Goal: Transaction & Acquisition: Purchase product/service

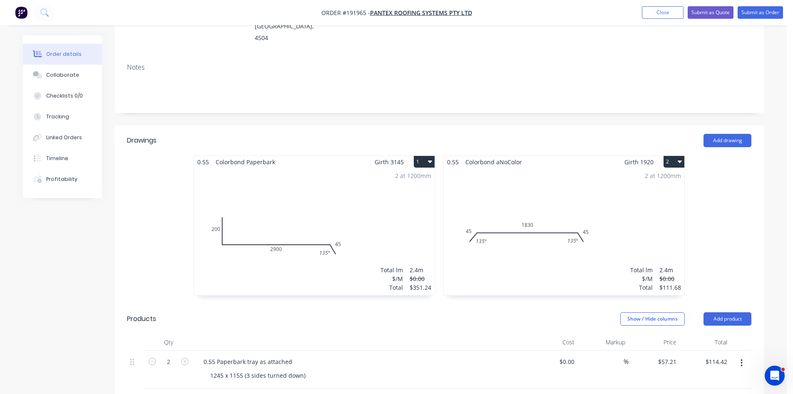
scroll to position [139, 0]
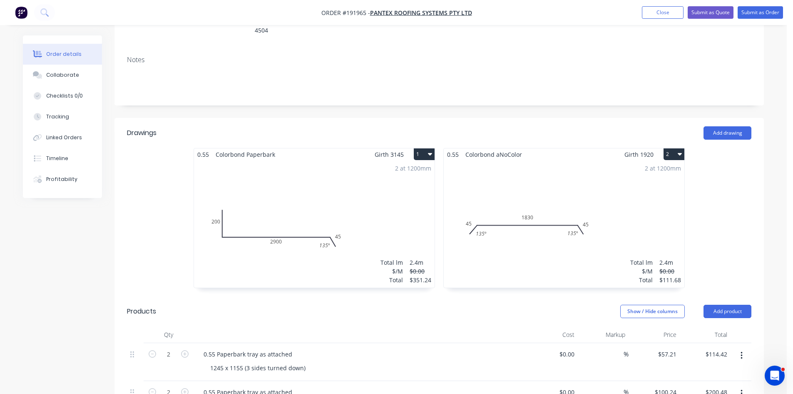
click at [498, 173] on div "2 at 1200mm Total lm $/M Total 2.4m $0.00 $111.68" at bounding box center [564, 223] width 241 height 127
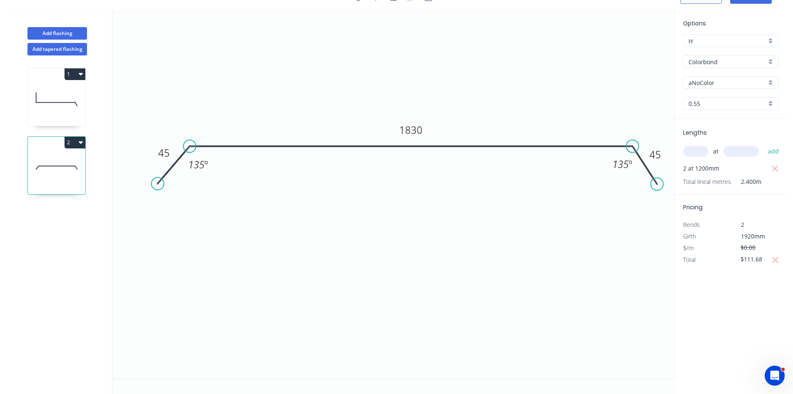
click at [715, 86] on input "aNoColor" at bounding box center [728, 82] width 78 height 9
click at [729, 160] on div "Paperbark" at bounding box center [731, 162] width 95 height 15
type input "Paperbark"
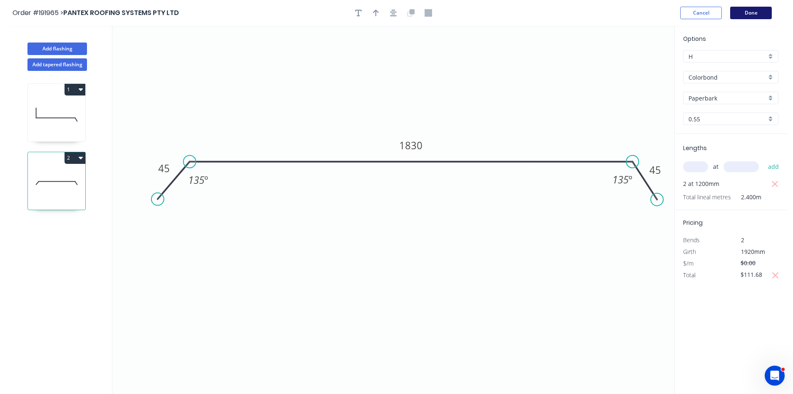
click at [753, 16] on button "Done" at bounding box center [752, 13] width 42 height 12
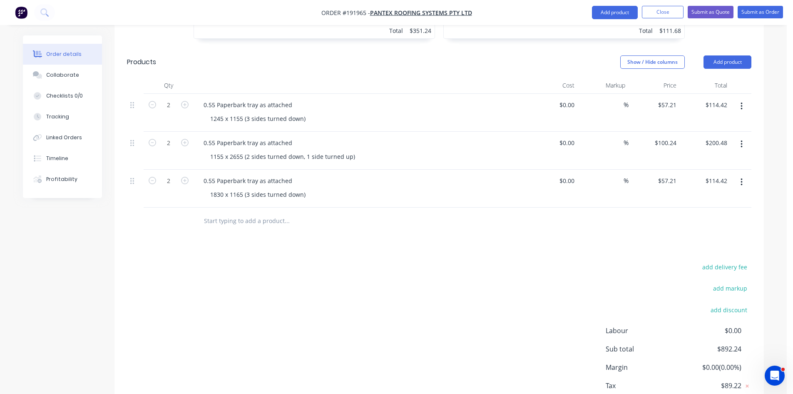
scroll to position [418, 0]
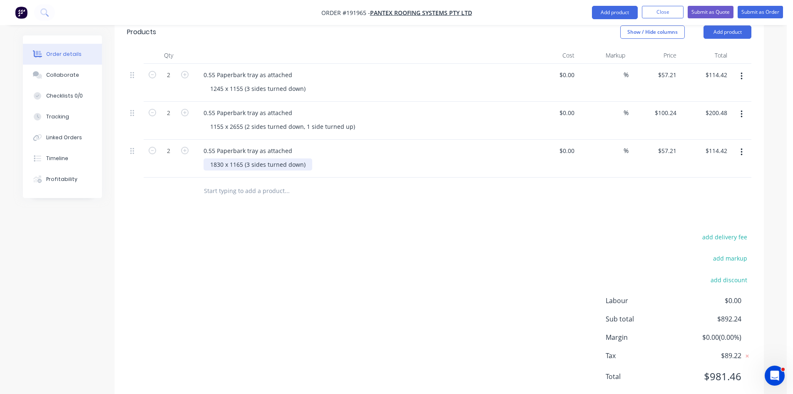
click at [237, 158] on div "1830 x 1165 (3 sides turned down)" at bounding box center [258, 164] width 109 height 12
click at [348, 231] on div "add delivery fee add markup add discount Labour $0.00 Sub total $892.24 Margin …" at bounding box center [439, 311] width 625 height 161
drag, startPoint x: 679, startPoint y: 127, endPoint x: 606, endPoint y: 138, distance: 73.3
click at [619, 142] on div "2 0.55 Paperbark tray as attached 1830 x 1155 (3 sides turned down) $0.00 $0.00…" at bounding box center [439, 159] width 625 height 38
type input "1"
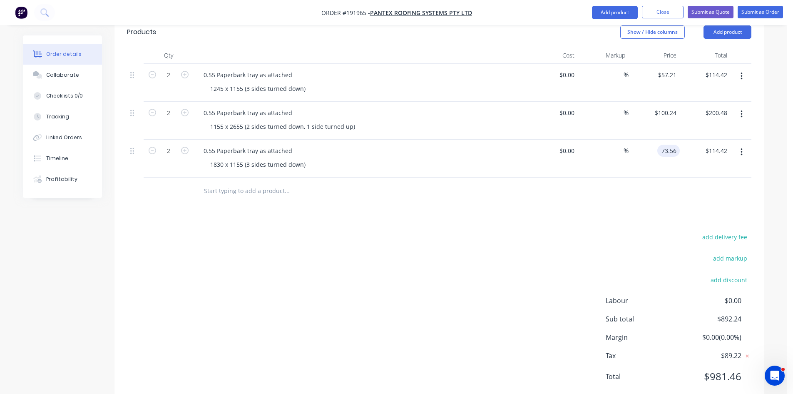
type input "$73.56"
type input "$147.12"
click at [620, 177] on div at bounding box center [439, 190] width 625 height 27
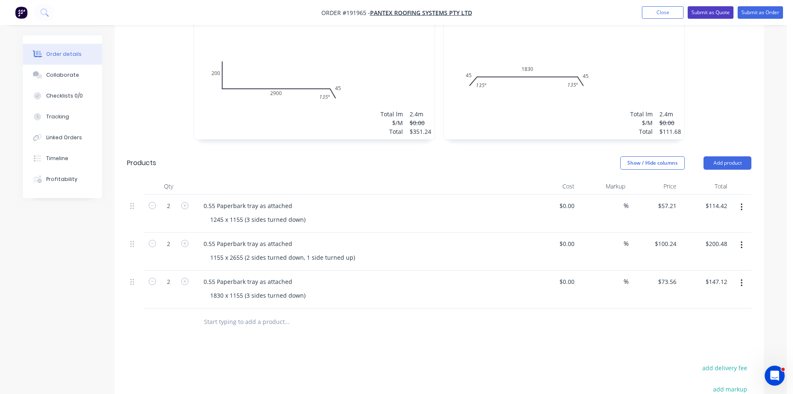
scroll to position [279, 0]
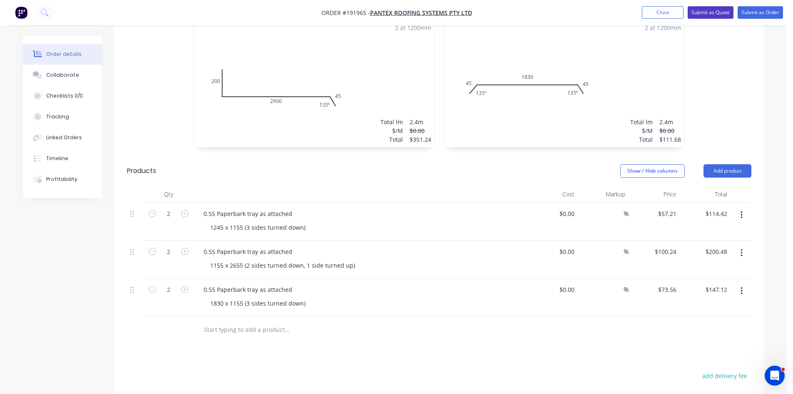
click at [713, 12] on button "Submit as Quote" at bounding box center [711, 12] width 46 height 12
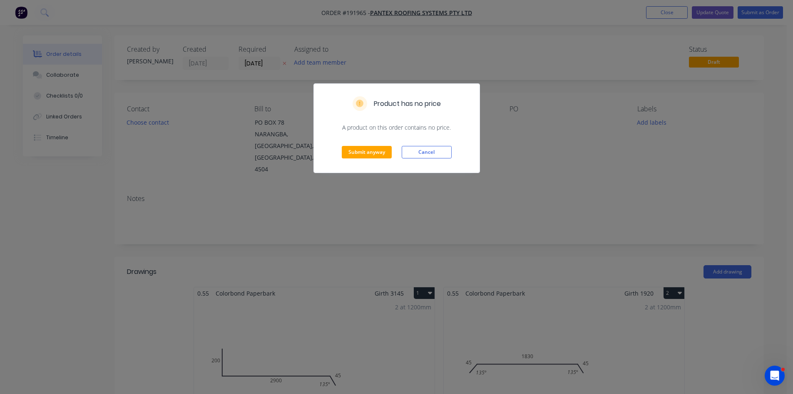
click at [714, 14] on div "Product has no price A product on this order contains no price. Submit anyway C…" at bounding box center [396, 197] width 793 height 394
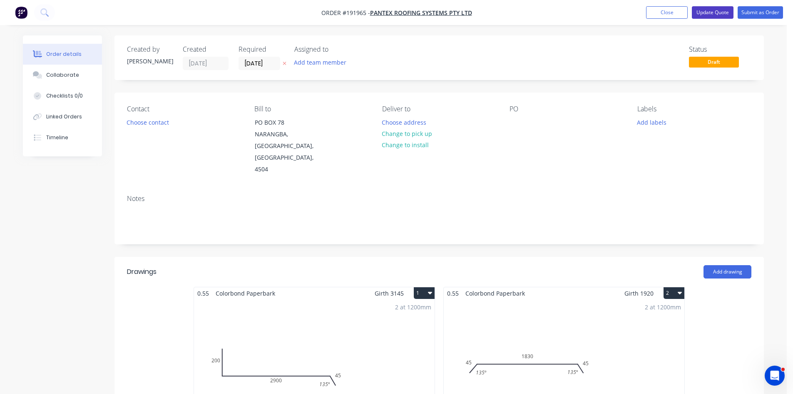
click at [706, 15] on button "Update Quote" at bounding box center [713, 12] width 42 height 12
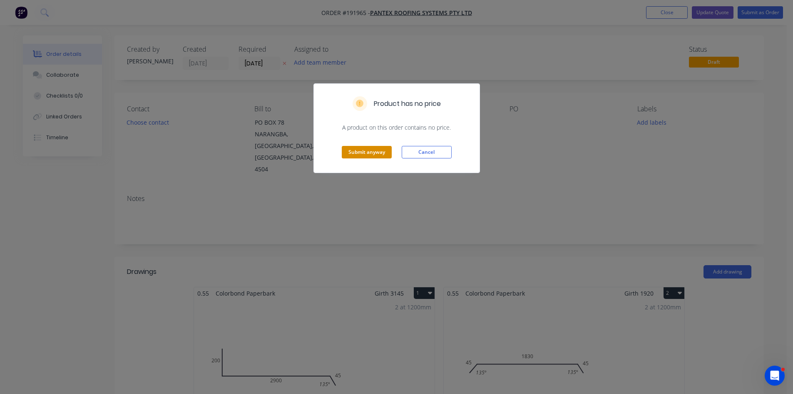
click at [390, 150] on button "Submit anyway" at bounding box center [367, 152] width 50 height 12
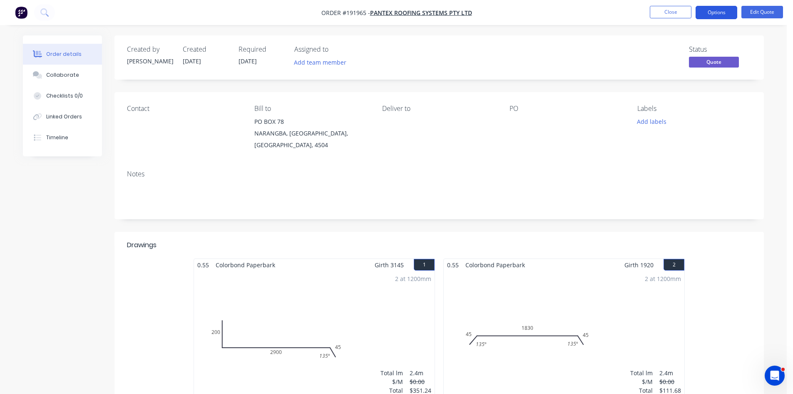
click at [723, 9] on button "Options" at bounding box center [717, 12] width 42 height 13
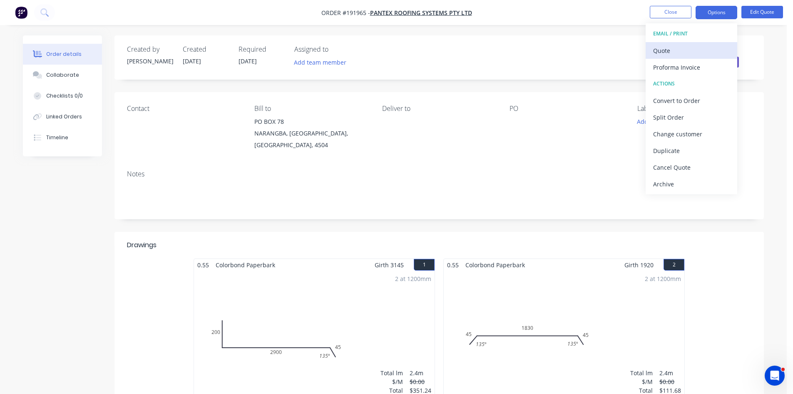
click at [703, 51] on div "Quote" at bounding box center [691, 51] width 77 height 12
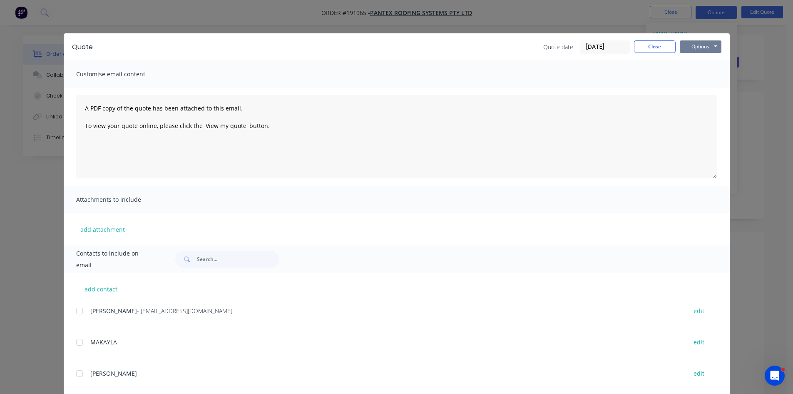
click at [708, 44] on button "Options" at bounding box center [701, 46] width 42 height 12
click at [712, 62] on button "Preview" at bounding box center [706, 62] width 53 height 14
click at [657, 43] on button "Close" at bounding box center [655, 46] width 42 height 12
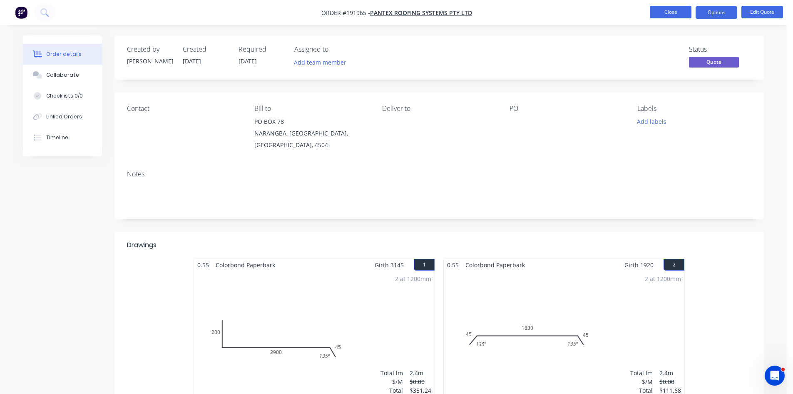
click at [680, 7] on button "Close" at bounding box center [671, 12] width 42 height 12
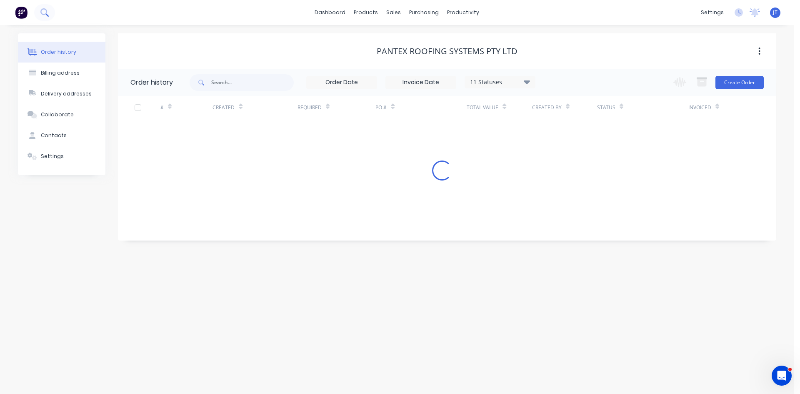
click at [46, 7] on button at bounding box center [44, 12] width 21 height 17
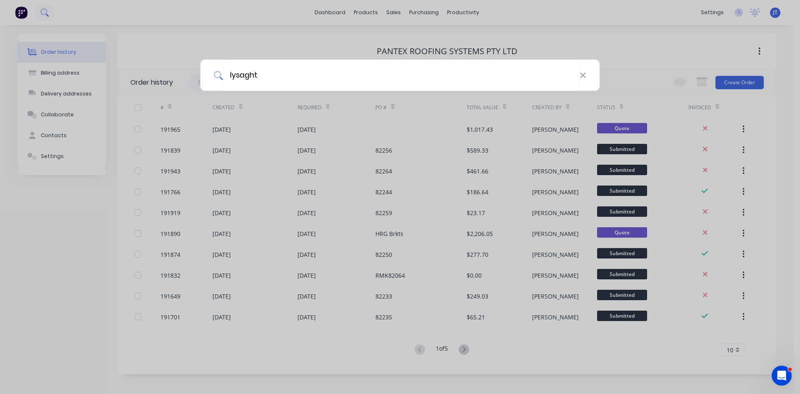
type input "lysaght"
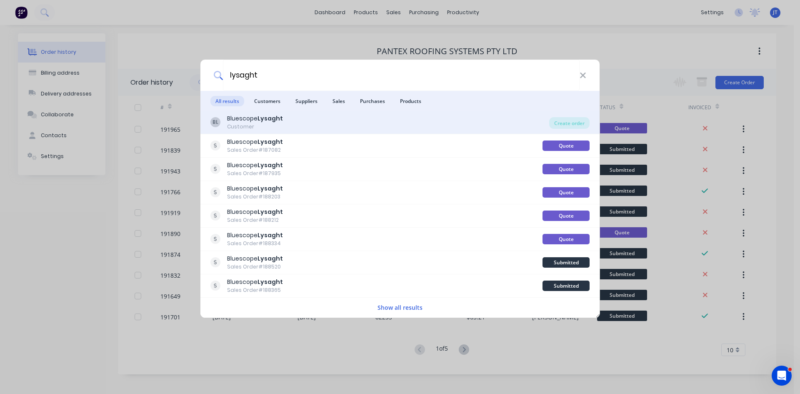
click at [450, 125] on div "BL Bluescope Lysaght Customer" at bounding box center [379, 122] width 339 height 16
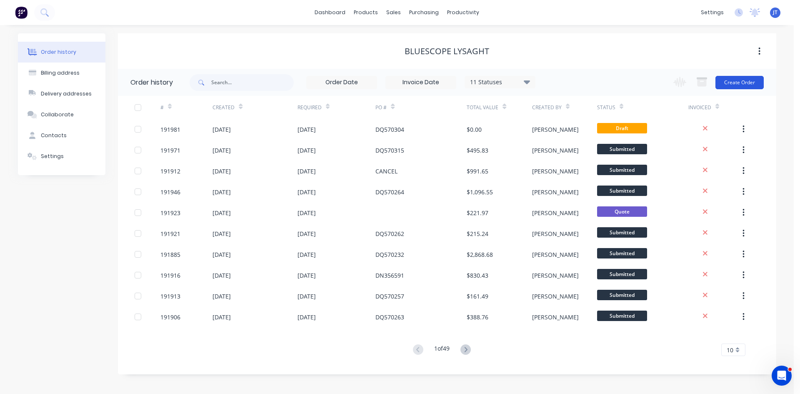
click at [744, 80] on button "Create Order" at bounding box center [739, 82] width 48 height 13
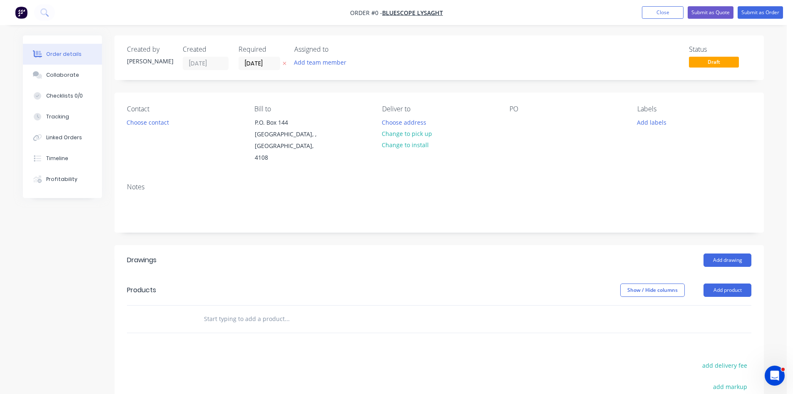
click at [725, 275] on header "Products Show / Hide columns Add product" at bounding box center [440, 290] width 650 height 30
click at [747, 283] on button "Add product" at bounding box center [728, 289] width 48 height 13
click at [733, 305] on div "Product catalogue" at bounding box center [712, 311] width 64 height 12
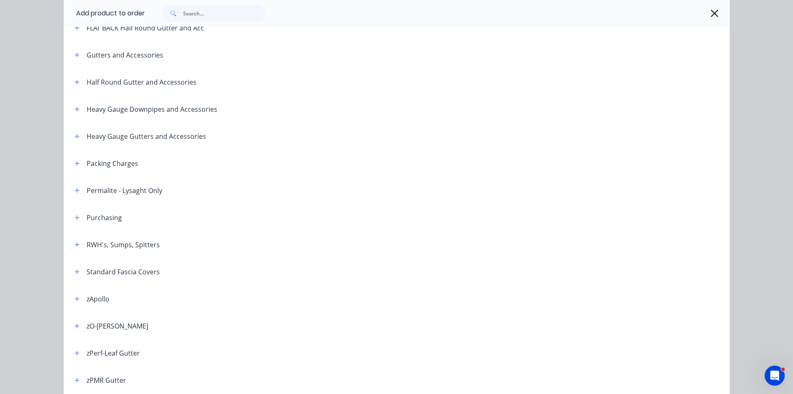
scroll to position [137, 0]
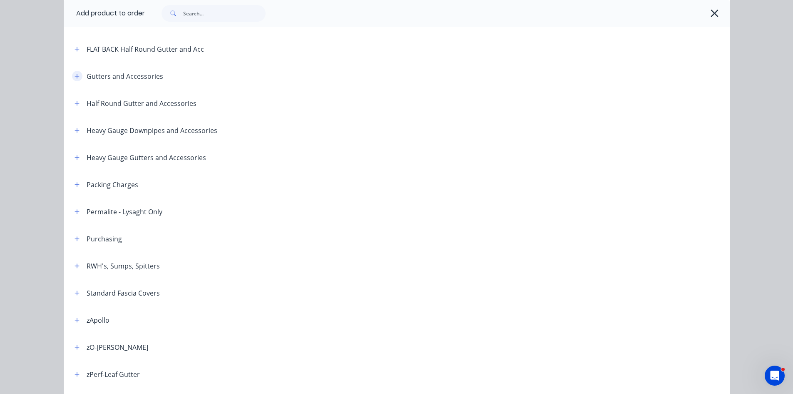
click at [72, 75] on button "button" at bounding box center [77, 76] width 10 height 10
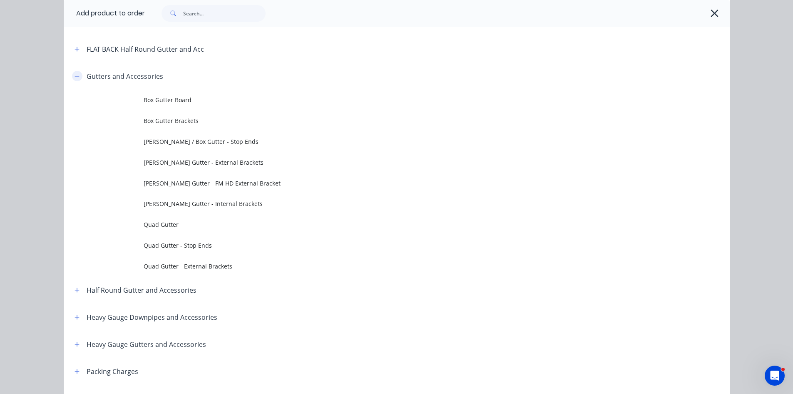
click at [75, 77] on icon "button" at bounding box center [77, 76] width 5 height 6
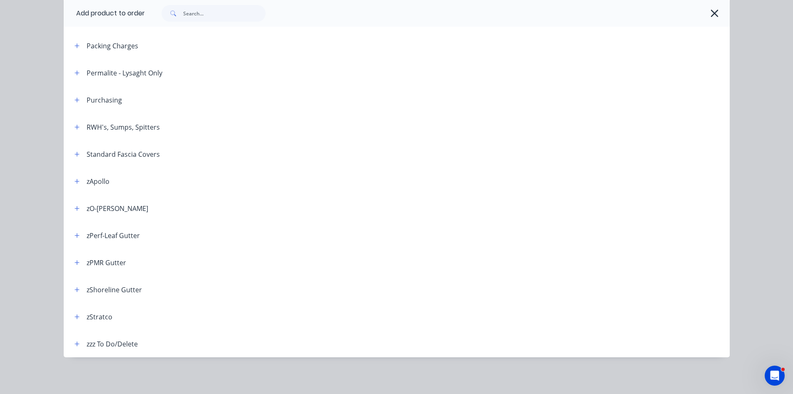
scroll to position [152, 0]
click at [75, 264] on icon "button" at bounding box center [77, 262] width 5 height 6
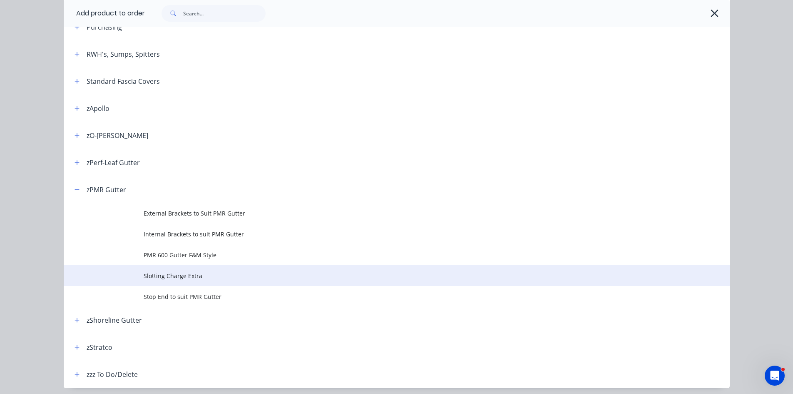
scroll to position [379, 0]
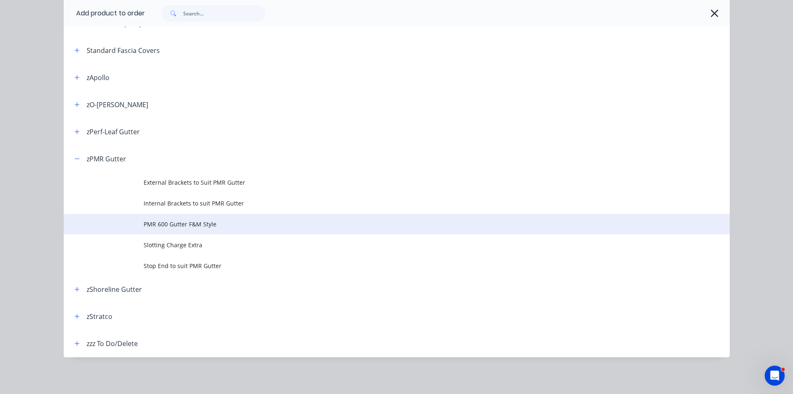
click at [336, 219] on span "PMR 600 Gutter F&M Style" at bounding box center [378, 223] width 469 height 9
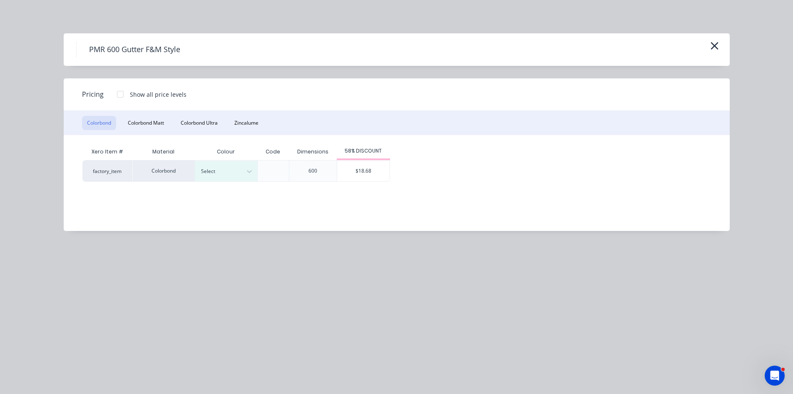
click at [706, 51] on div "PMR 600 Gutter F&M Style" at bounding box center [396, 50] width 641 height 16
click at [715, 51] on icon "button" at bounding box center [715, 46] width 9 height 12
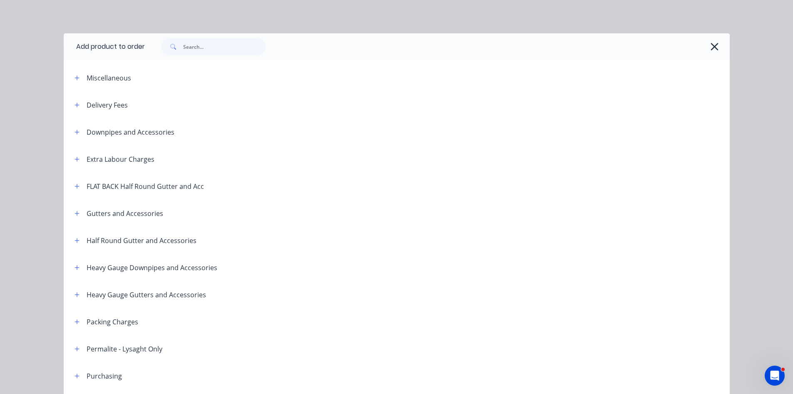
scroll to position [379, 0]
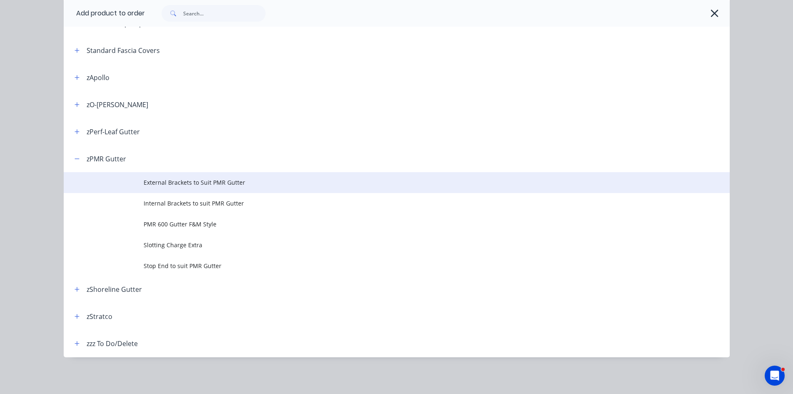
click at [187, 187] on td "External Brackets to Suit PMR Gutter" at bounding box center [437, 182] width 586 height 21
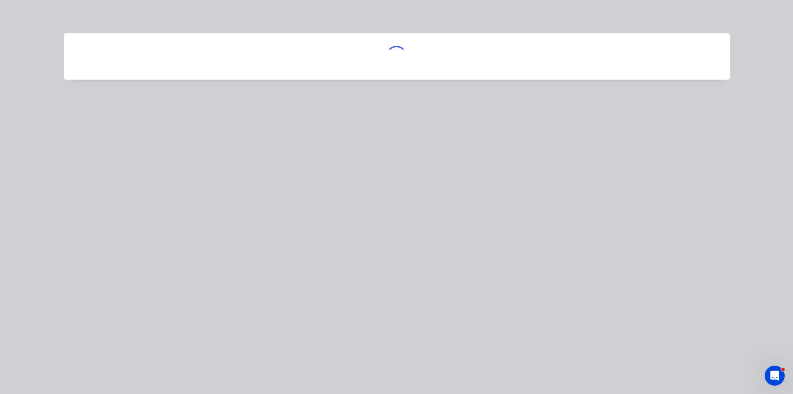
scroll to position [0, 0]
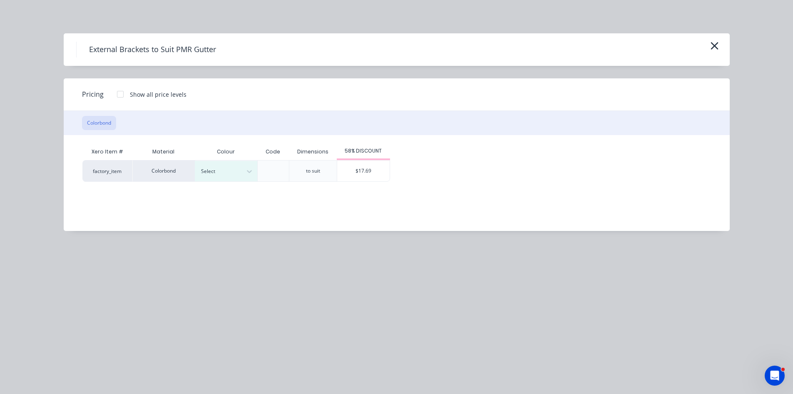
click at [707, 47] on div "External Brackets to Suit PMR Gutter" at bounding box center [396, 50] width 641 height 16
click at [714, 45] on icon "button" at bounding box center [714, 45] width 7 height 7
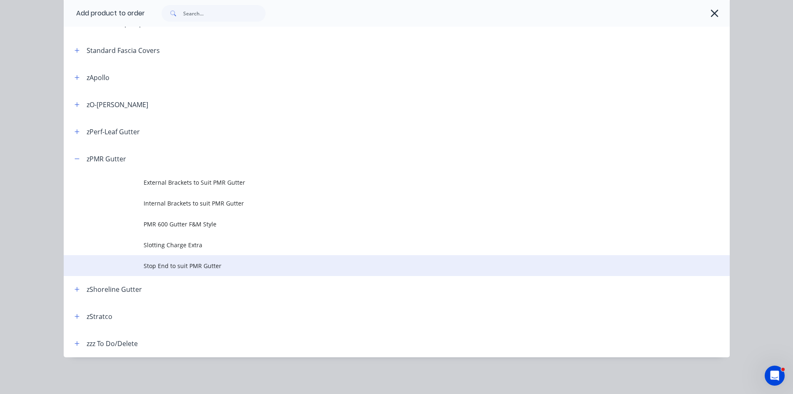
click at [160, 271] on td "Stop End to suit PMR Gutter" at bounding box center [437, 265] width 586 height 21
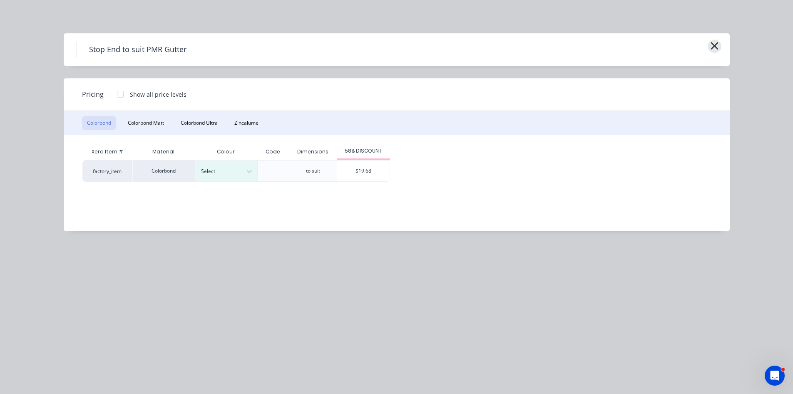
click at [716, 45] on icon "button" at bounding box center [714, 45] width 7 height 7
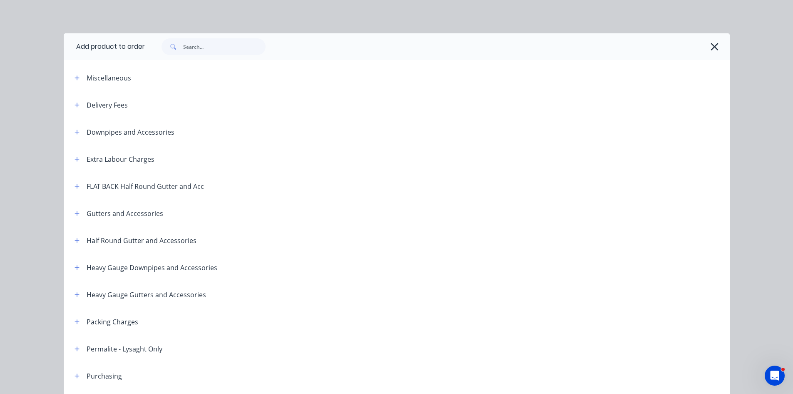
scroll to position [379, 0]
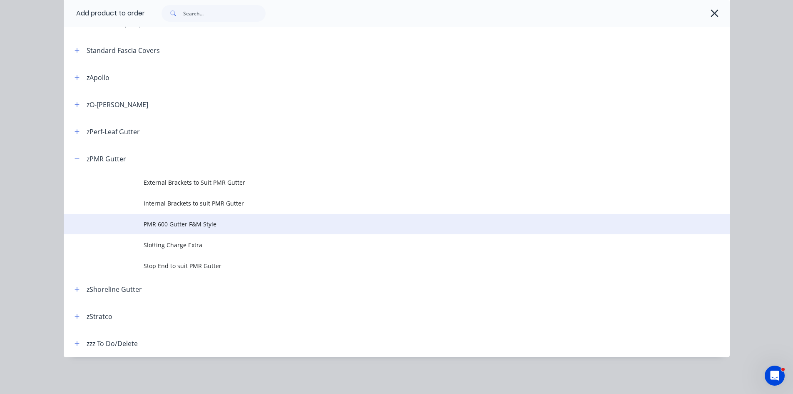
click at [192, 227] on span "PMR 600 Gutter F&M Style" at bounding box center [378, 223] width 469 height 9
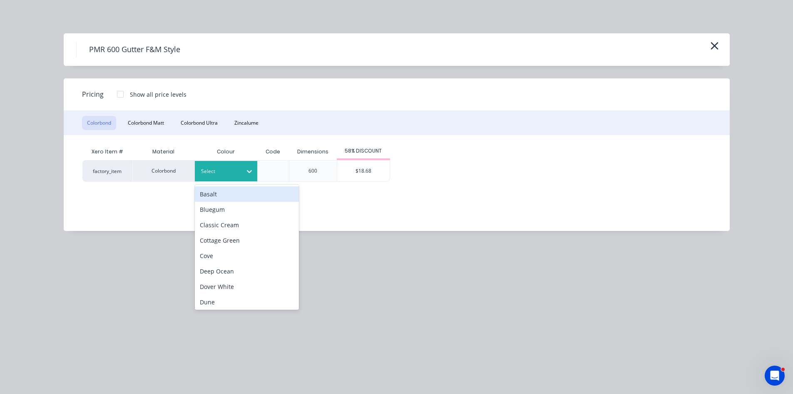
click at [244, 171] on div at bounding box center [249, 171] width 15 height 13
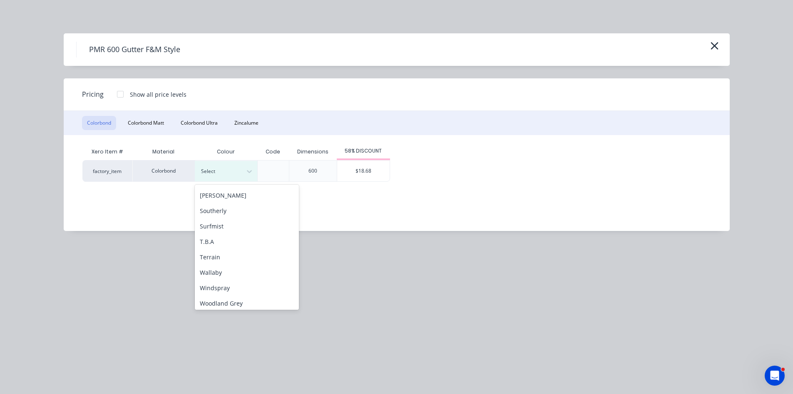
scroll to position [279, 0]
click at [243, 241] on div "T.B.A" at bounding box center [247, 238] width 104 height 15
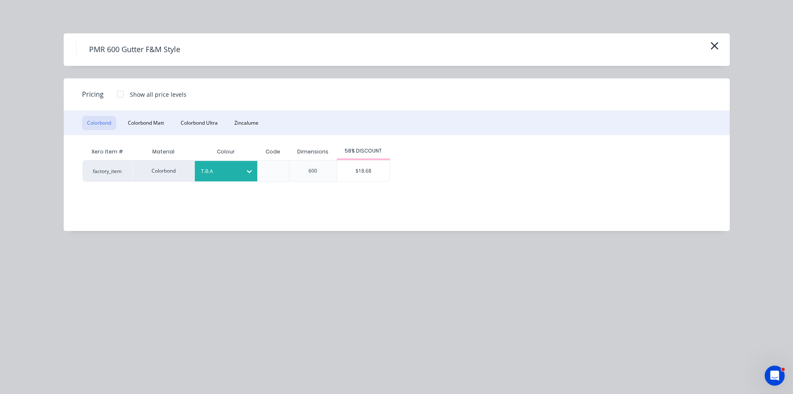
click at [366, 178] on div "$18.68" at bounding box center [363, 170] width 52 height 21
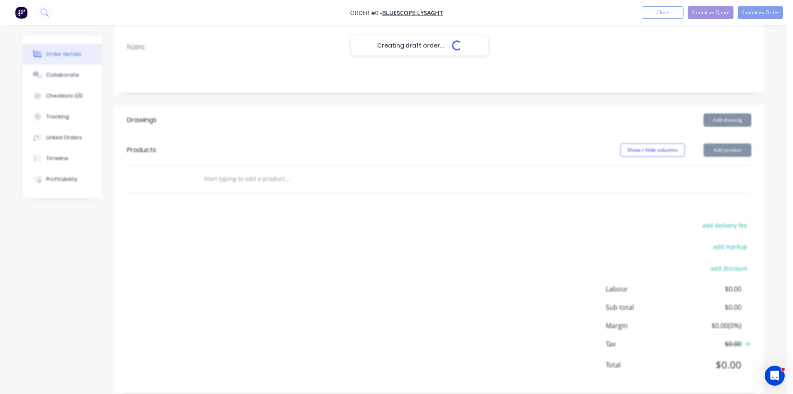
scroll to position [152, 0]
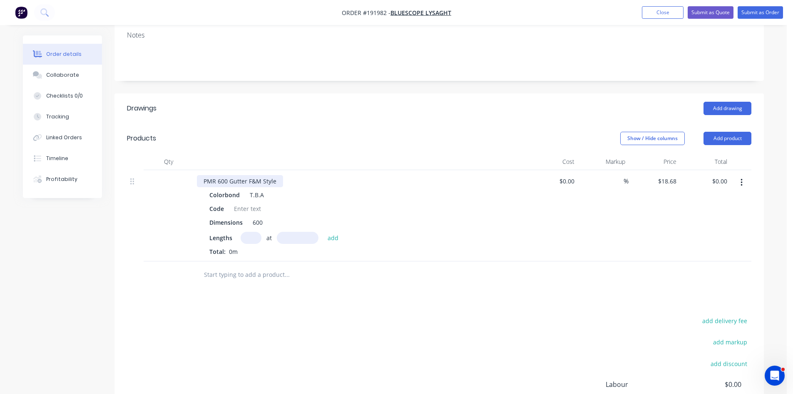
click at [223, 175] on div "PMR 600 Gutter F&M Style" at bounding box center [240, 181] width 86 height 12
click at [382, 132] on div "Show / Hide columns Add product" at bounding box center [506, 138] width 492 height 13
click at [325, 132] on div "Show / Hide columns Add product" at bounding box center [506, 138] width 492 height 13
click at [248, 217] on div "Colorbond T.B.A Code Dimensions 600 Lengths at add Total: 0m" at bounding box center [360, 222] width 327 height 67
drag, startPoint x: 314, startPoint y: 211, endPoint x: 368, endPoint y: 217, distance: 54.6
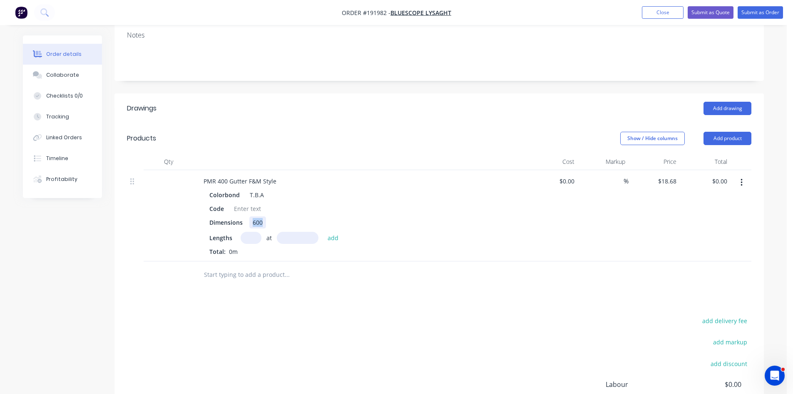
click at [325, 216] on div "Dimensions 600" at bounding box center [358, 222] width 305 height 12
type input "1"
type input "1000"
click at [324, 232] on button "add" at bounding box center [334, 237] width 20 height 11
type input "$18.68"
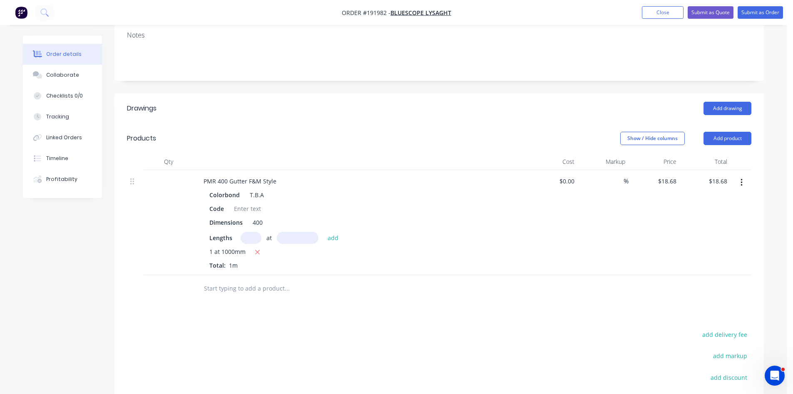
click at [426, 107] on header "Drawings Add drawing" at bounding box center [440, 108] width 650 height 30
click at [670, 175] on input "18.68" at bounding box center [669, 181] width 22 height 12
type input "$14.10"
click at [681, 184] on div "$14.10 $14.10" at bounding box center [705, 222] width 51 height 105
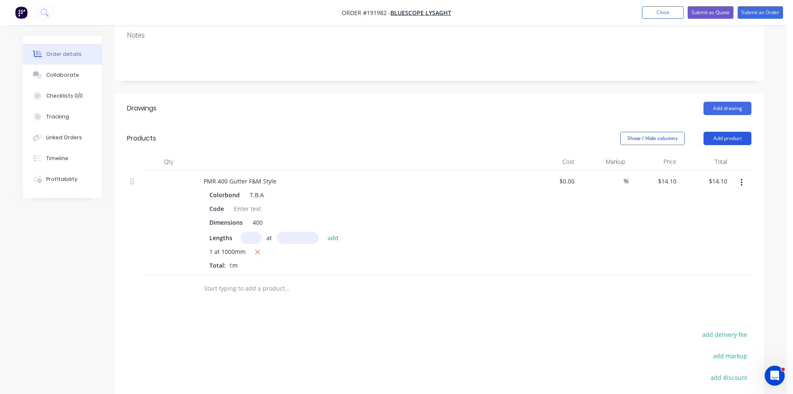
drag, startPoint x: 733, startPoint y: 128, endPoint x: 732, endPoint y: 124, distance: 4.2
click at [733, 132] on button "Add product" at bounding box center [728, 138] width 48 height 13
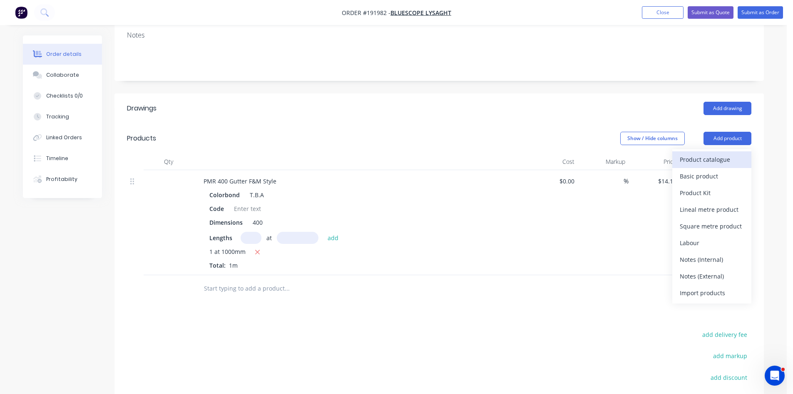
click at [726, 153] on div "Product catalogue" at bounding box center [712, 159] width 64 height 12
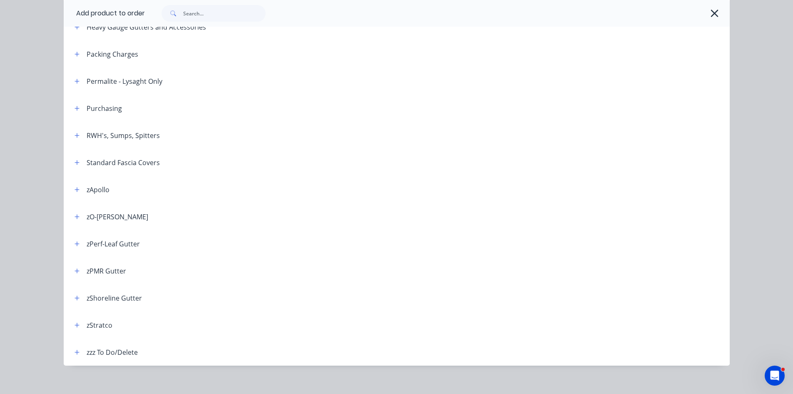
scroll to position [276, 0]
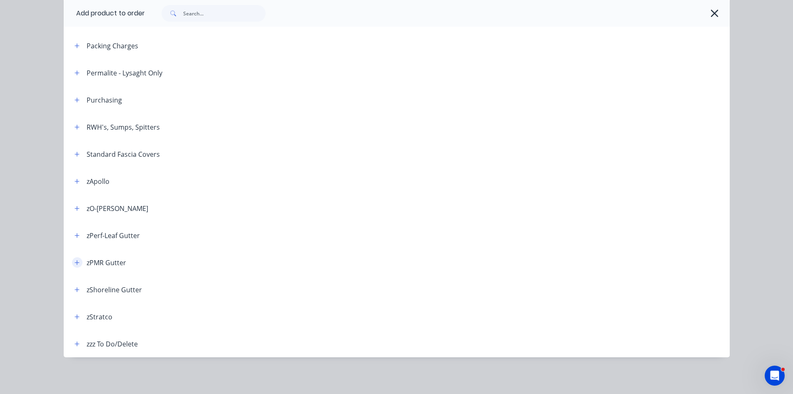
click at [75, 259] on icon "button" at bounding box center [77, 262] width 5 height 6
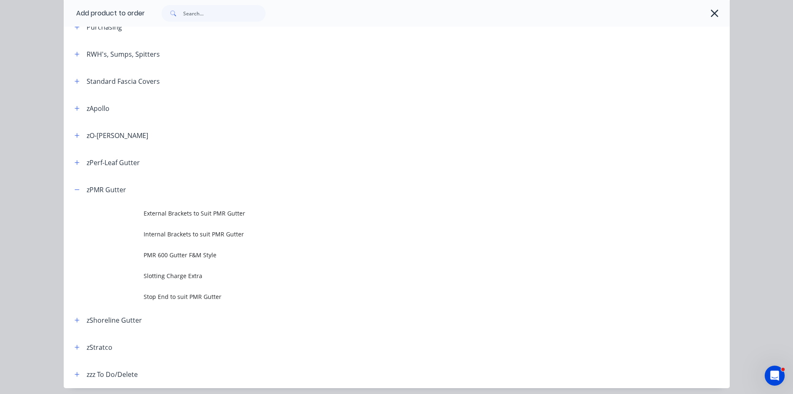
scroll to position [379, 0]
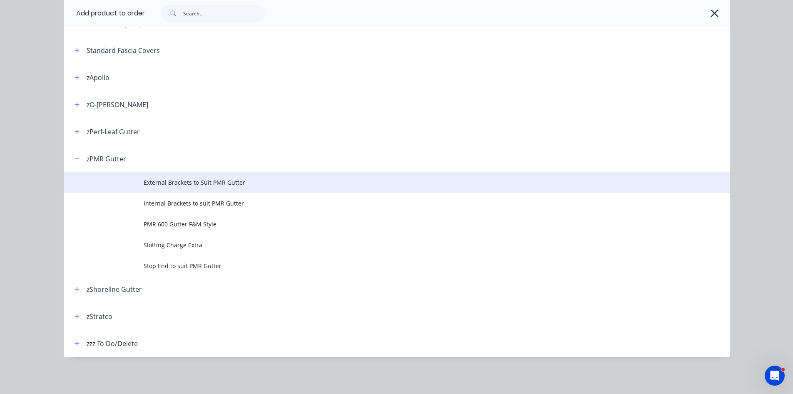
click at [187, 186] on span "External Brackets to Suit PMR Gutter" at bounding box center [378, 182] width 469 height 9
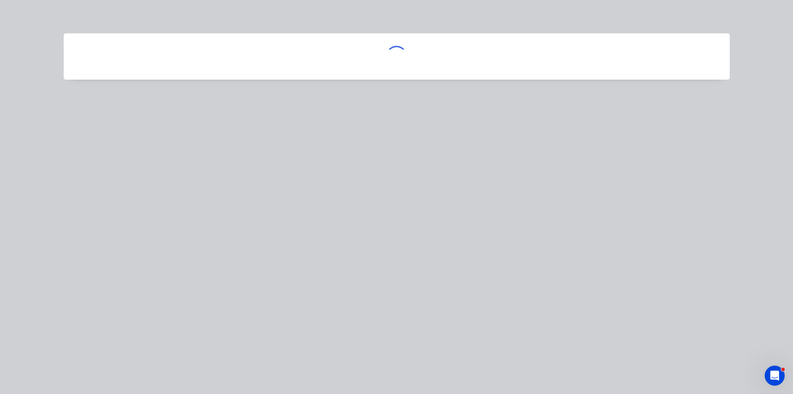
scroll to position [0, 0]
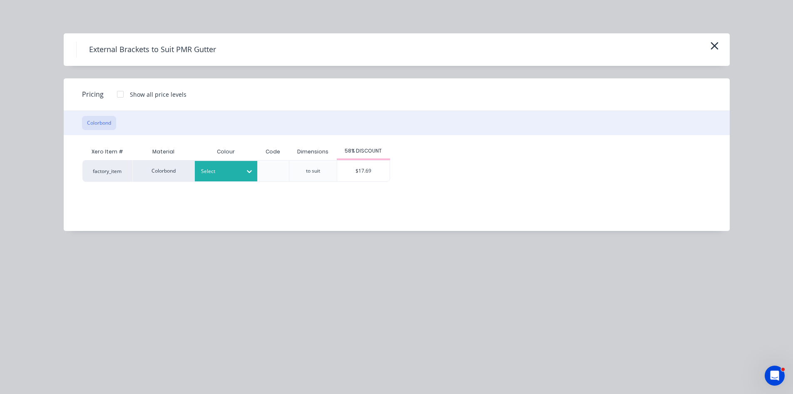
click at [233, 174] on div at bounding box center [219, 171] width 37 height 9
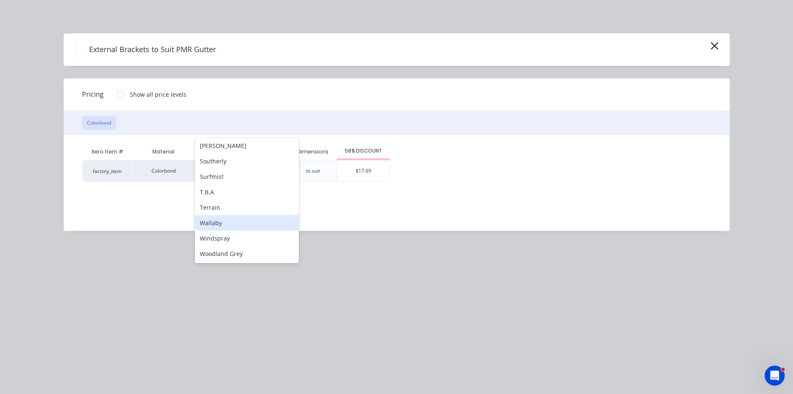
scroll to position [272, 0]
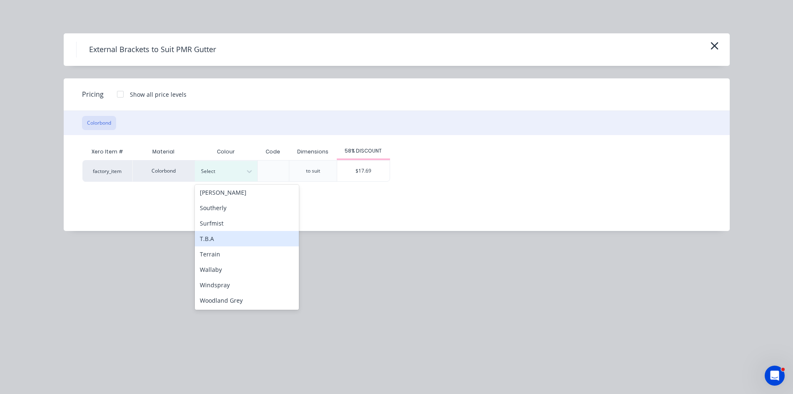
click at [229, 238] on div "T.B.A" at bounding box center [247, 238] width 104 height 15
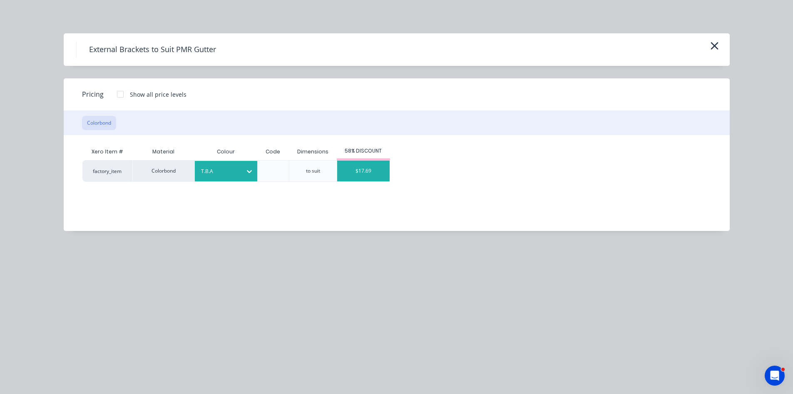
click at [344, 176] on div "$17.69" at bounding box center [363, 170] width 52 height 21
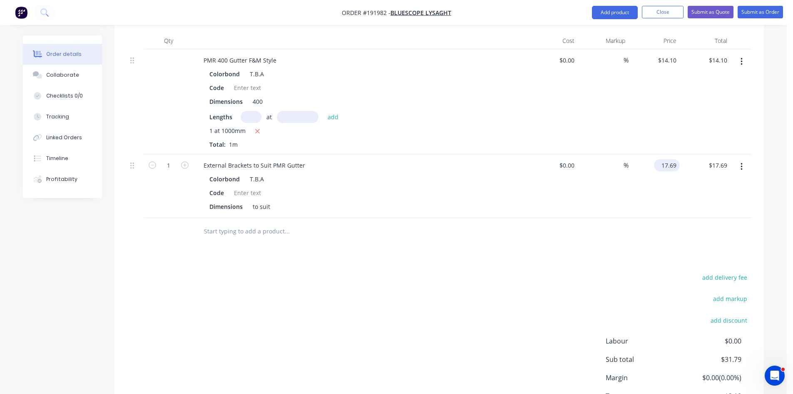
click at [668, 159] on input "17.69" at bounding box center [669, 165] width 22 height 12
type input "$16.68"
click at [626, 221] on div at bounding box center [439, 231] width 625 height 27
click at [622, 15] on button "Add product" at bounding box center [615, 12] width 46 height 13
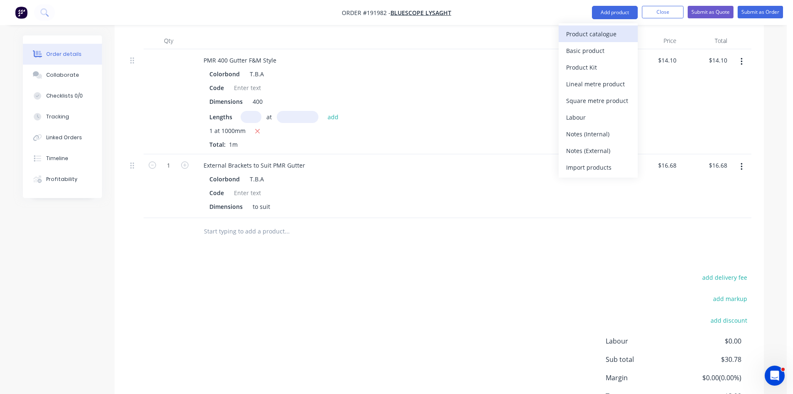
click at [608, 37] on div "Product catalogue" at bounding box center [598, 34] width 64 height 12
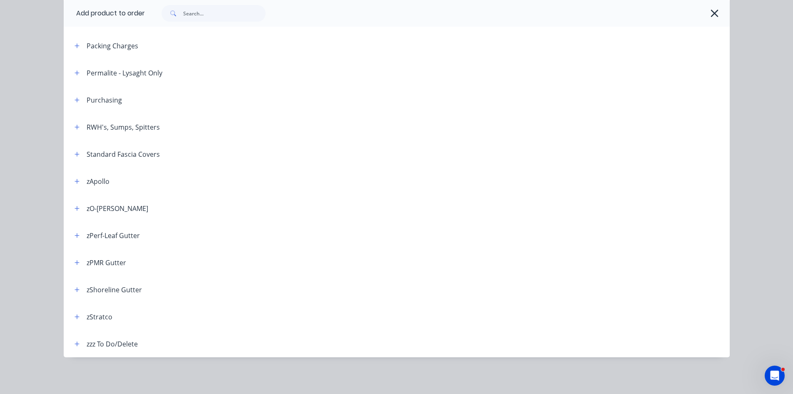
scroll to position [336, 0]
click at [72, 263] on button "button" at bounding box center [77, 262] width 10 height 10
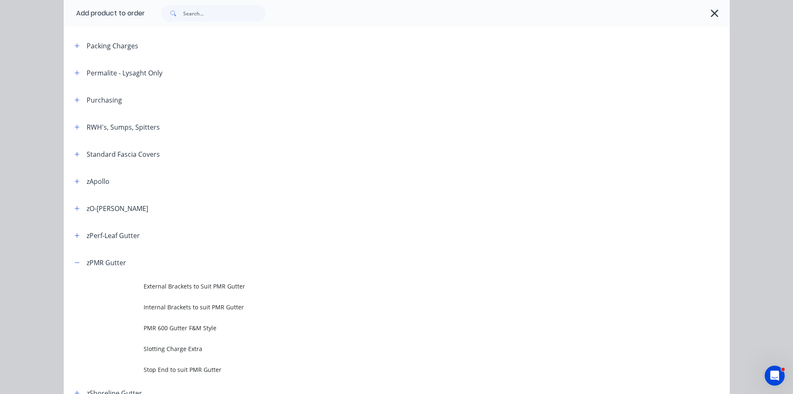
scroll to position [379, 0]
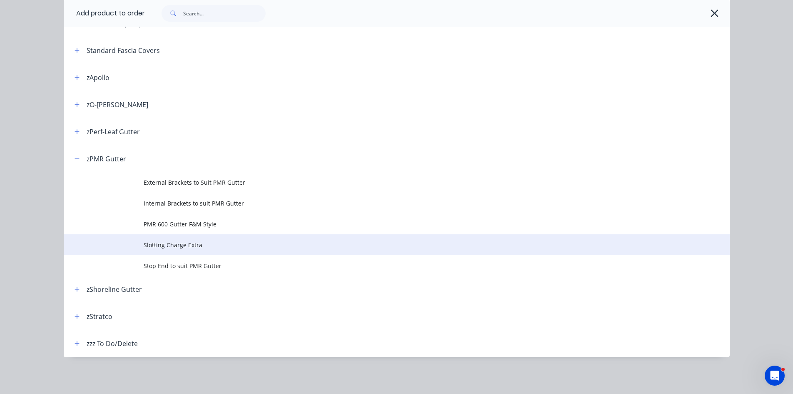
click at [262, 250] on td "Slotting Charge Extra" at bounding box center [437, 244] width 586 height 21
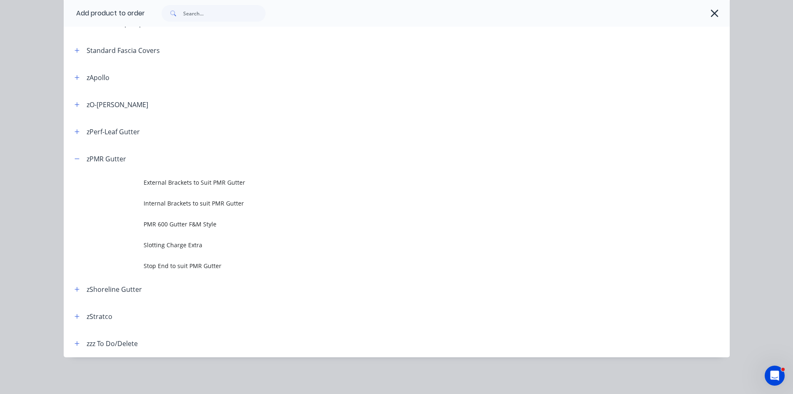
scroll to position [0, 0]
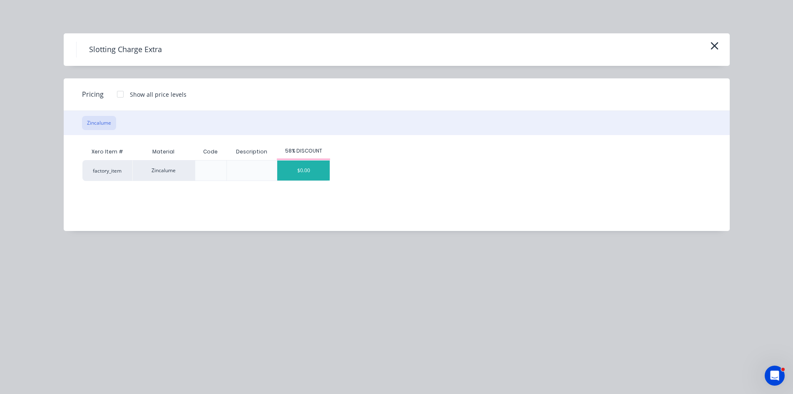
click at [301, 174] on div "$0.00" at bounding box center [303, 170] width 52 height 20
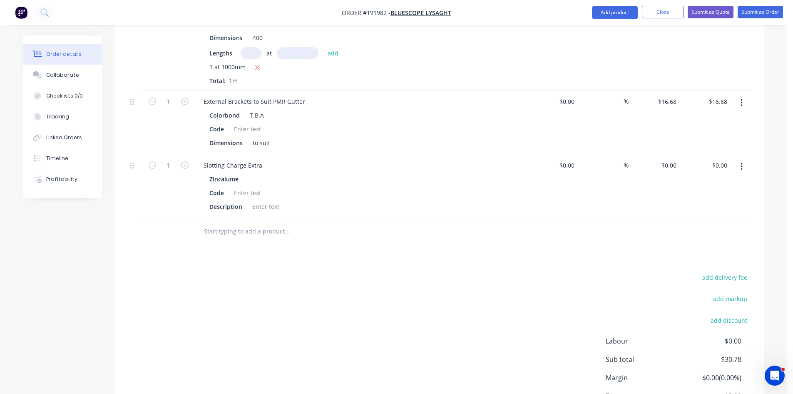
click at [239, 173] on div "Zincalume" at bounding box center [226, 179] width 32 height 12
click at [232, 173] on div "Zincalume" at bounding box center [226, 179] width 32 height 12
drag, startPoint x: 740, startPoint y: 152, endPoint x: 732, endPoint y: 165, distance: 14.6
click at [740, 159] on button "button" at bounding box center [742, 166] width 20 height 15
click at [697, 232] on div "Delete" at bounding box center [712, 238] width 64 height 12
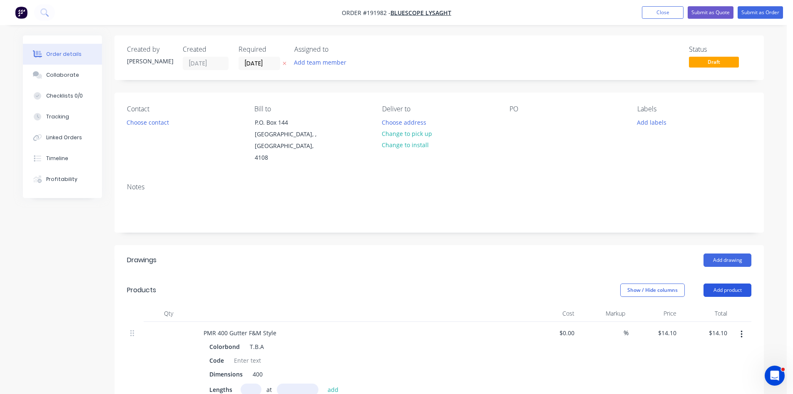
click at [723, 283] on button "Add product" at bounding box center [728, 289] width 48 height 13
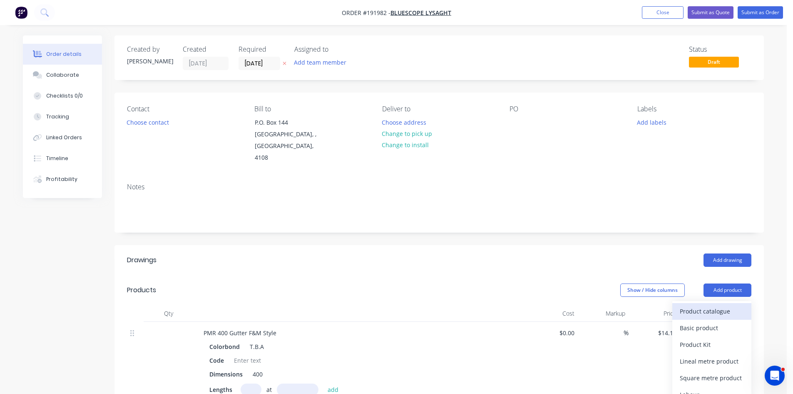
click at [701, 305] on div "Product catalogue" at bounding box center [712, 311] width 64 height 12
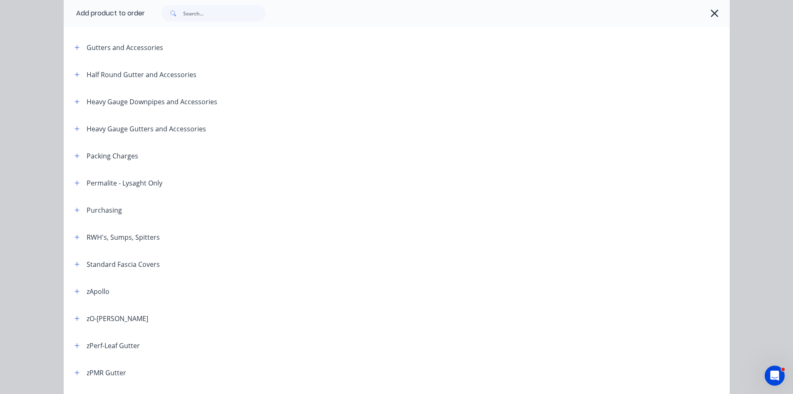
scroll to position [276, 0]
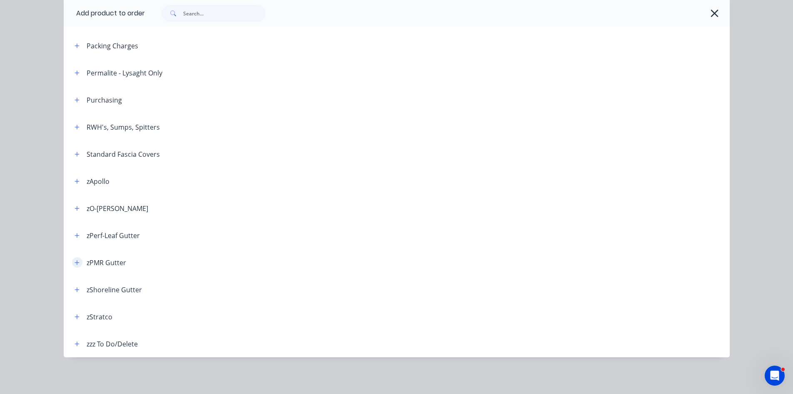
click at [72, 263] on button "button" at bounding box center [77, 262] width 10 height 10
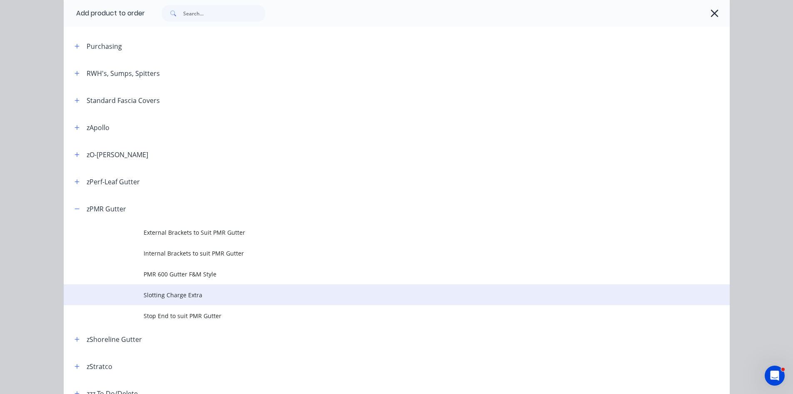
scroll to position [379, 0]
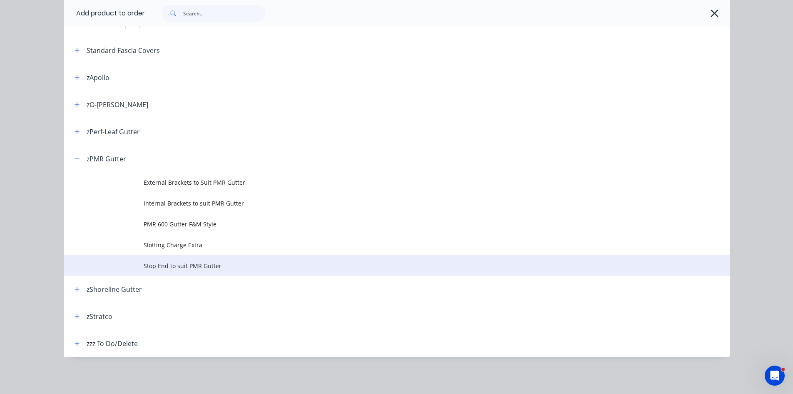
click at [207, 266] on span "Stop End to suit PMR Gutter" at bounding box center [378, 265] width 469 height 9
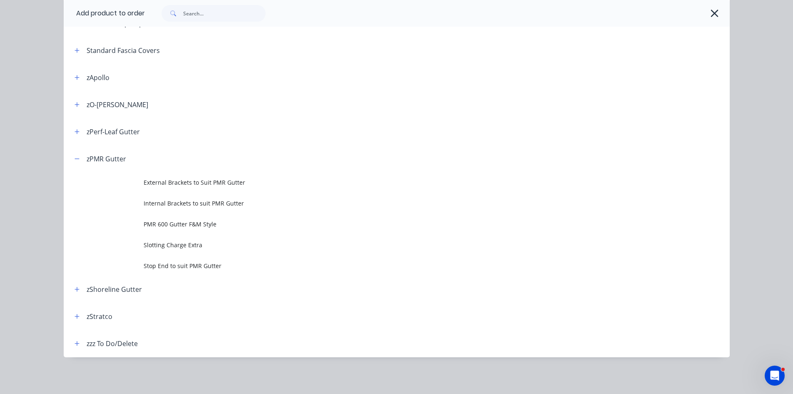
scroll to position [0, 0]
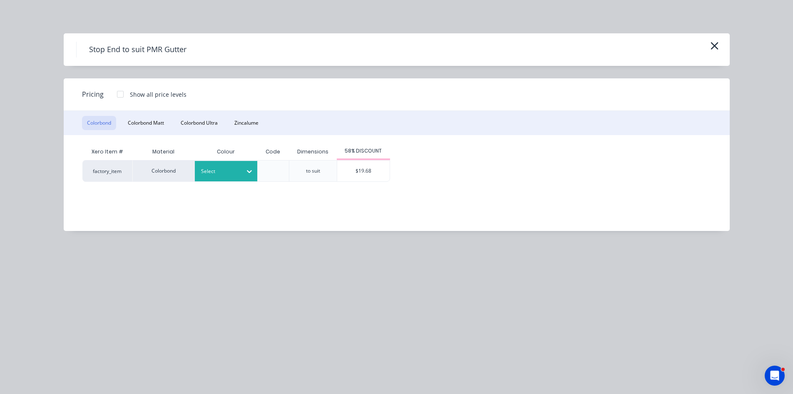
click at [232, 175] on div at bounding box center [219, 171] width 37 height 9
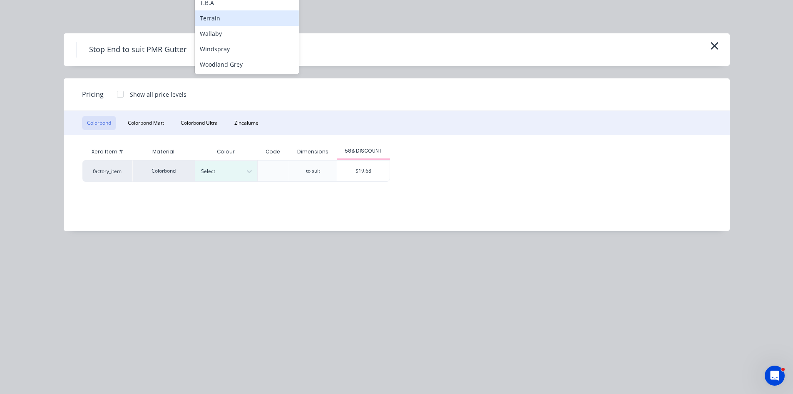
scroll to position [336, 0]
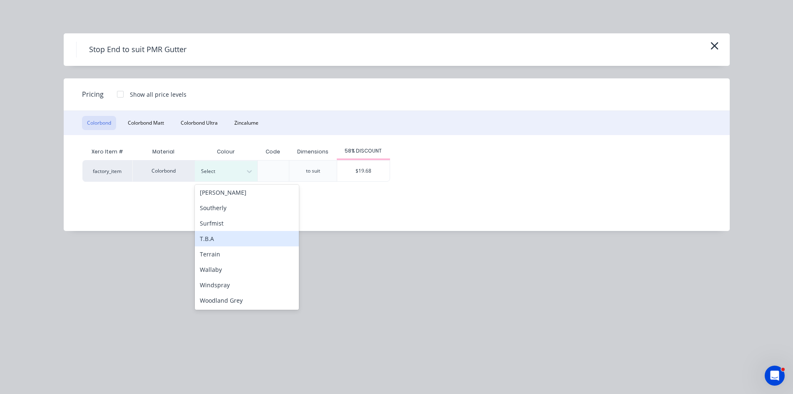
click at [225, 243] on div "T.B.A" at bounding box center [247, 238] width 104 height 15
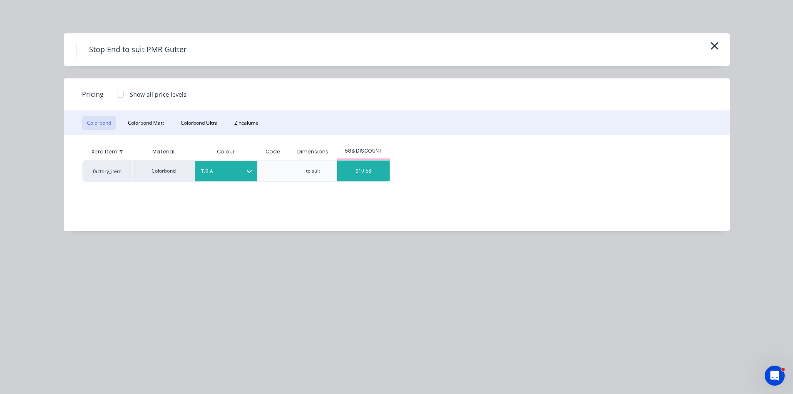
click at [357, 168] on div "$19.68" at bounding box center [363, 170] width 52 height 21
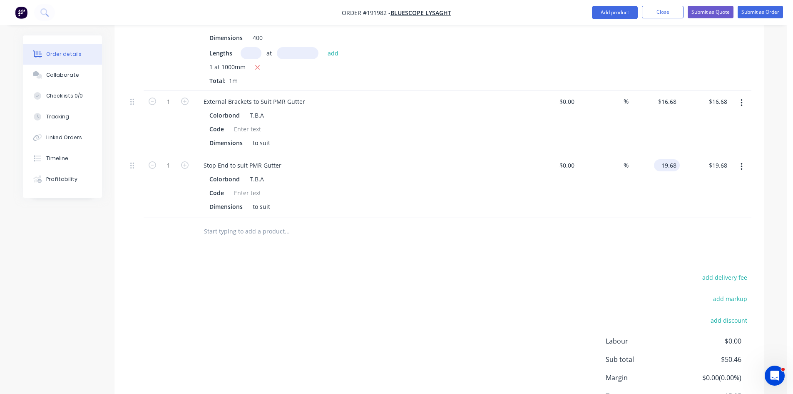
click at [670, 159] on input "19.68" at bounding box center [669, 165] width 22 height 12
type input "$14.55"
click at [610, 240] on div "Drawings Add drawing Products Show / Hide columns Add product Qty Cost Markup P…" at bounding box center [440, 177] width 650 height 536
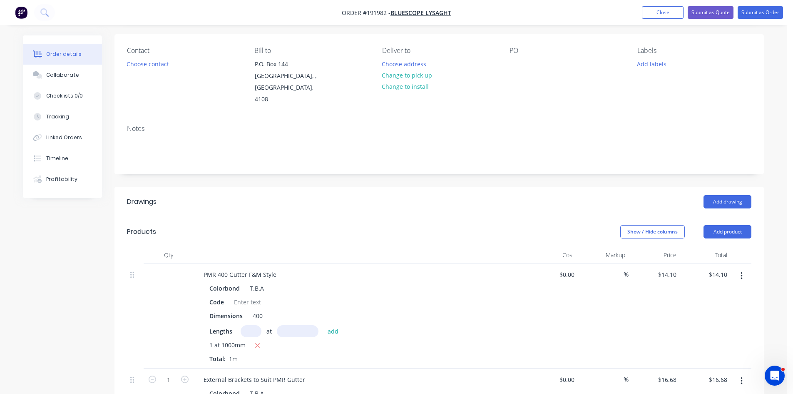
scroll to position [197, 0]
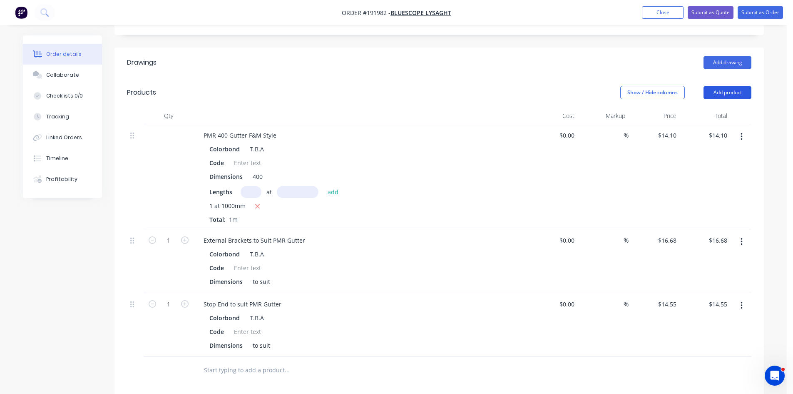
click at [729, 86] on button "Add product" at bounding box center [728, 92] width 48 height 13
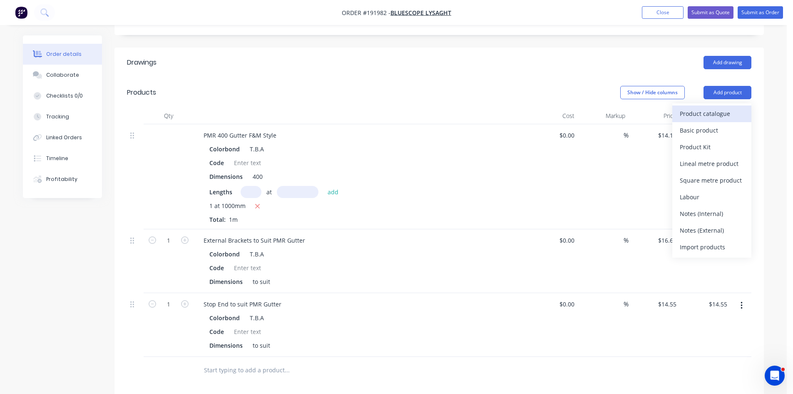
click at [717, 107] on div "Product catalogue" at bounding box center [712, 113] width 64 height 12
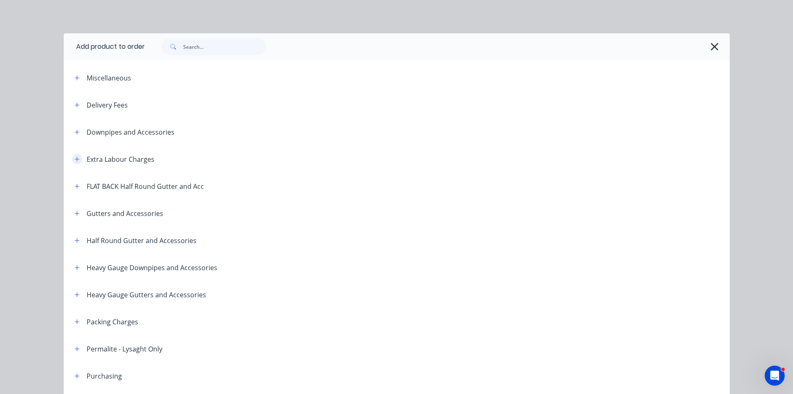
click at [75, 157] on icon "button" at bounding box center [77, 159] width 5 height 6
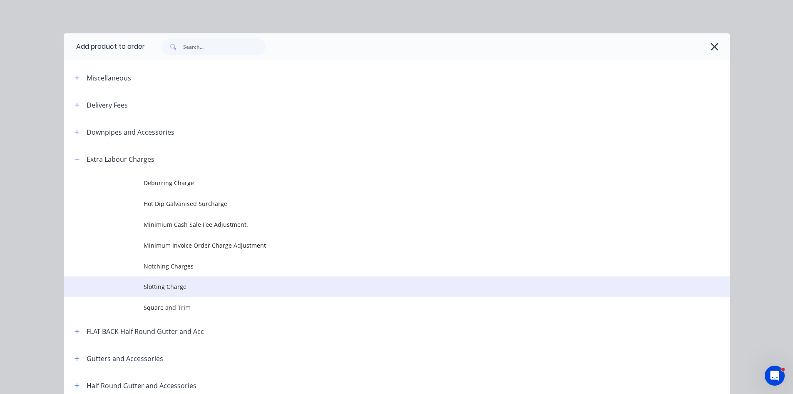
click at [205, 287] on span "Slotting Charge" at bounding box center [378, 286] width 469 height 9
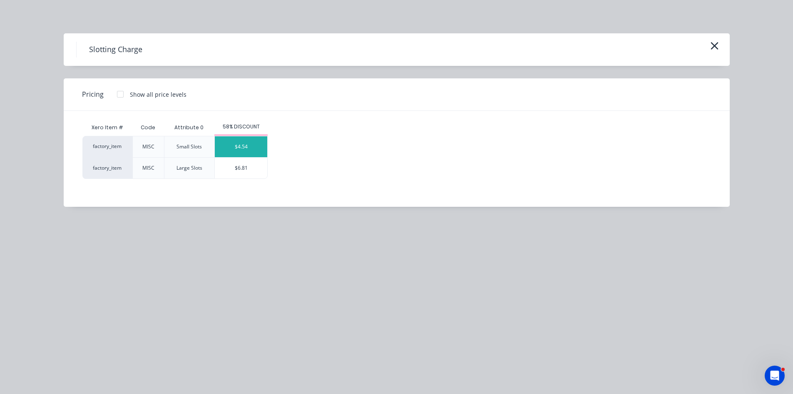
click at [247, 150] on div "$4.54" at bounding box center [241, 146] width 52 height 21
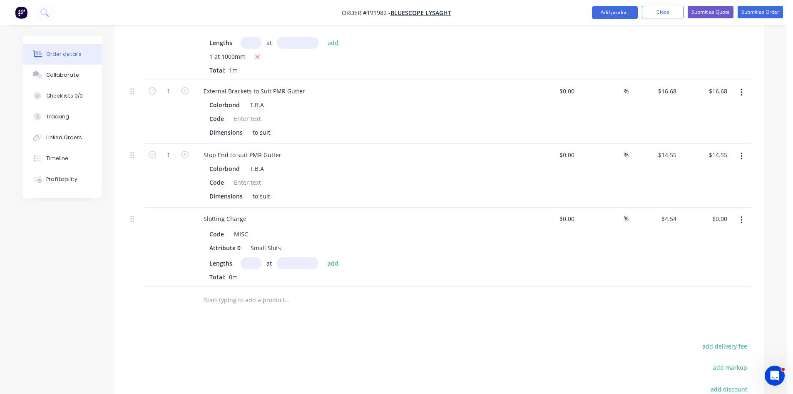
scroll to position [329, 0]
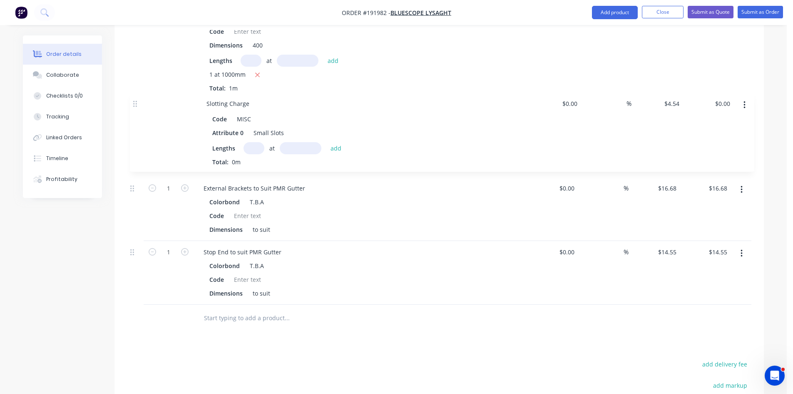
drag, startPoint x: 134, startPoint y: 224, endPoint x: 136, endPoint y: 96, distance: 128.3
click at [136, 96] on div "PMR 400 Gutter F&M Style Colorbond T.B.A Code Dimensions 400 Lengths at add 1 a…" at bounding box center [439, 149] width 625 height 312
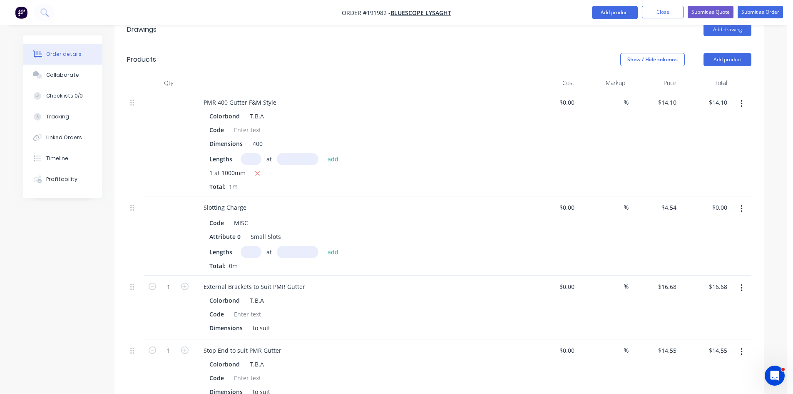
scroll to position [190, 0]
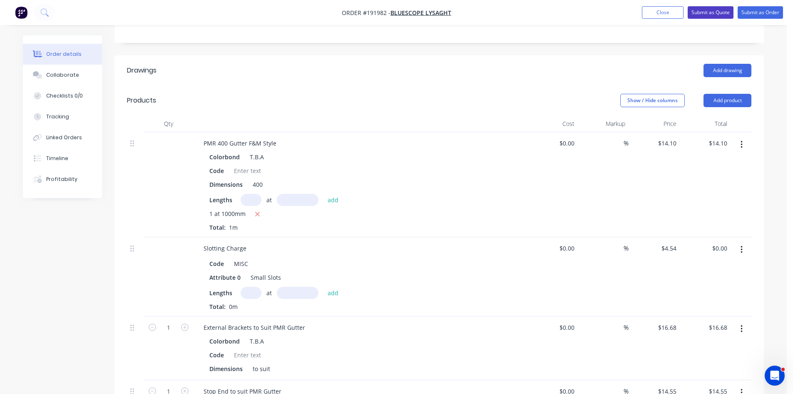
click at [704, 14] on button "Submit as Quote" at bounding box center [711, 12] width 46 height 12
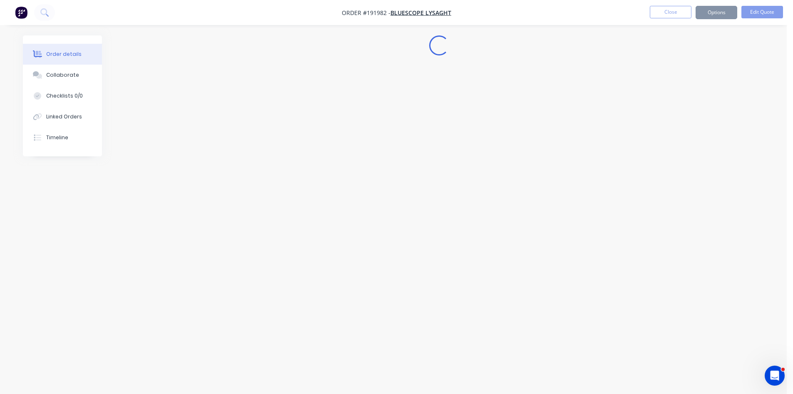
scroll to position [0, 0]
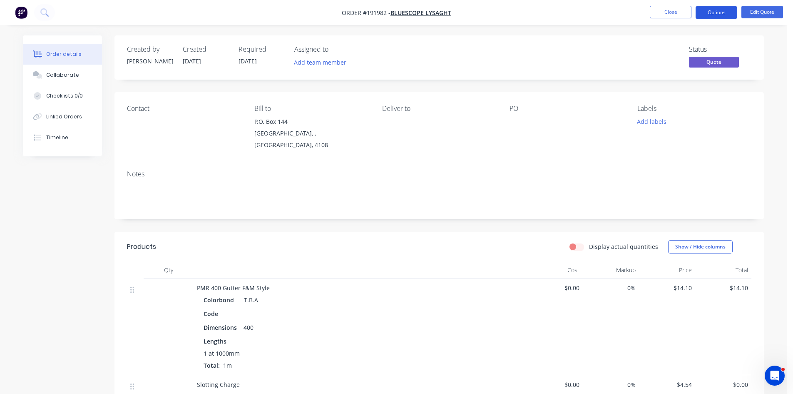
click at [723, 10] on button "Options" at bounding box center [717, 12] width 42 height 13
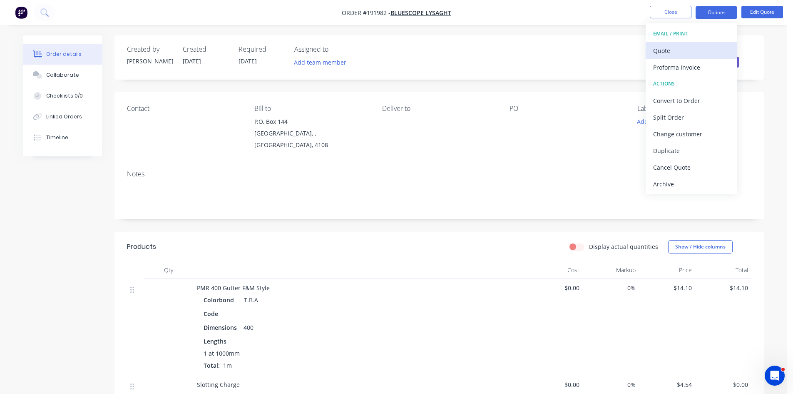
click at [708, 48] on div "Quote" at bounding box center [691, 51] width 77 height 12
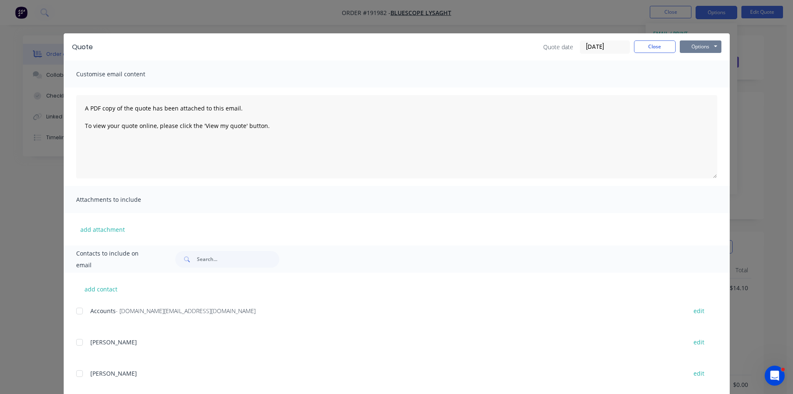
click at [692, 48] on button "Options" at bounding box center [701, 46] width 42 height 12
click at [698, 59] on button "Preview" at bounding box center [706, 62] width 53 height 14
click at [53, 42] on div "Quote Quote date [DATE] Close Options Preview Print Email Customise email conte…" at bounding box center [396, 197] width 793 height 394
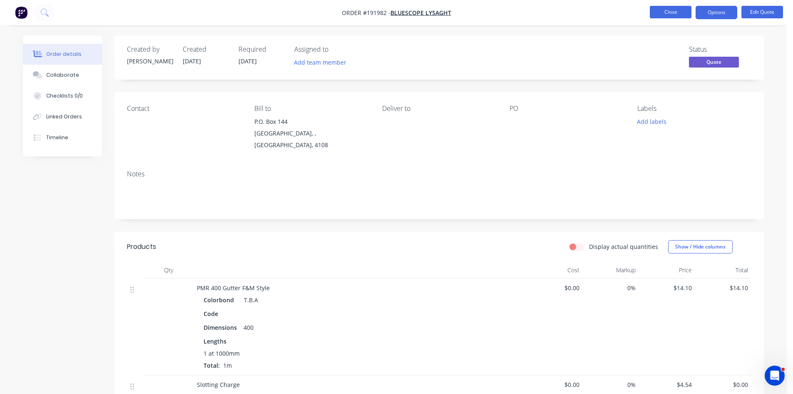
click at [657, 10] on button "Close" at bounding box center [671, 12] width 42 height 12
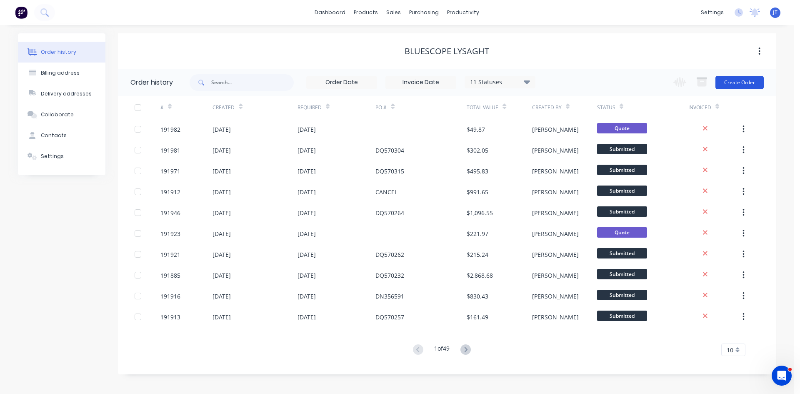
click at [748, 81] on button "Create Order" at bounding box center [739, 82] width 48 height 13
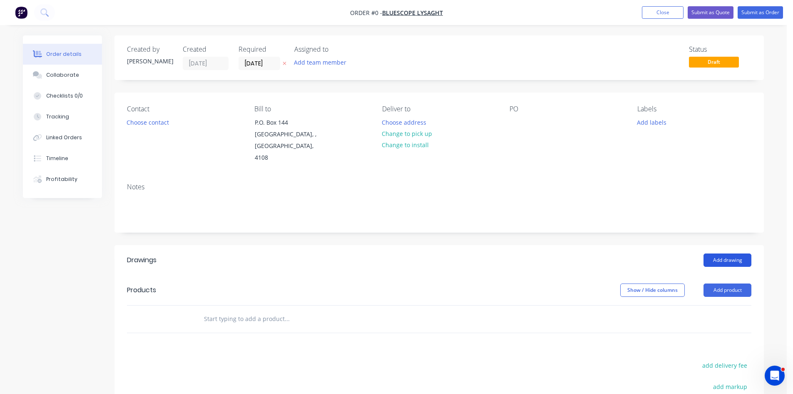
click at [736, 253] on button "Add drawing" at bounding box center [728, 259] width 48 height 13
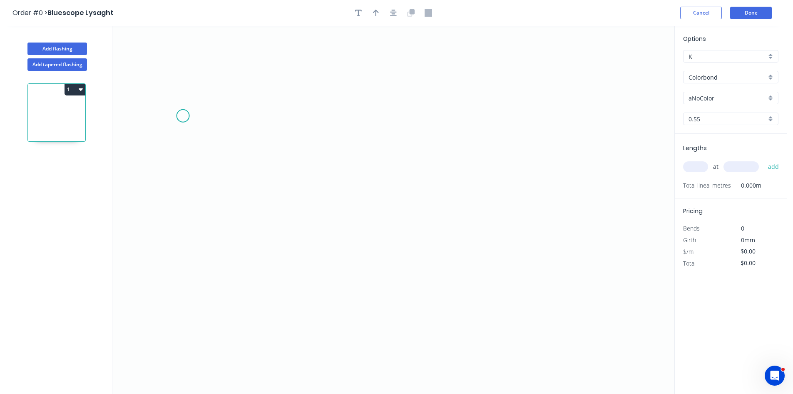
click at [183, 116] on icon "0" at bounding box center [393, 210] width 562 height 368
drag, startPoint x: 158, startPoint y: 91, endPoint x: 171, endPoint y: 237, distance: 147.2
click at [158, 98] on icon "0" at bounding box center [393, 210] width 562 height 368
click at [163, 299] on icon "0 ?" at bounding box center [393, 210] width 562 height 368
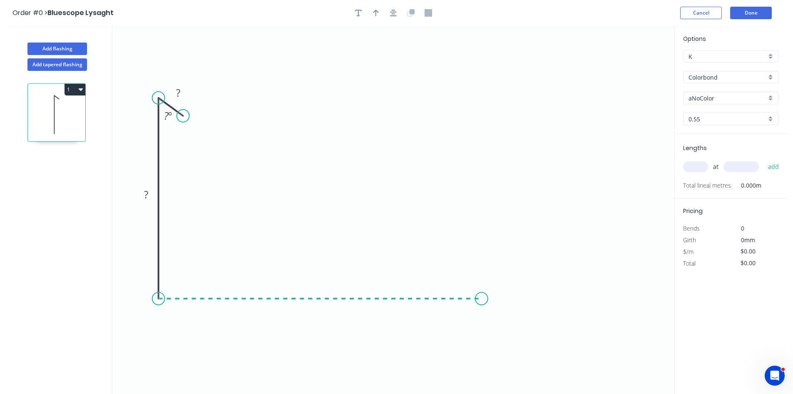
drag, startPoint x: 482, startPoint y: 302, endPoint x: 531, endPoint y: 225, distance: 91.4
click at [487, 294] on icon "0 ? ? ? º" at bounding box center [393, 210] width 562 height 368
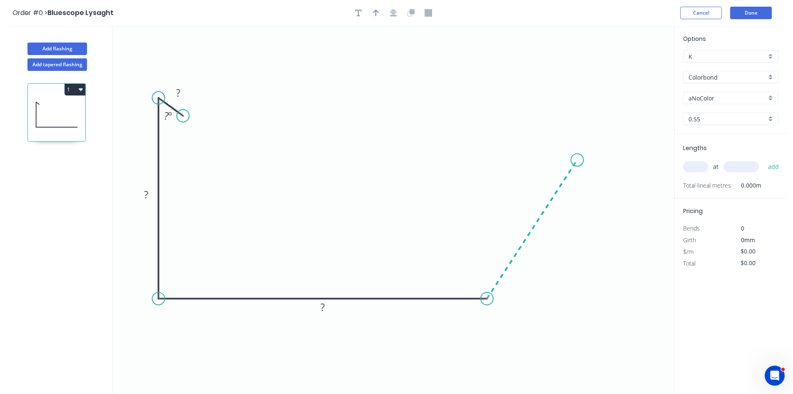
drag, startPoint x: 578, startPoint y: 160, endPoint x: 573, endPoint y: 115, distance: 45.3
click at [579, 160] on icon "0 ? ? ? ? º" at bounding box center [393, 210] width 562 height 368
click at [579, 68] on icon "0 ? ? ? ? ? º ? º" at bounding box center [393, 210] width 562 height 368
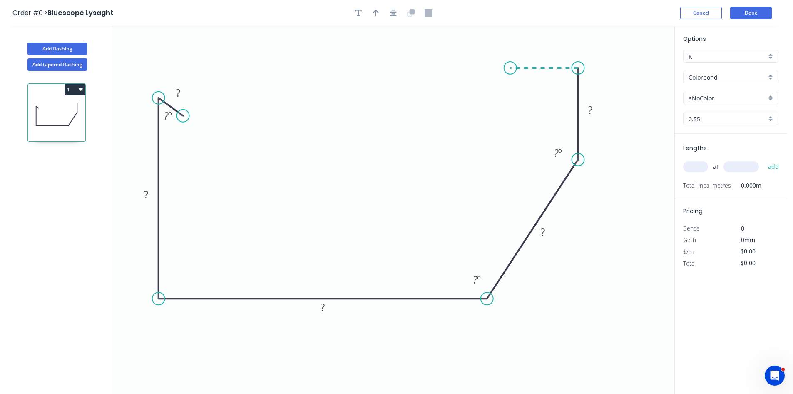
click at [511, 65] on icon "0 ? ? ? ? ? ? º ? º ? º" at bounding box center [393, 210] width 562 height 368
click at [511, 107] on icon "0 ? ? ? ? ? ? ? º ? º ? º" at bounding box center [393, 210] width 562 height 368
click at [576, 182] on div "Hide angle" at bounding box center [603, 178] width 84 height 17
click at [184, 151] on div "Hide angle" at bounding box center [204, 147] width 84 height 17
click at [176, 94] on tspan "?" at bounding box center [178, 93] width 4 height 14
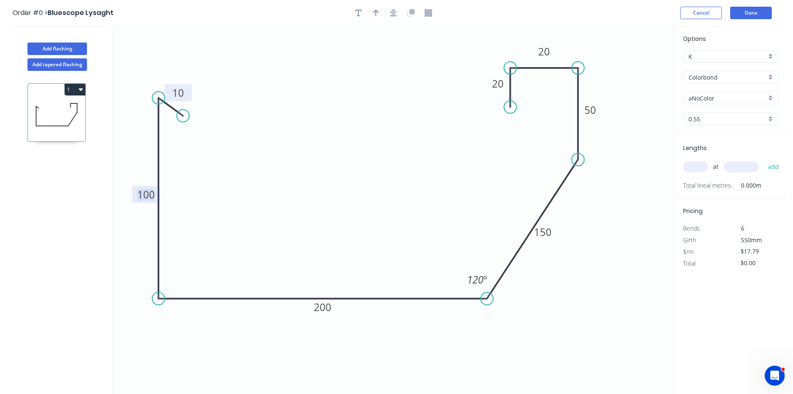
drag, startPoint x: 152, startPoint y: 195, endPoint x: 213, endPoint y: 219, distance: 65.6
click at [152, 195] on tspan "100" at bounding box center [145, 194] width 17 height 14
type input "$21.48"
click at [720, 77] on input "Colorbond" at bounding box center [728, 77] width 78 height 9
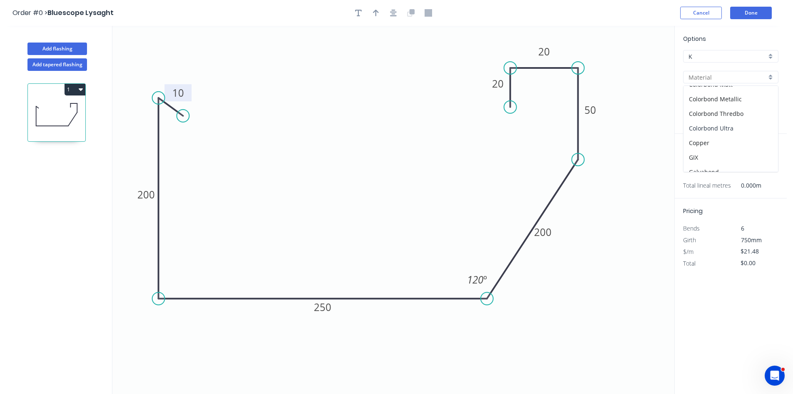
click at [741, 130] on div "Colorbond Ultra" at bounding box center [731, 128] width 95 height 15
type input "Colorbond Ultra"
type input "Dover White"
type input "$30.77"
click at [720, 101] on input "Dover White" at bounding box center [728, 98] width 78 height 9
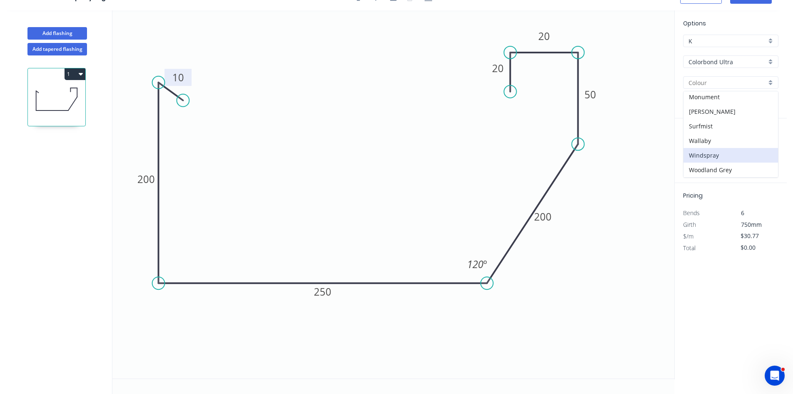
scroll to position [0, 0]
click at [724, 167] on div "Surfmist" at bounding box center [731, 171] width 95 height 15
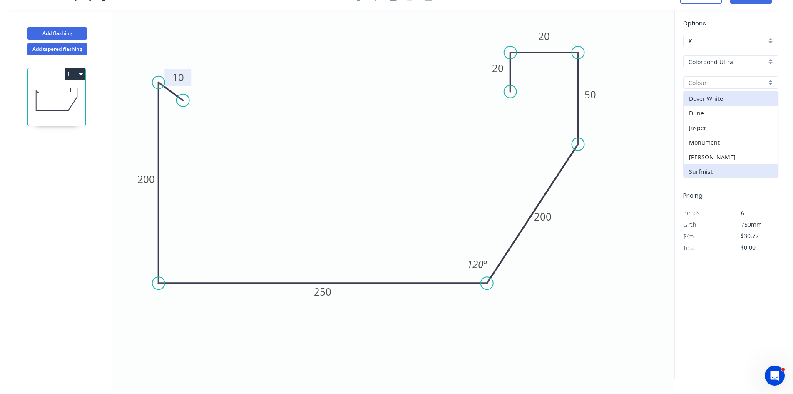
type input "Surfmist"
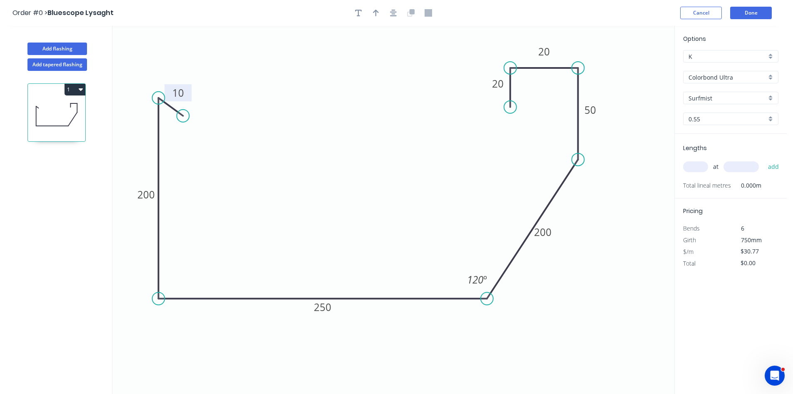
click at [693, 170] on input "text" at bounding box center [695, 166] width 25 height 11
type input "1"
click at [764, 160] on button "add" at bounding box center [774, 167] width 20 height 14
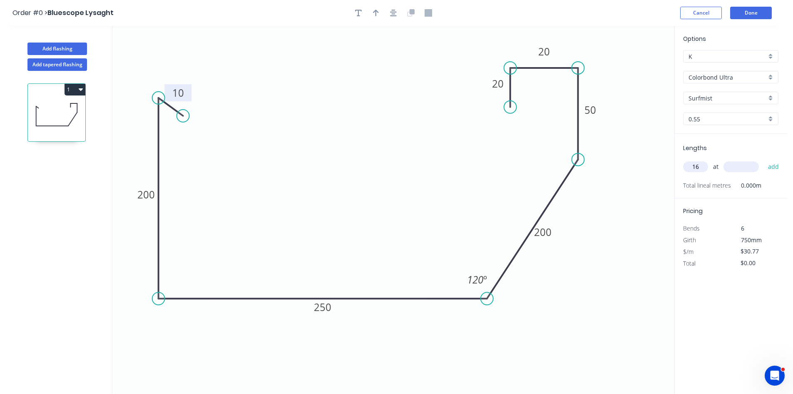
type input "1"
click at [756, 162] on input "text" at bounding box center [741, 166] width 35 height 11
type input "60000"
click at [764, 160] on button "add" at bounding box center [774, 167] width 20 height 14
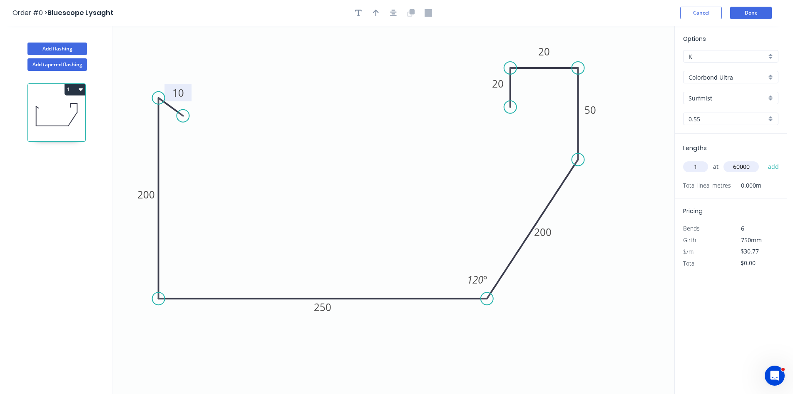
type input "$1,846.20"
click at [748, 14] on button "Done" at bounding box center [752, 13] width 42 height 12
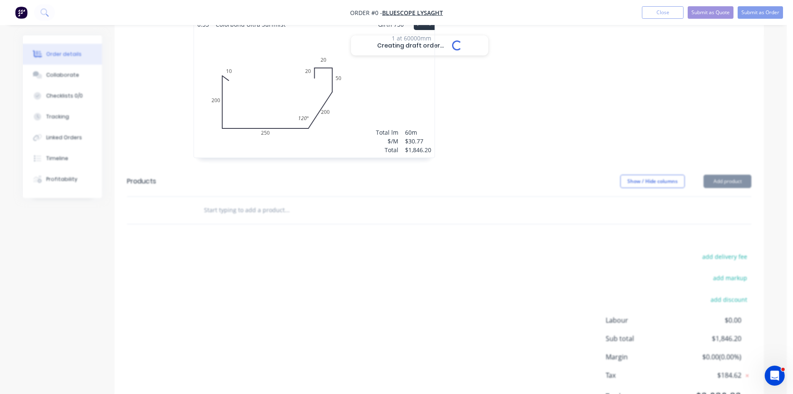
scroll to position [278, 0]
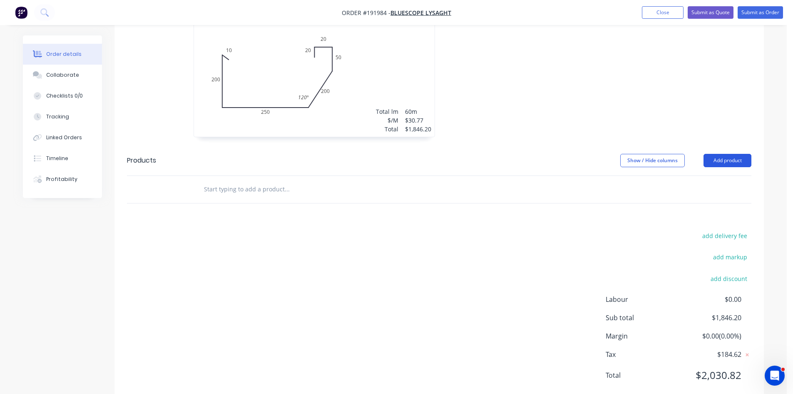
click at [721, 154] on button "Add product" at bounding box center [728, 160] width 48 height 13
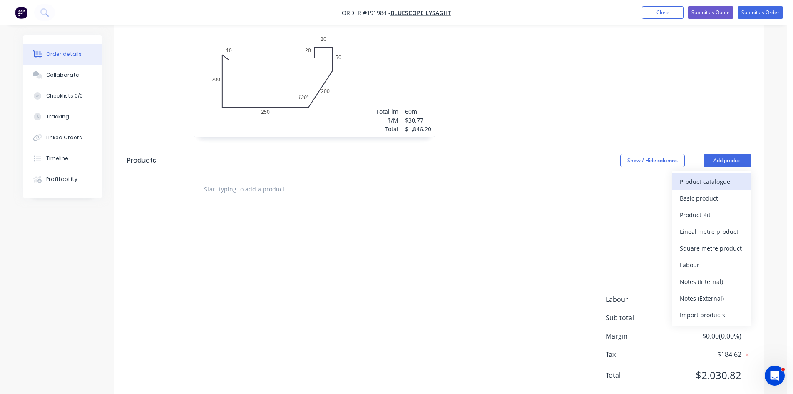
click at [705, 175] on div "Product catalogue" at bounding box center [712, 181] width 64 height 12
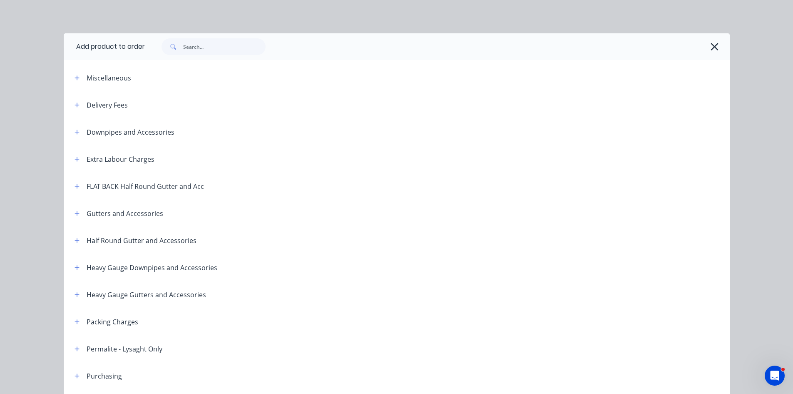
click at [80, 210] on div "Gutters and Accessories" at bounding box center [115, 213] width 95 height 10
click at [78, 211] on button "button" at bounding box center [77, 213] width 10 height 10
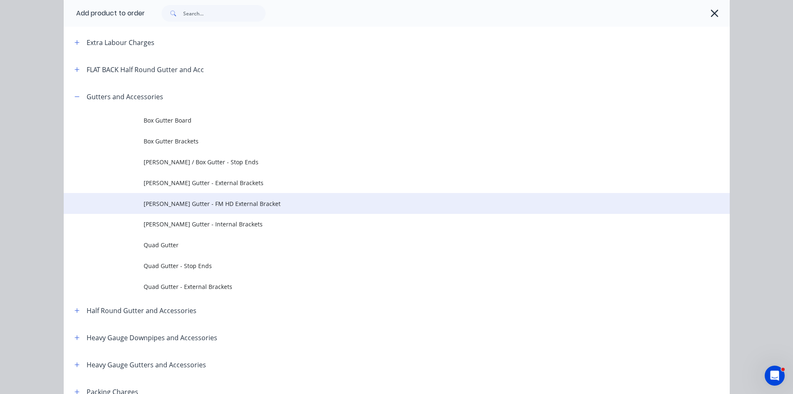
scroll to position [139, 0]
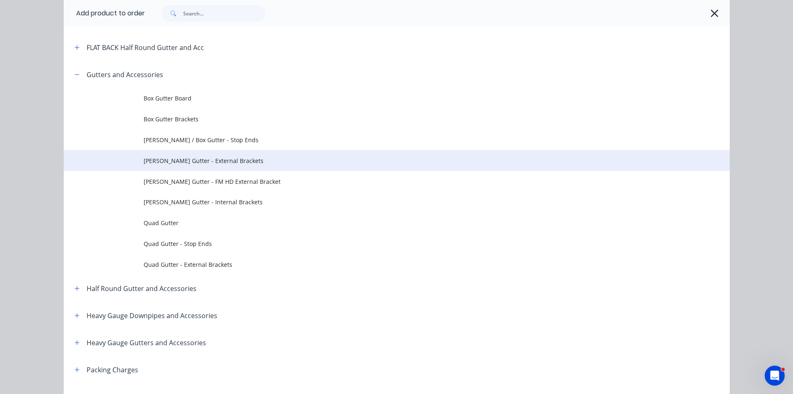
click at [252, 165] on td "[PERSON_NAME] Gutter - External Brackets" at bounding box center [437, 160] width 586 height 21
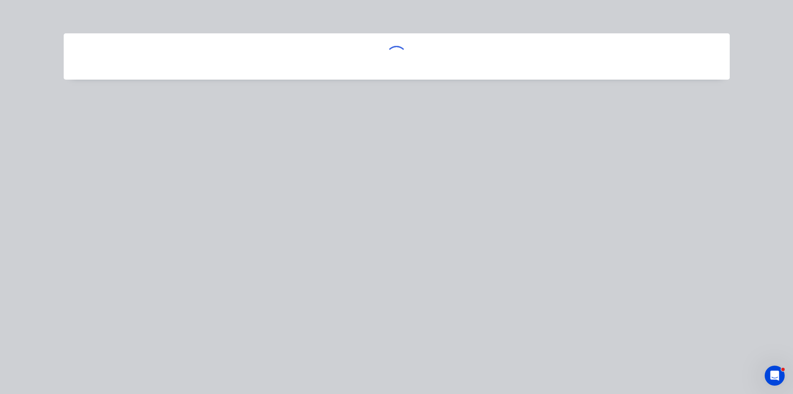
scroll to position [0, 0]
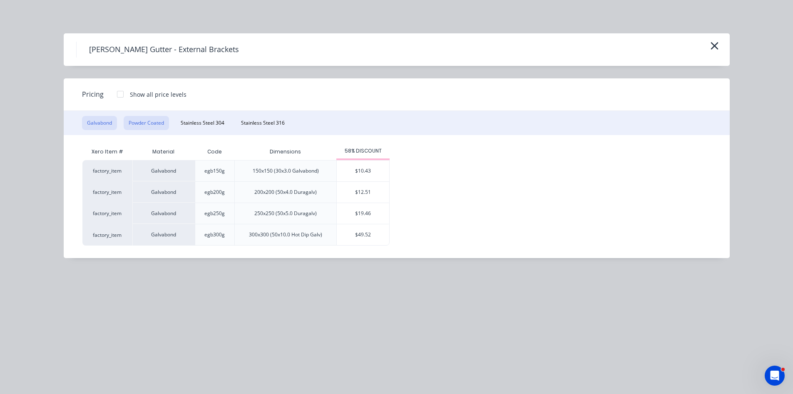
click at [145, 124] on button "Powder Coated" at bounding box center [146, 123] width 45 height 14
click at [372, 210] on div "$25.02" at bounding box center [363, 213] width 52 height 21
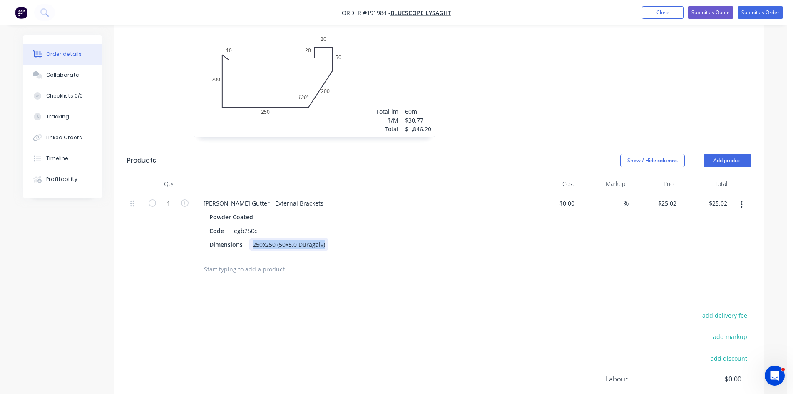
drag, startPoint x: 249, startPoint y: 233, endPoint x: 539, endPoint y: 247, distance: 289.8
click at [539, 247] on div "Qty Cost Markup Price Total 1 [PERSON_NAME] Gutter - External Brackets Powder C…" at bounding box center [440, 228] width 650 height 107
click at [531, 256] on div at bounding box center [439, 269] width 625 height 27
click at [668, 197] on input "25.02" at bounding box center [669, 203] width 22 height 12
type input "$27.52"
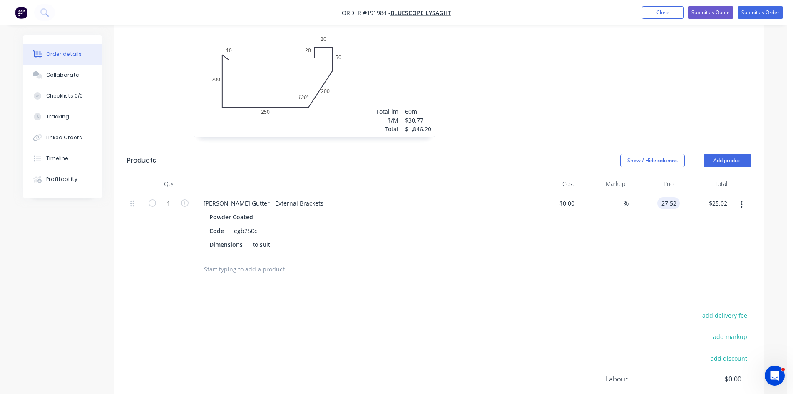
type input "$27.52"
click at [733, 238] on div at bounding box center [741, 224] width 21 height 64
drag, startPoint x: 171, startPoint y: 190, endPoint x: 177, endPoint y: 190, distance: 6.2
click at [171, 197] on input "1" at bounding box center [169, 203] width 22 height 12
type input "60"
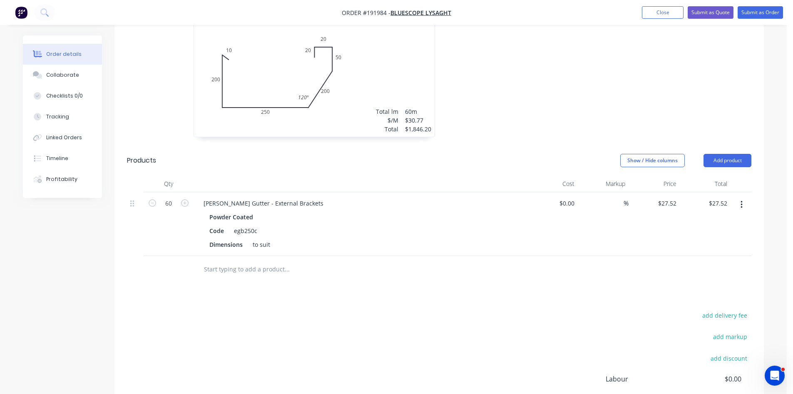
type input "$1,651.20"
click at [462, 272] on div "Drawings Add drawing 0.55 Colorbond Ultra Surfmist Girth 750 1 0 10 200 250 200…" at bounding box center [440, 225] width 650 height 516
click at [708, 154] on button "Add product" at bounding box center [728, 160] width 48 height 13
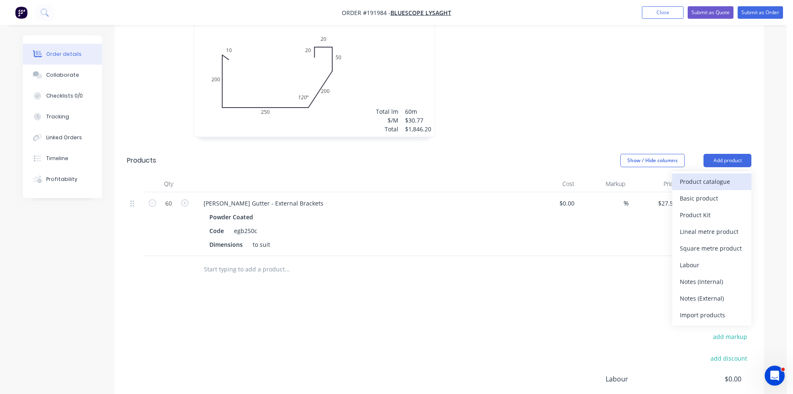
click at [701, 175] on div "Product catalogue" at bounding box center [712, 181] width 64 height 12
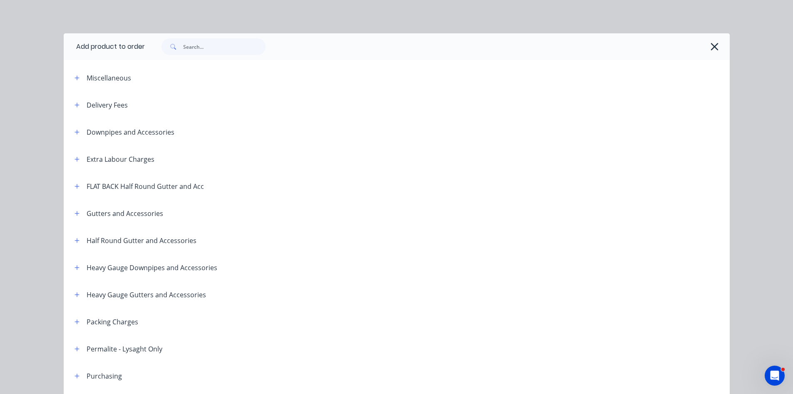
scroll to position [139, 0]
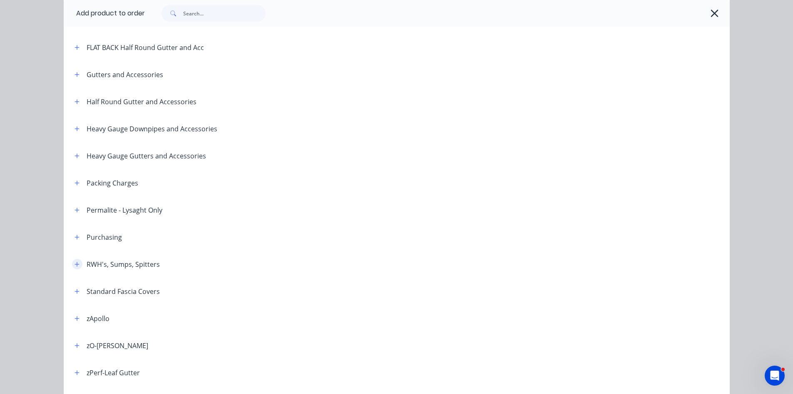
click at [75, 259] on button "button" at bounding box center [77, 264] width 10 height 10
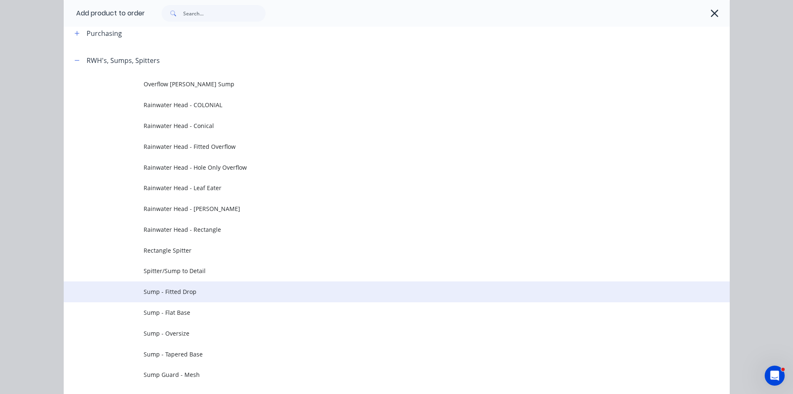
scroll to position [417, 0]
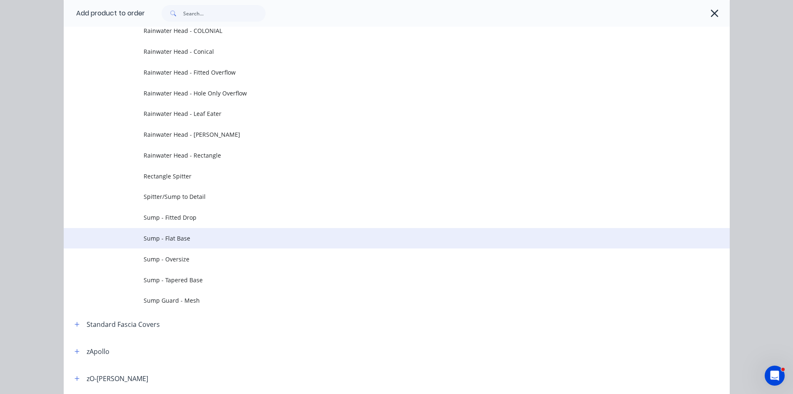
click at [242, 238] on span "Sump - Flat Base" at bounding box center [378, 238] width 469 height 9
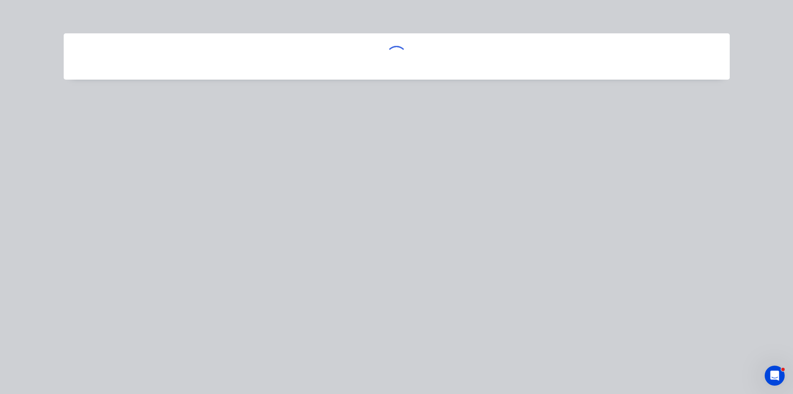
scroll to position [0, 0]
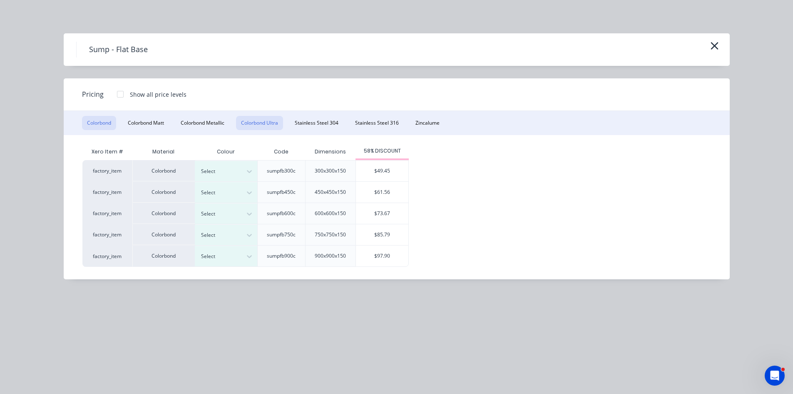
click at [261, 124] on button "Colorbond Ultra" at bounding box center [259, 123] width 47 height 14
click at [242, 193] on div "Select" at bounding box center [218, 192] width 47 height 11
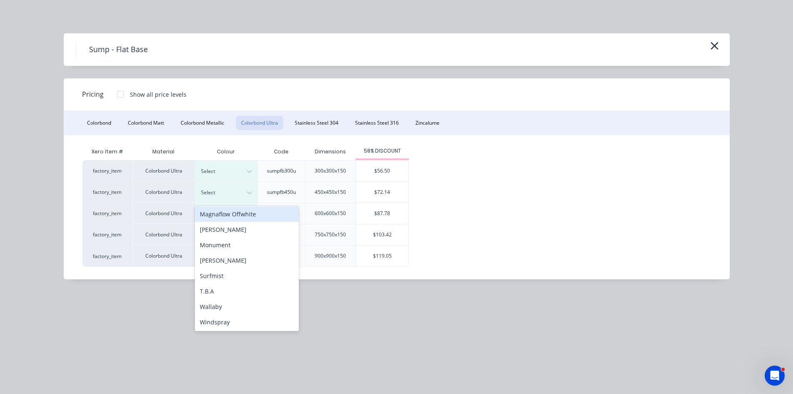
scroll to position [63, 0]
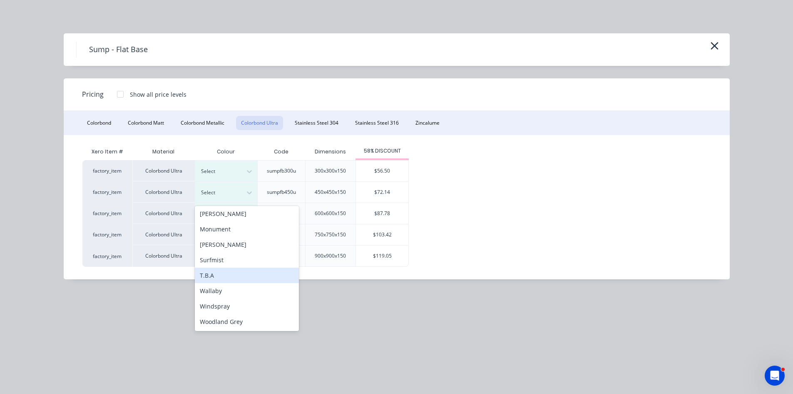
click at [237, 274] on div "T.B.A" at bounding box center [247, 274] width 104 height 15
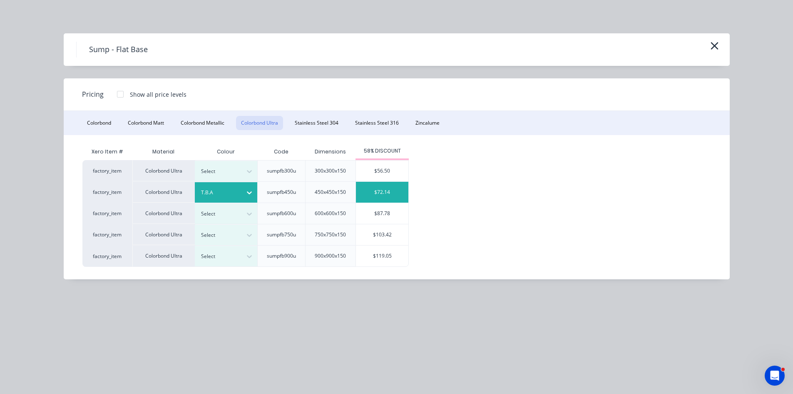
click at [372, 195] on div "$72.14" at bounding box center [382, 192] width 52 height 21
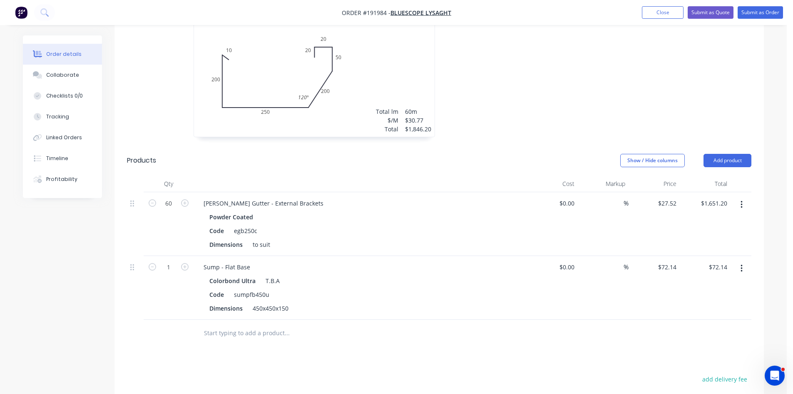
click at [189, 262] on button "button" at bounding box center [185, 266] width 11 height 9
type input "2"
type input "$144.28"
click at [189, 262] on button "button" at bounding box center [185, 266] width 11 height 9
type input "3"
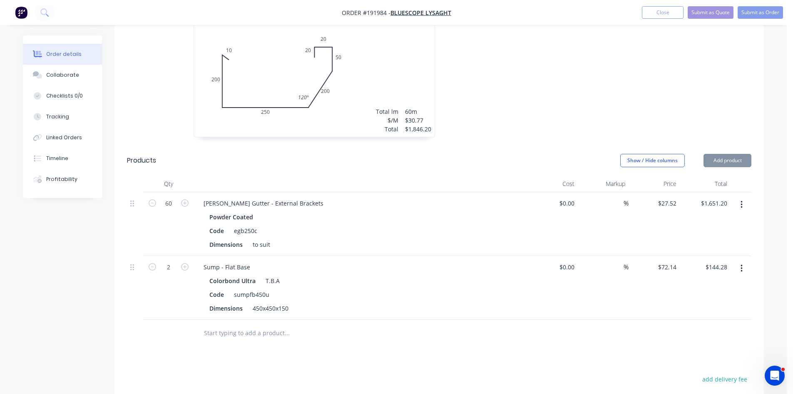
type input "$216.42"
click at [189, 262] on button "button" at bounding box center [185, 266] width 11 height 9
type input "4"
type input "$288.56"
click at [189, 262] on button "button" at bounding box center [185, 266] width 11 height 9
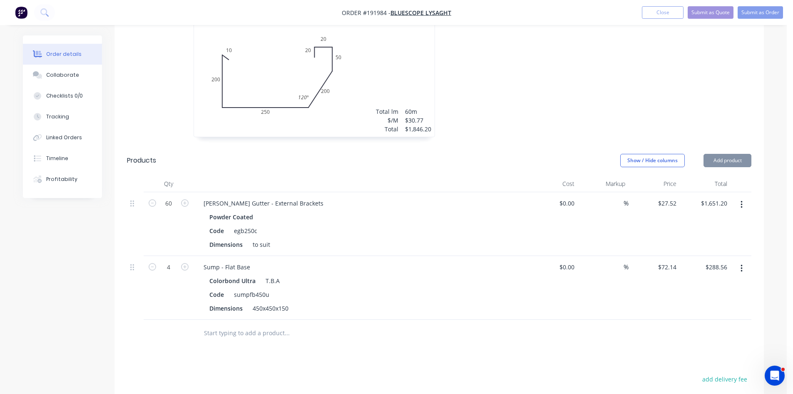
type input "5"
type input "$360.70"
click at [189, 262] on button "button" at bounding box center [185, 266] width 11 height 9
type input "6"
type input "$432.84"
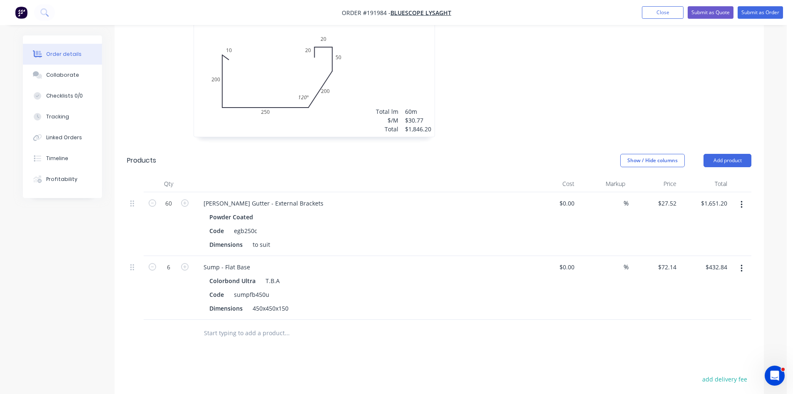
click at [189, 262] on button "button" at bounding box center [185, 266] width 11 height 9
type input "7"
type input "$504.98"
click at [189, 262] on button "button" at bounding box center [185, 266] width 11 height 9
type input "8"
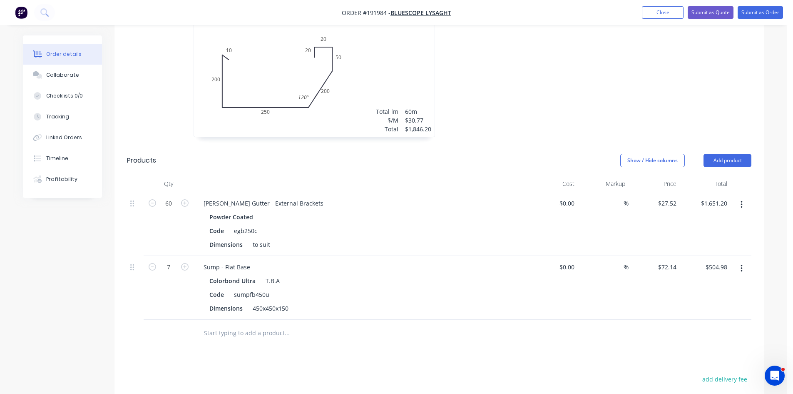
type input "$577.12"
click at [175, 292] on div "8" at bounding box center [169, 288] width 50 height 64
click at [732, 154] on button "Add product" at bounding box center [728, 160] width 48 height 13
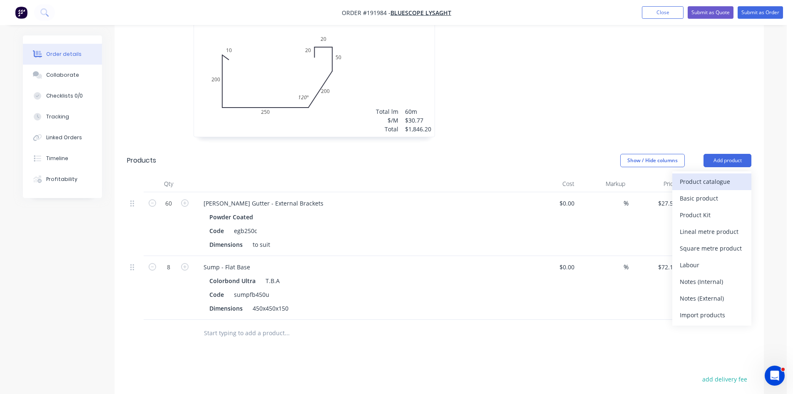
click at [718, 175] on div "Product catalogue" at bounding box center [712, 181] width 64 height 12
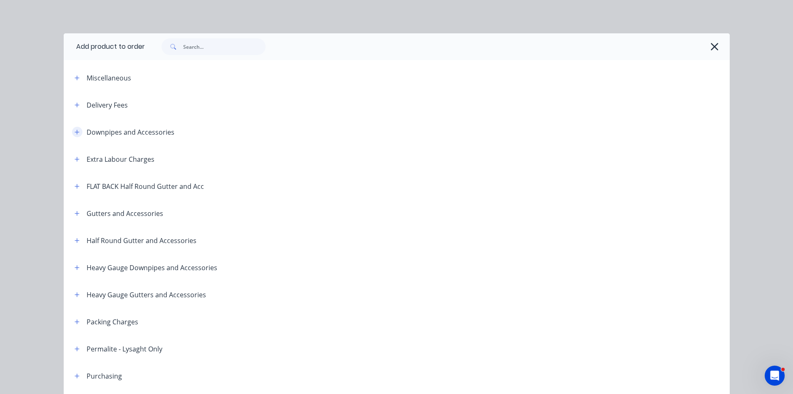
click at [72, 135] on button "button" at bounding box center [77, 132] width 10 height 10
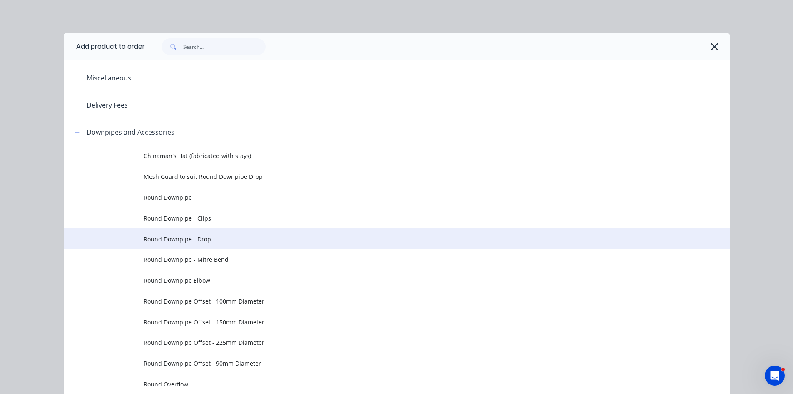
click at [256, 237] on span "Round Downpipe - Drop" at bounding box center [378, 238] width 469 height 9
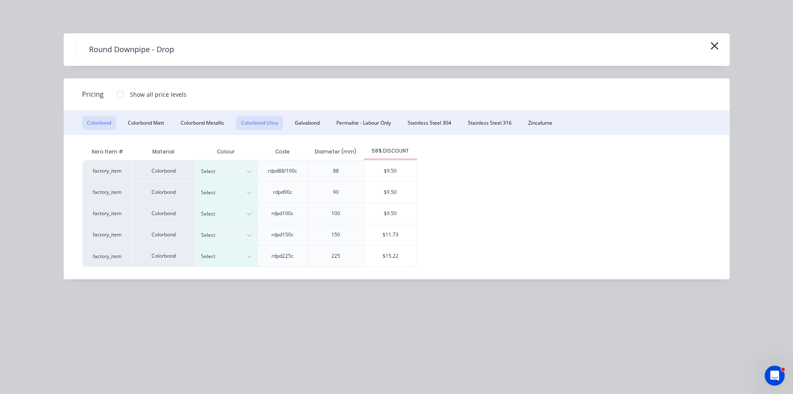
click at [279, 124] on button "Colorbond Ultra" at bounding box center [259, 123] width 47 height 14
click at [241, 244] on div "Select" at bounding box center [226, 234] width 62 height 20
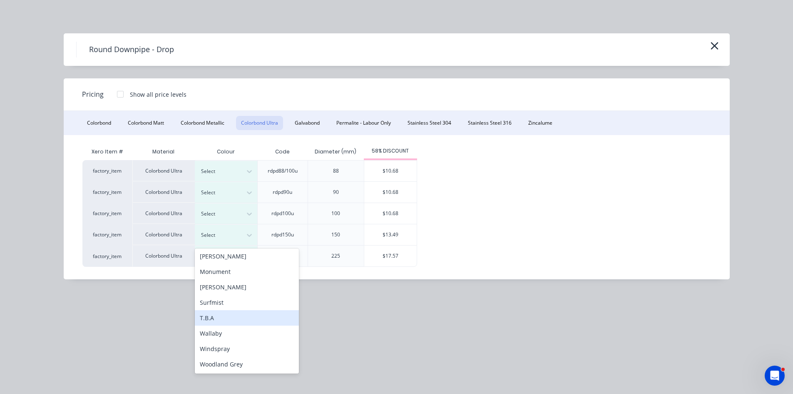
click at [239, 324] on div "T.B.A" at bounding box center [247, 317] width 104 height 15
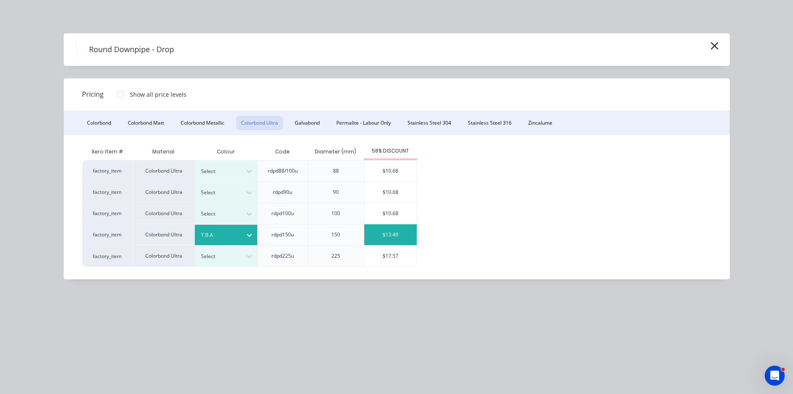
click at [384, 237] on div "$13.49" at bounding box center [390, 234] width 52 height 21
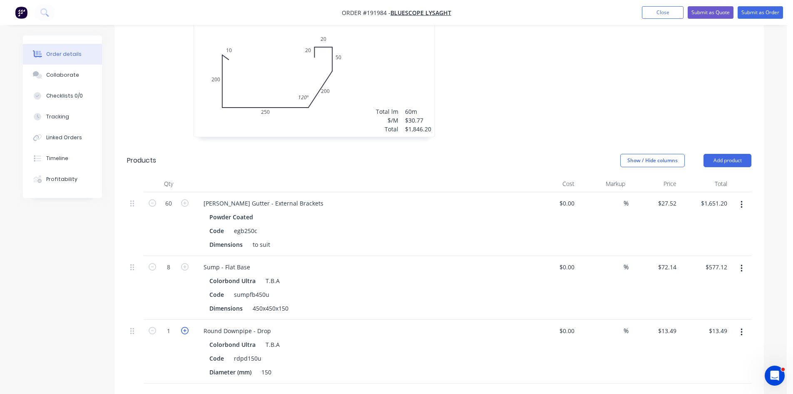
click at [186, 327] on icon "button" at bounding box center [184, 330] width 7 height 7
type input "2"
type input "$26.98"
click at [186, 327] on icon "button" at bounding box center [184, 330] width 7 height 7
type input "3"
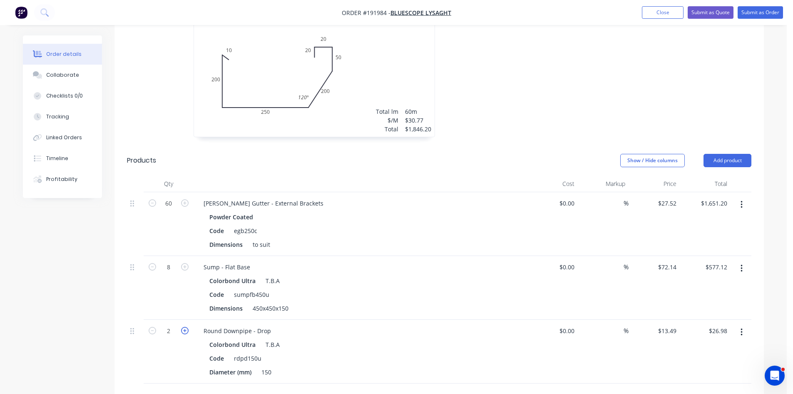
type input "$40.47"
click at [186, 327] on icon "button" at bounding box center [184, 330] width 7 height 7
type input "4"
type input "$53.96"
click at [186, 327] on icon "button" at bounding box center [184, 330] width 7 height 7
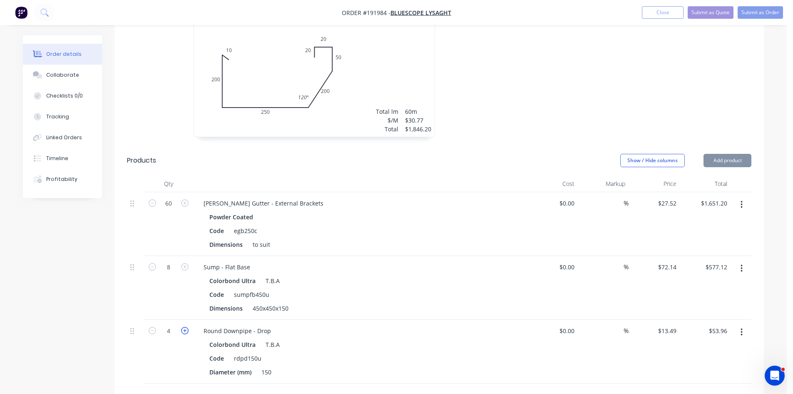
type input "5"
type input "$67.45"
click at [186, 327] on icon "button" at bounding box center [184, 330] width 7 height 7
type input "6"
type input "$80.94"
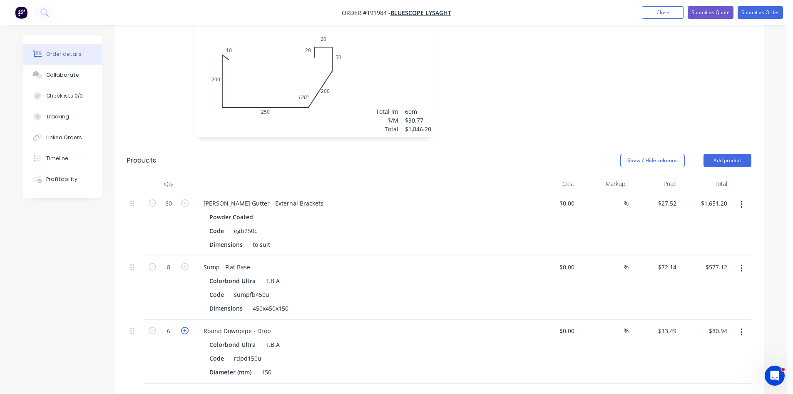
click at [186, 327] on icon "button" at bounding box center [184, 330] width 7 height 7
type input "7"
type input "$94.43"
click at [186, 327] on icon "button" at bounding box center [184, 330] width 7 height 7
type input "8"
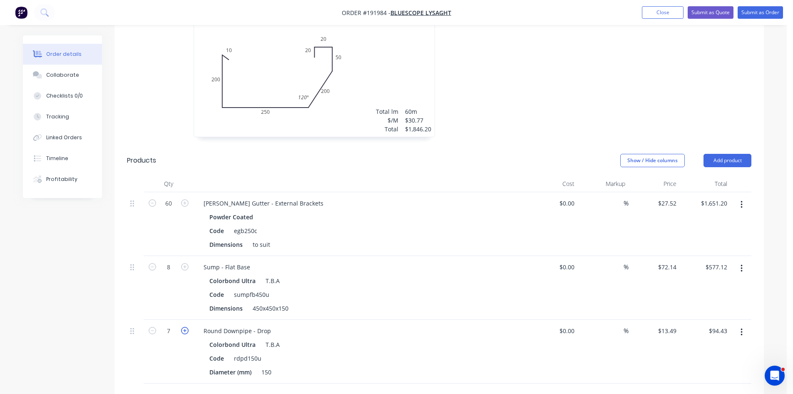
type input "$107.92"
click at [147, 361] on div "8" at bounding box center [169, 351] width 50 height 64
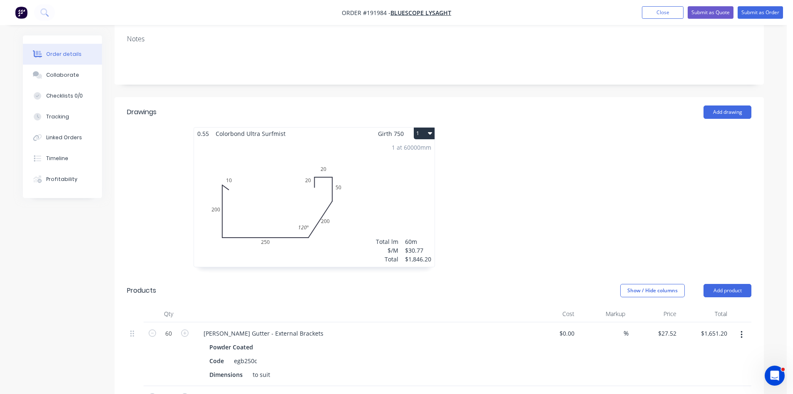
scroll to position [0, 0]
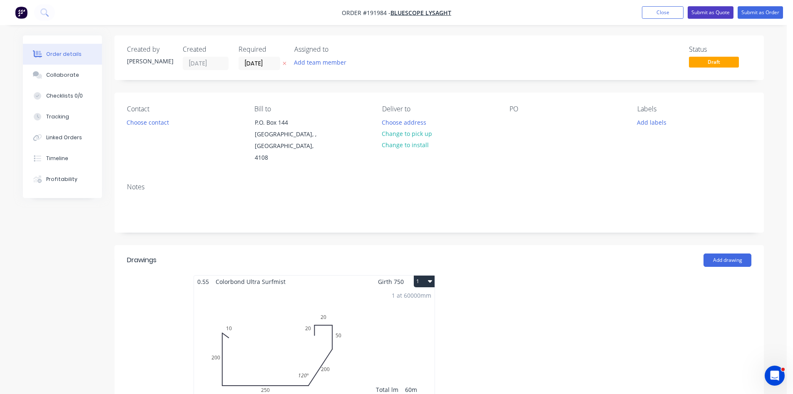
click at [726, 18] on button "Submit as Quote" at bounding box center [711, 12] width 46 height 12
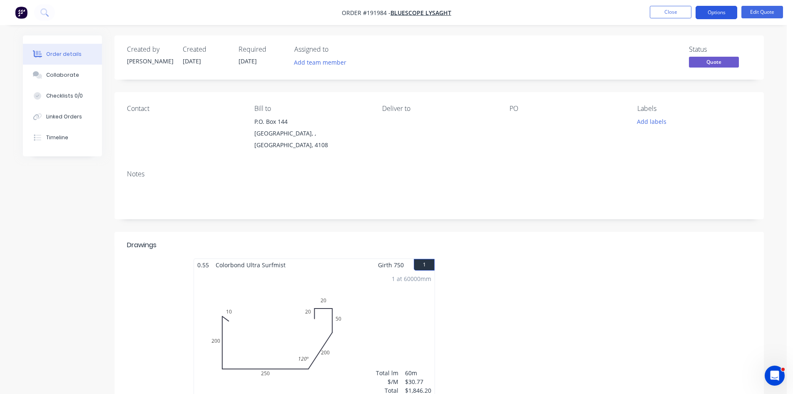
click at [728, 12] on button "Options" at bounding box center [717, 12] width 42 height 13
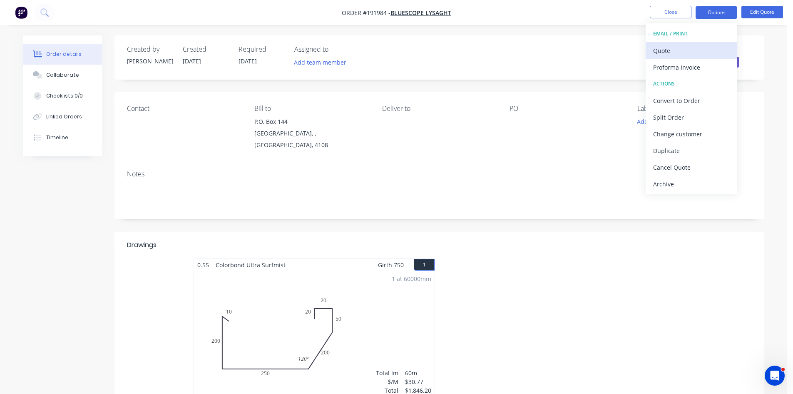
click at [713, 40] on button "EMAIL / PRINT" at bounding box center [692, 33] width 92 height 17
click at [706, 50] on div "Quote" at bounding box center [691, 51] width 77 height 12
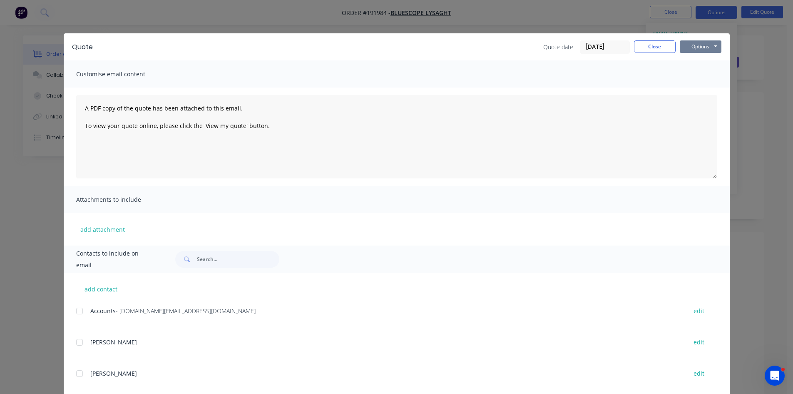
click at [708, 50] on button "Options" at bounding box center [701, 46] width 42 height 12
click at [708, 65] on button "Preview" at bounding box center [706, 62] width 53 height 14
click at [654, 45] on button "Close" at bounding box center [655, 46] width 42 height 12
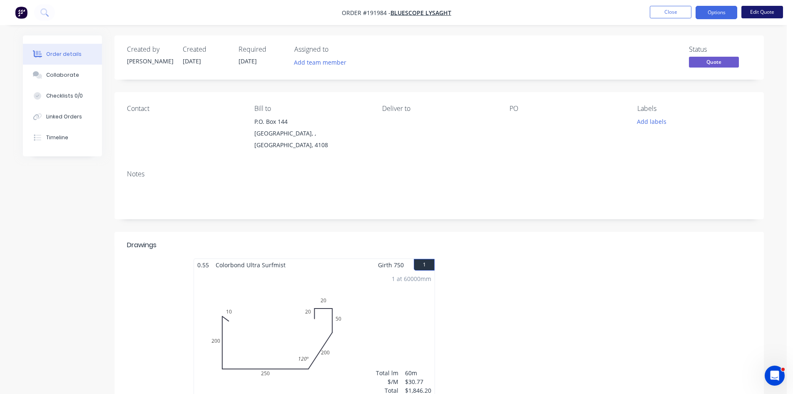
click at [756, 14] on button "Edit Quote" at bounding box center [763, 12] width 42 height 12
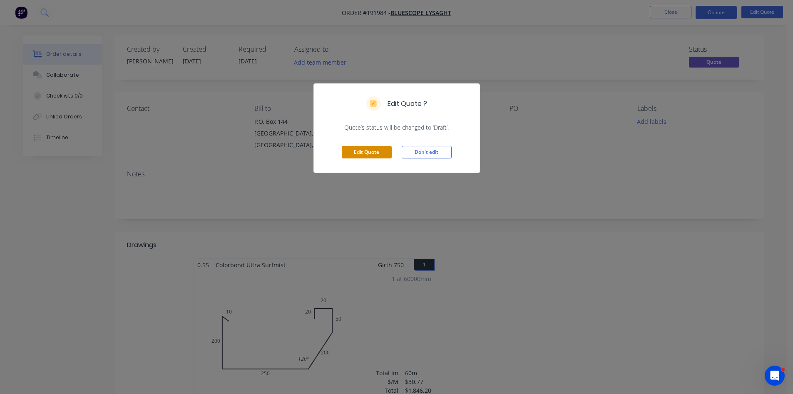
click at [365, 152] on button "Edit Quote" at bounding box center [367, 152] width 50 height 12
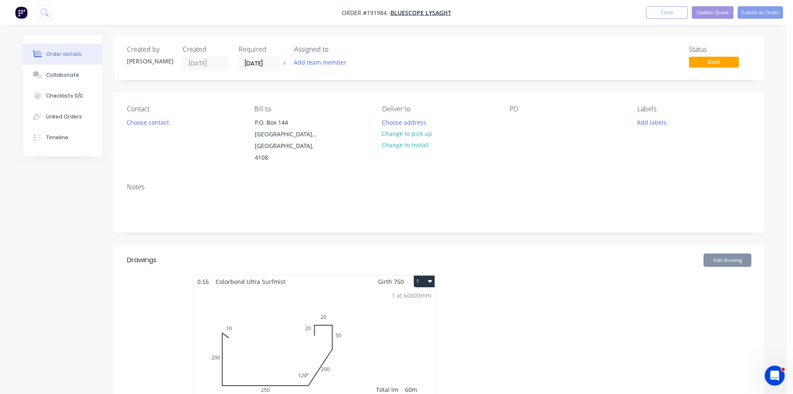
click at [356, 287] on div "1 at 60000mm Total lm $/M Total 60m $30.77 $1,846.20" at bounding box center [314, 350] width 241 height 127
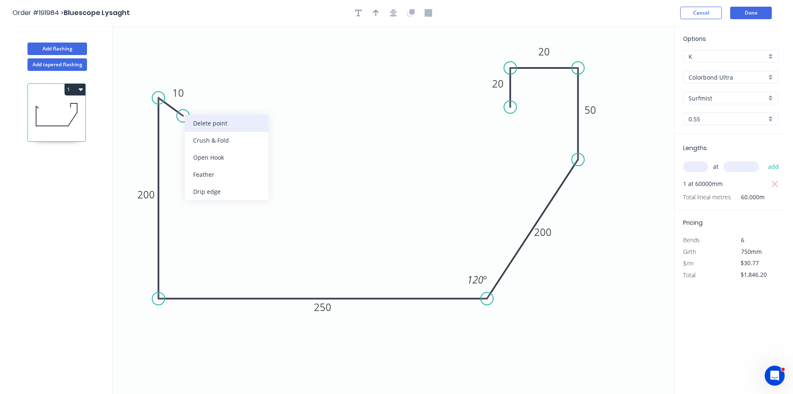
click at [204, 127] on div "Delete point" at bounding box center [227, 123] width 84 height 17
type input "$0.00"
click at [148, 193] on tspan "200" at bounding box center [145, 194] width 17 height 14
type input "$30.01"
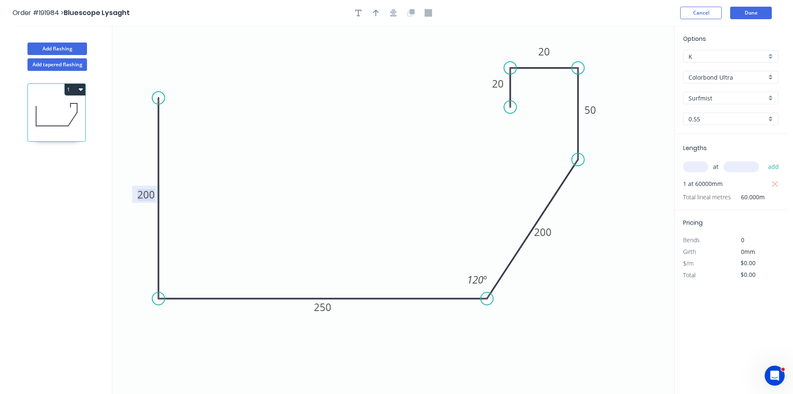
type input "$1,800.60"
click at [313, 307] on rect at bounding box center [322, 306] width 27 height 17
click at [316, 307] on tspan "250" at bounding box center [322, 307] width 17 height 14
click at [316, 307] on tspan "280" at bounding box center [322, 307] width 17 height 14
click at [760, 9] on button "Done" at bounding box center [752, 13] width 42 height 12
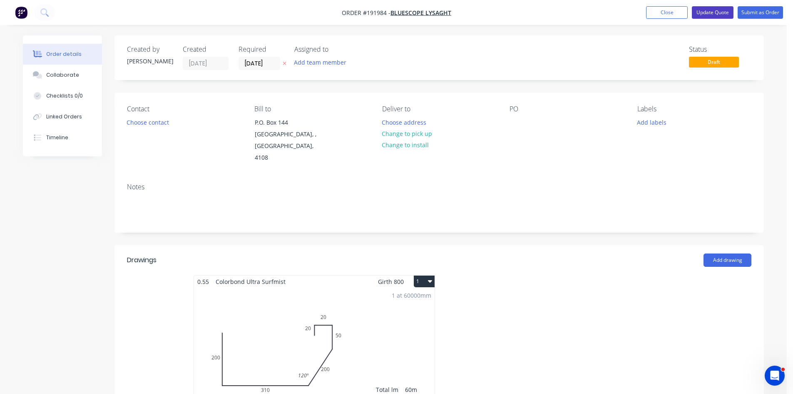
click at [710, 11] on button "Update Quote" at bounding box center [713, 12] width 42 height 12
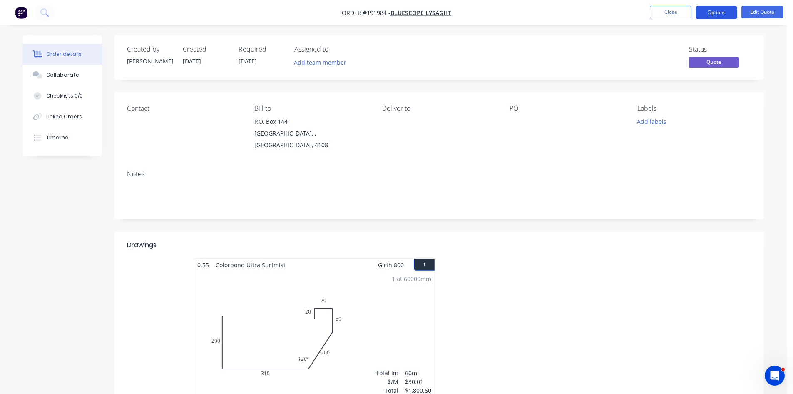
click at [712, 13] on button "Options" at bounding box center [717, 12] width 42 height 13
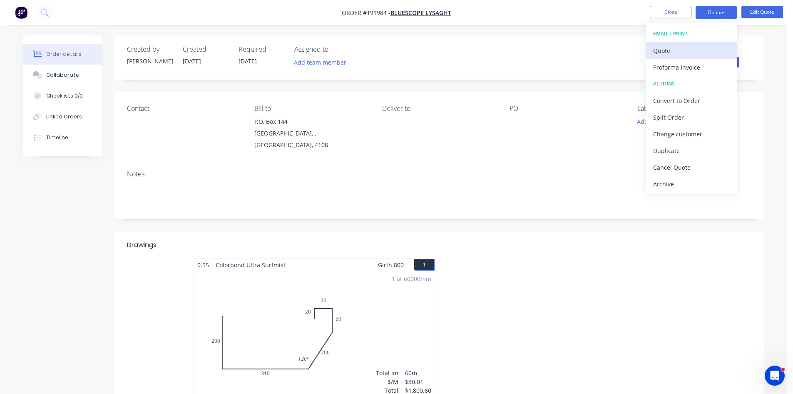
click at [681, 51] on div "Quote" at bounding box center [691, 51] width 77 height 12
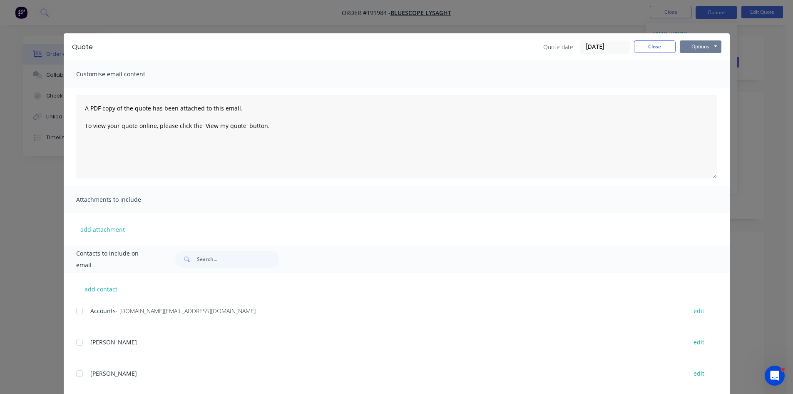
click at [705, 49] on button "Options" at bounding box center [701, 46] width 42 height 12
click at [711, 66] on button "Preview" at bounding box center [706, 62] width 53 height 14
click at [640, 50] on button "Close" at bounding box center [655, 46] width 42 height 12
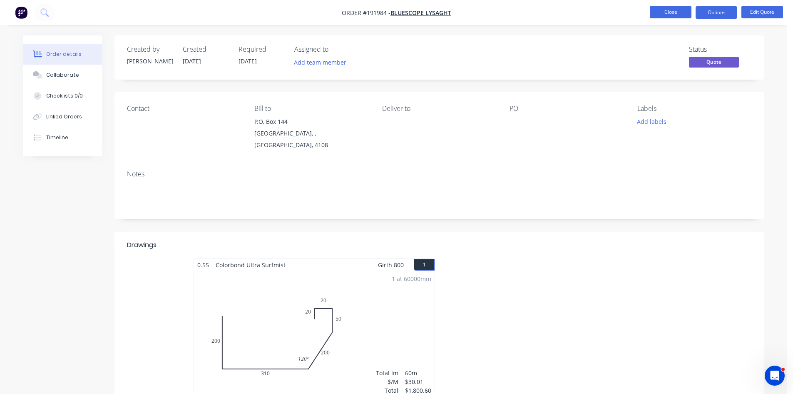
drag, startPoint x: 668, startPoint y: 12, endPoint x: 674, endPoint y: 17, distance: 8.1
click at [674, 17] on button "Close" at bounding box center [671, 12] width 42 height 12
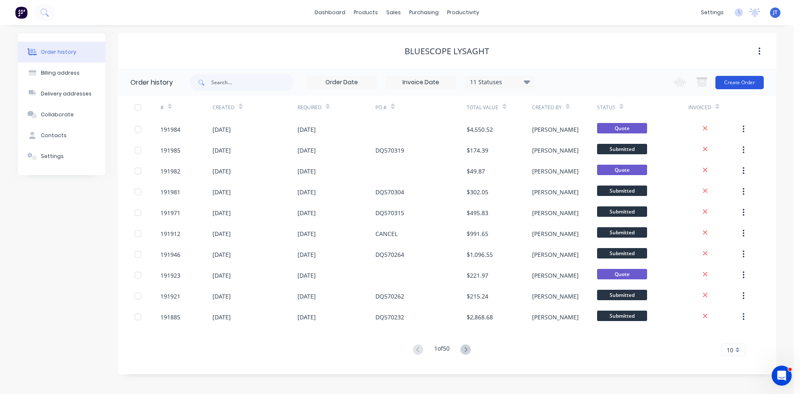
click at [751, 79] on button "Create Order" at bounding box center [739, 82] width 48 height 13
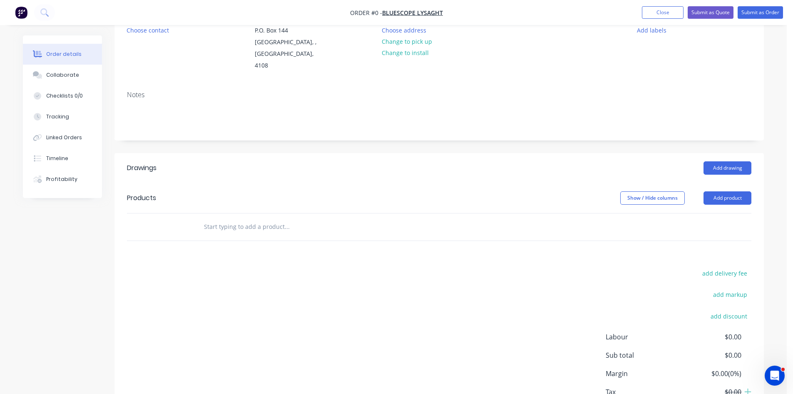
scroll to position [139, 0]
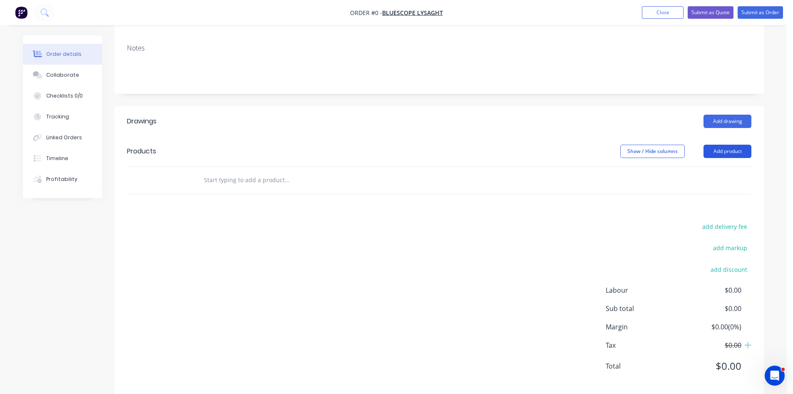
click at [726, 145] on button "Add product" at bounding box center [728, 151] width 48 height 13
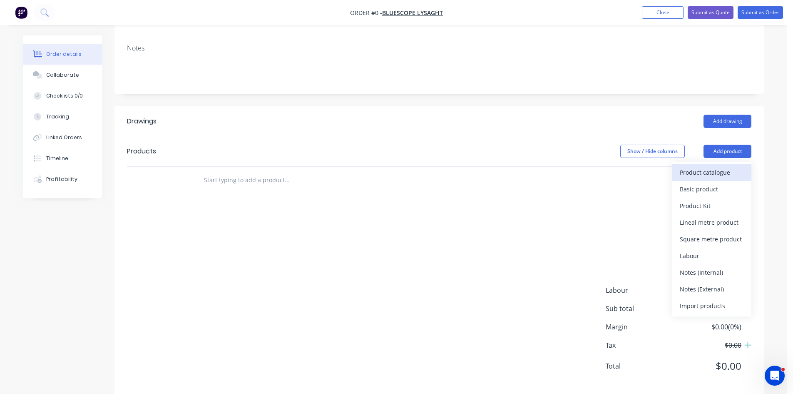
click at [722, 166] on div "Product catalogue" at bounding box center [712, 172] width 64 height 12
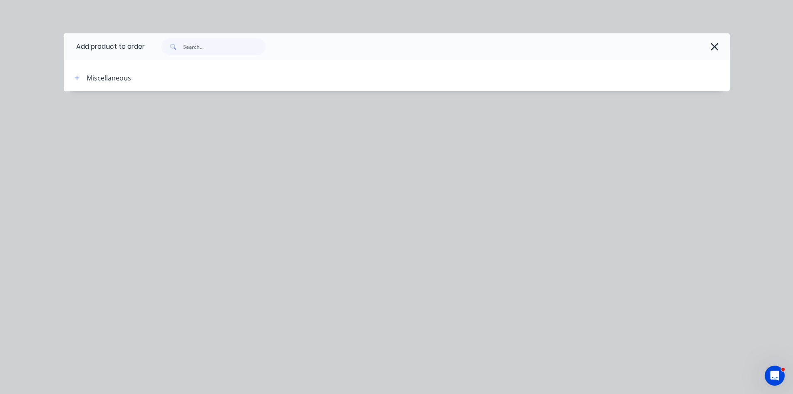
click at [713, 44] on icon "button" at bounding box center [715, 47] width 9 height 12
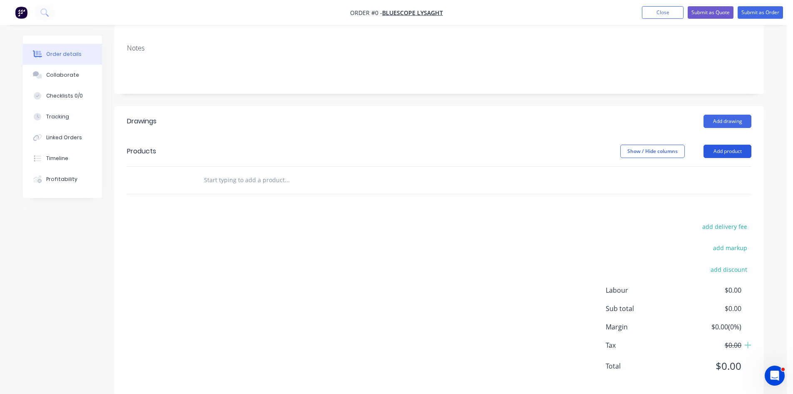
click at [715, 145] on button "Add product" at bounding box center [728, 151] width 48 height 13
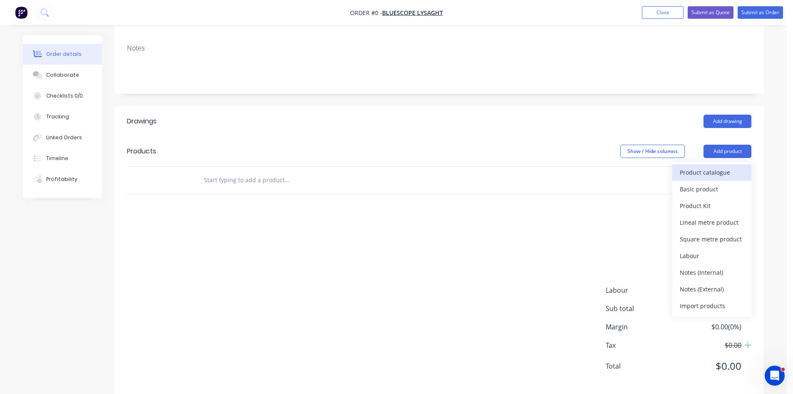
click at [708, 166] on div "Product catalogue" at bounding box center [712, 172] width 64 height 12
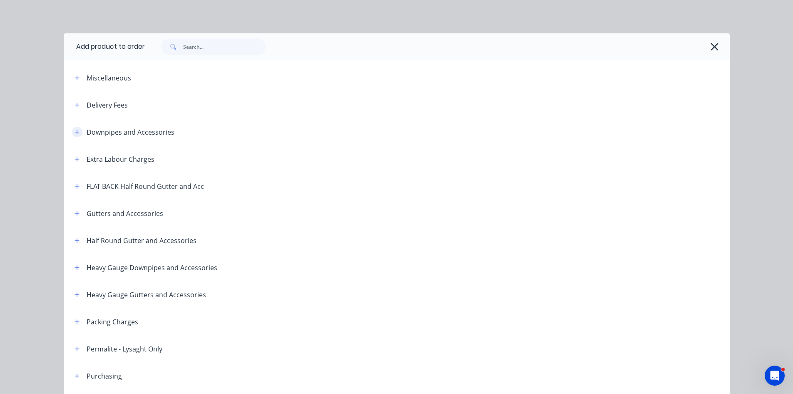
click at [72, 128] on button "button" at bounding box center [77, 132] width 10 height 10
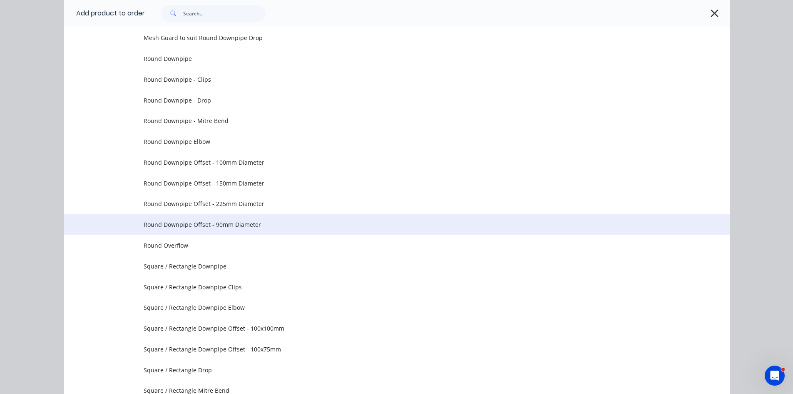
click at [216, 222] on span "Round Downpipe Offset - 90mm Diameter" at bounding box center [378, 224] width 469 height 9
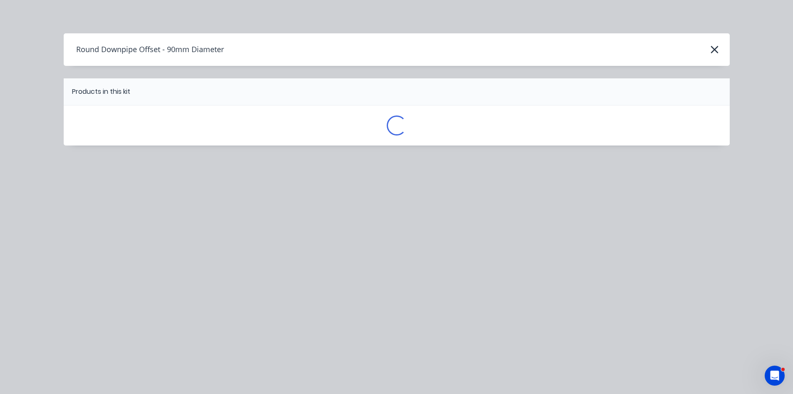
scroll to position [0, 0]
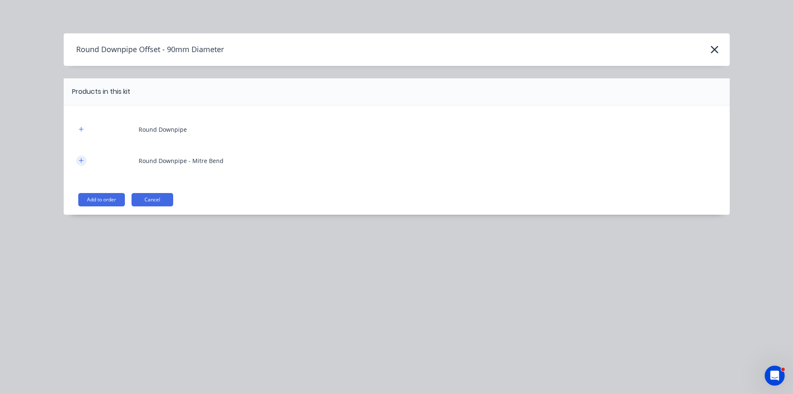
click at [80, 159] on icon "button" at bounding box center [81, 160] width 5 height 6
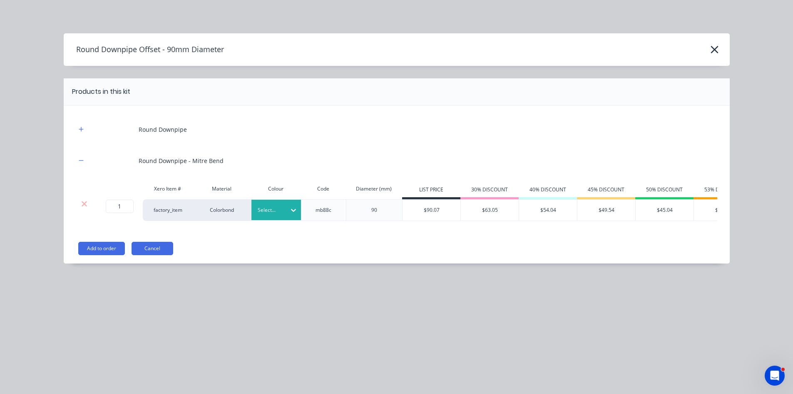
click at [267, 209] on div at bounding box center [270, 209] width 25 height 9
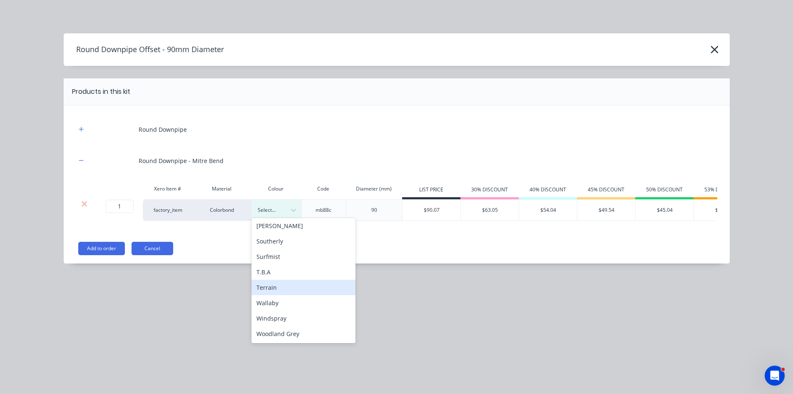
scroll to position [152, 0]
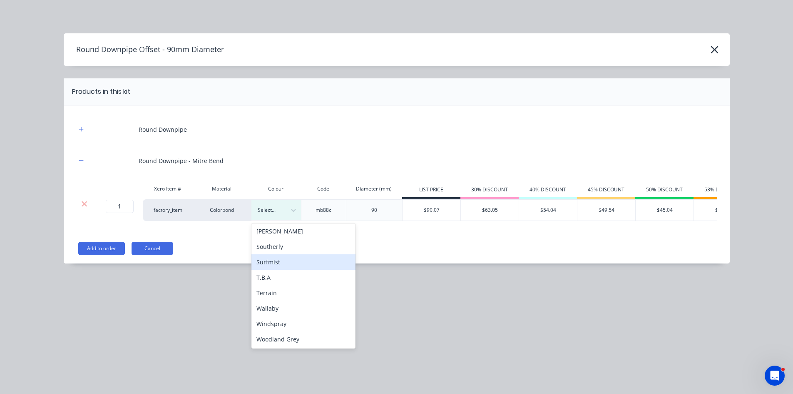
click at [292, 260] on div "Surfmist" at bounding box center [304, 261] width 104 height 15
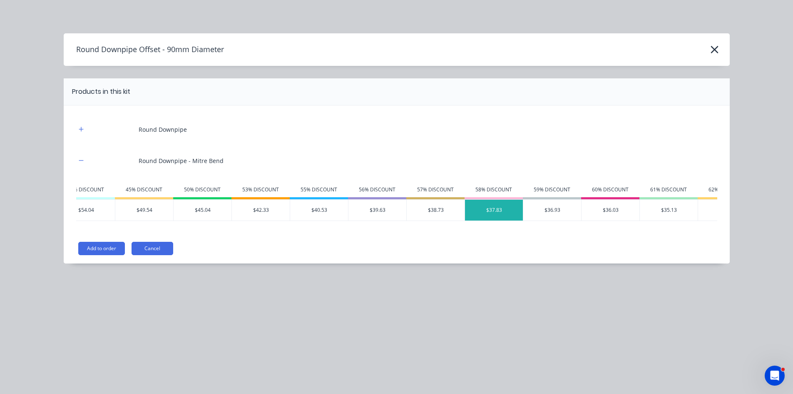
scroll to position [0, 465]
click at [496, 209] on div "$37.83" at bounding box center [492, 210] width 58 height 21
click at [90, 253] on button "Add to order" at bounding box center [101, 248] width 47 height 13
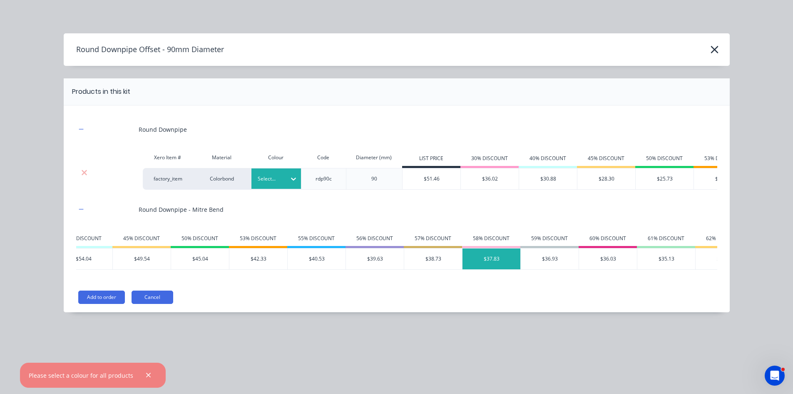
click at [271, 181] on div at bounding box center [270, 178] width 25 height 9
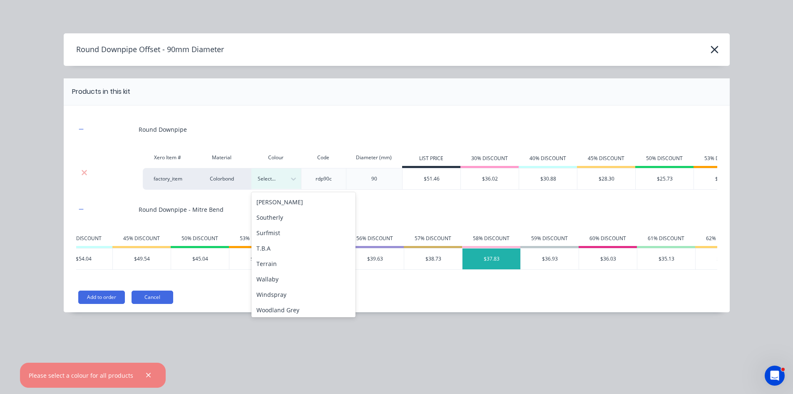
scroll to position [294, 0]
click at [290, 227] on div "Surfmist" at bounding box center [304, 230] width 104 height 15
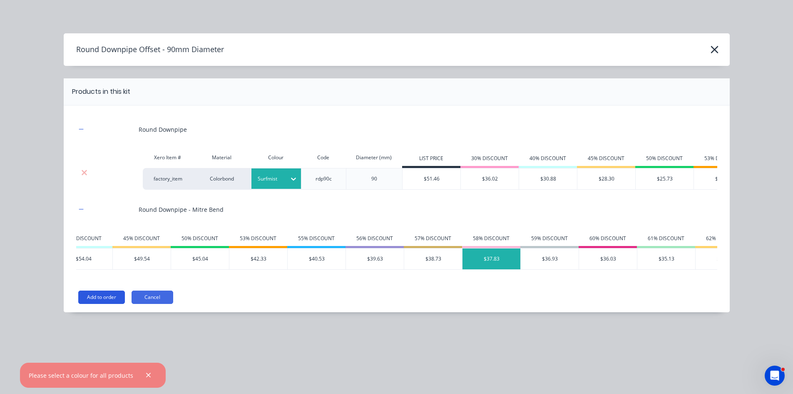
click at [111, 303] on button "Add to order" at bounding box center [101, 296] width 47 height 13
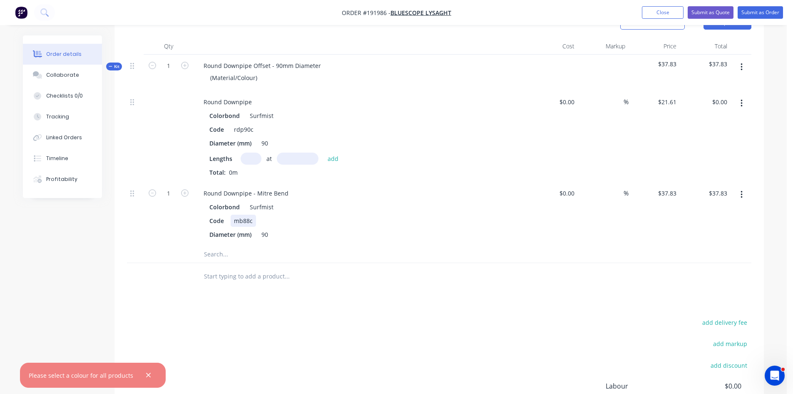
scroll to position [290, 0]
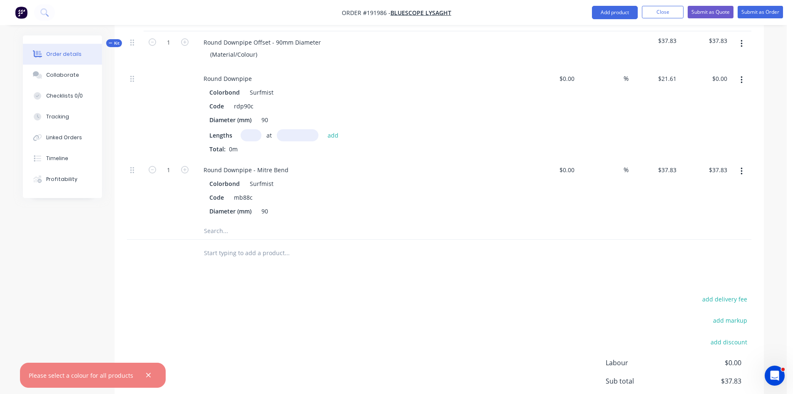
click at [257, 129] on input "text" at bounding box center [251, 135] width 21 height 12
type input "1"
type input "1000"
click at [324, 129] on button "add" at bounding box center [334, 134] width 20 height 11
type input "$21.61"
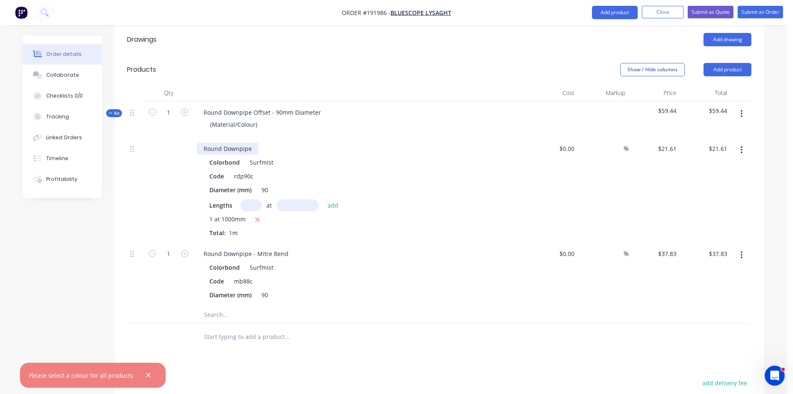
scroll to position [152, 0]
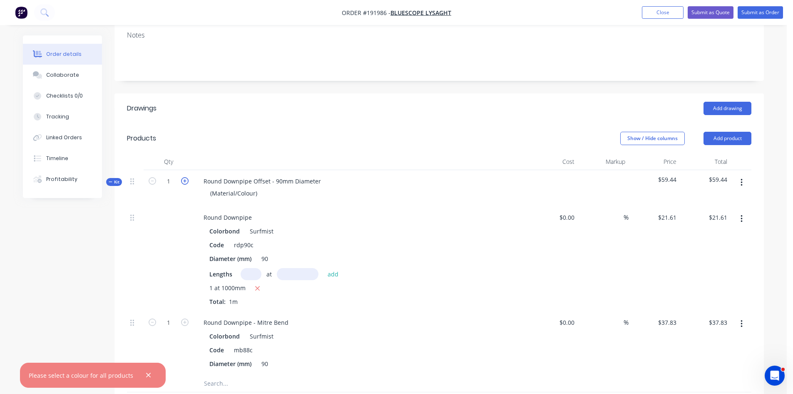
click at [187, 177] on icon "button" at bounding box center [184, 180] width 7 height 7
type input "2"
type input "$75.66"
click at [187, 177] on icon "button" at bounding box center [184, 180] width 7 height 7
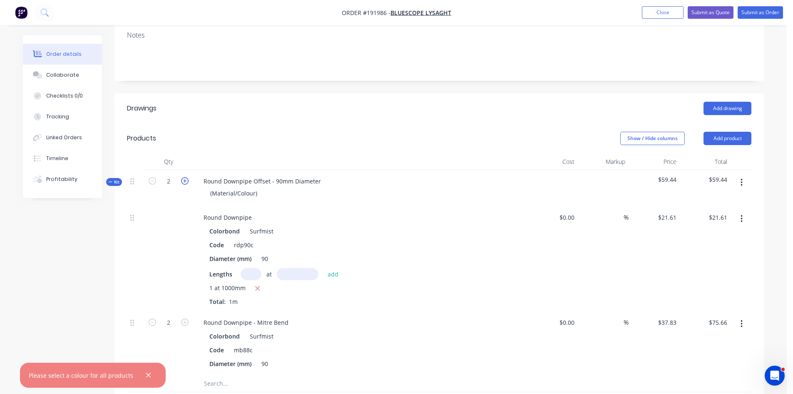
type input "3"
type input "$113.49"
click at [187, 177] on icon "button" at bounding box center [184, 180] width 7 height 7
type input "4"
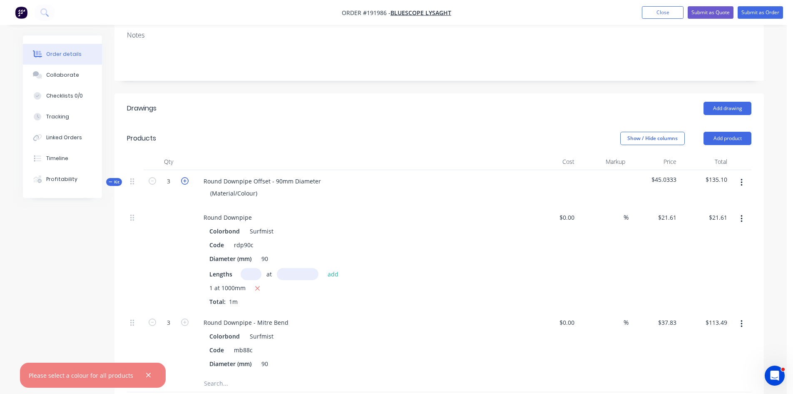
type input "4"
type input "$151.32"
drag, startPoint x: 254, startPoint y: 171, endPoint x: 269, endPoint y: 172, distance: 15.5
click at [269, 175] on div "Round Downpipe Offset - 90mm Diameter" at bounding box center [262, 181] width 131 height 12
click at [257, 187] on div "(Material/Colour)" at bounding box center [234, 193] width 60 height 12
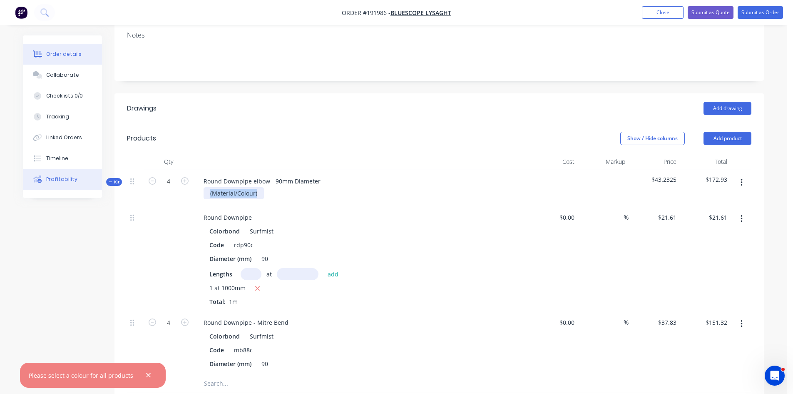
drag, startPoint x: 259, startPoint y: 180, endPoint x: 61, endPoint y: 185, distance: 198.3
click at [61, 185] on div "Order details Collaborate Checklists 0/0 Tracking Linked Orders Timeline Profit…" at bounding box center [394, 258] width 758 height 748
click at [378, 192] on div "Round Downpipe elbow - 90mm Diameter Surfmist (1m of pipe allowed)" at bounding box center [360, 188] width 333 height 36
click at [715, 17] on button "Submit as Quote" at bounding box center [711, 12] width 46 height 12
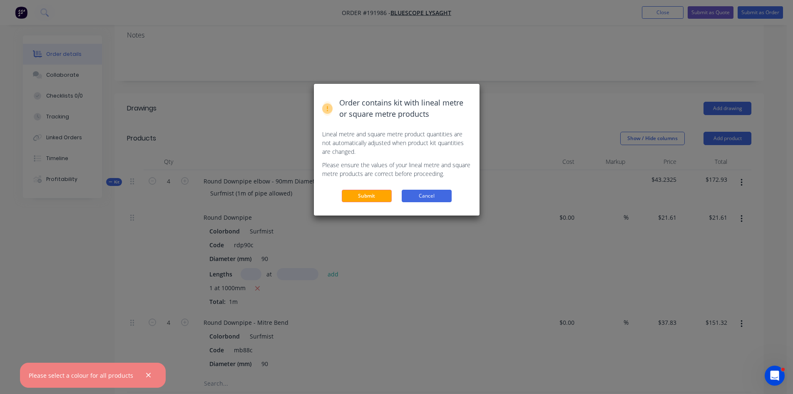
click at [415, 195] on button "Cancel" at bounding box center [427, 196] width 50 height 12
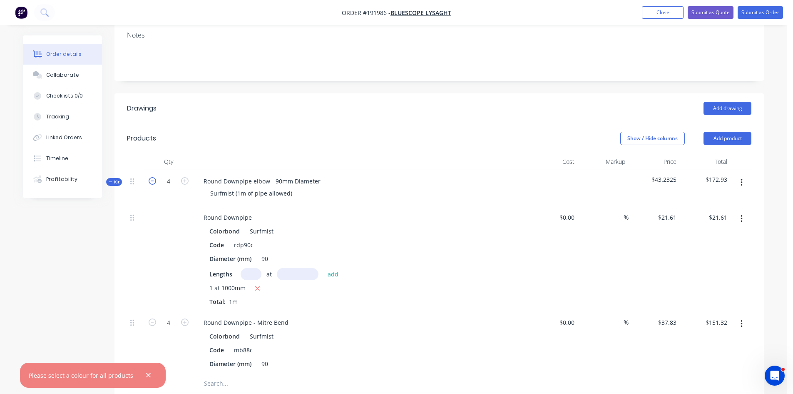
click at [152, 177] on icon "button" at bounding box center [152, 180] width 7 height 7
type input "3"
type input "$113.49"
click at [152, 177] on icon "button" at bounding box center [152, 180] width 7 height 7
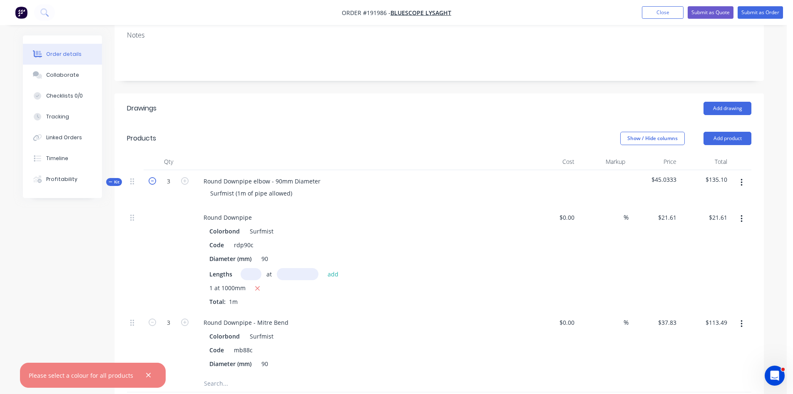
type input "2"
type input "$75.66"
click at [152, 177] on icon "button" at bounding box center [152, 180] width 7 height 7
type input "1"
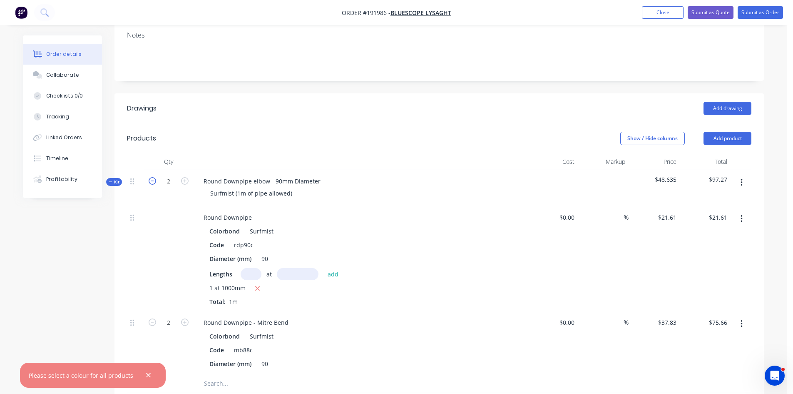
type input "1"
type input "$37.83"
click at [183, 177] on icon "button" at bounding box center [184, 180] width 7 height 7
type input "2"
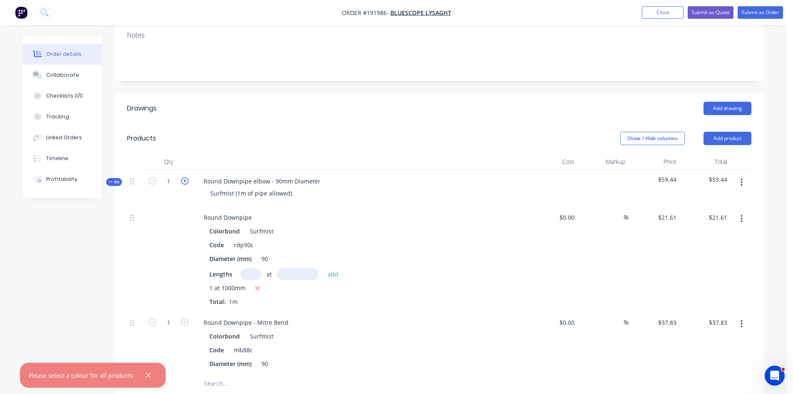
type input "$75.66"
click at [183, 177] on icon "button" at bounding box center [184, 180] width 7 height 7
type input "3"
type input "$113.49"
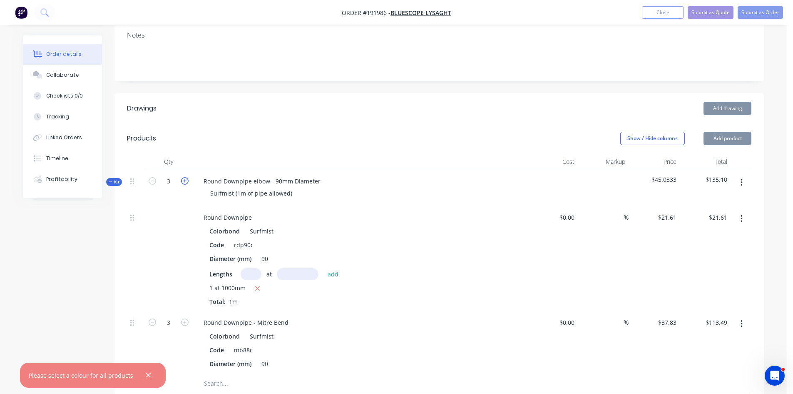
click at [183, 177] on icon "button" at bounding box center [184, 180] width 7 height 7
type input "4"
type input "$151.32"
drag, startPoint x: 135, startPoint y: 171, endPoint x: 160, endPoint y: 165, distance: 26.1
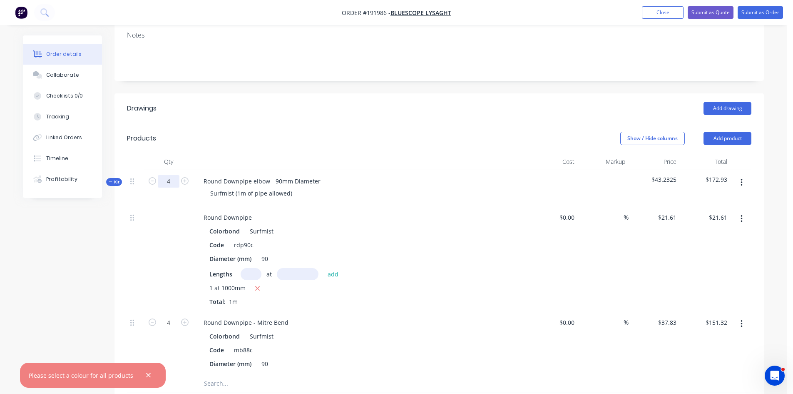
click at [135, 175] on div at bounding box center [135, 180] width 10 height 11
click at [152, 177] on icon "button" at bounding box center [152, 180] width 7 height 7
type input "3"
type input "$113.49"
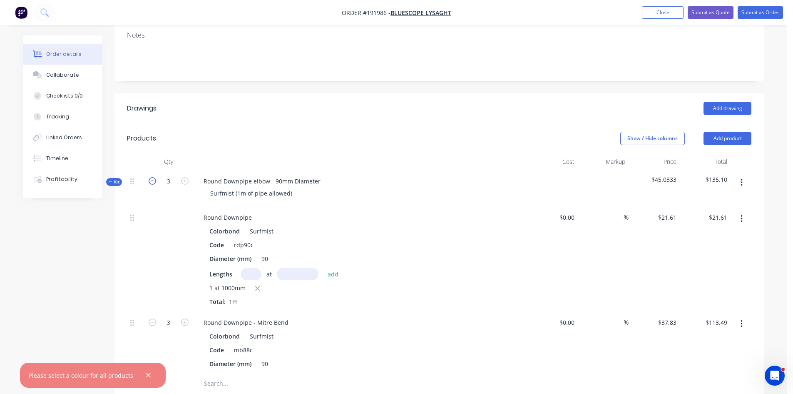
click at [152, 177] on icon "button" at bounding box center [152, 180] width 7 height 7
type input "2"
type input "$75.66"
click at [152, 177] on icon "button" at bounding box center [152, 180] width 7 height 7
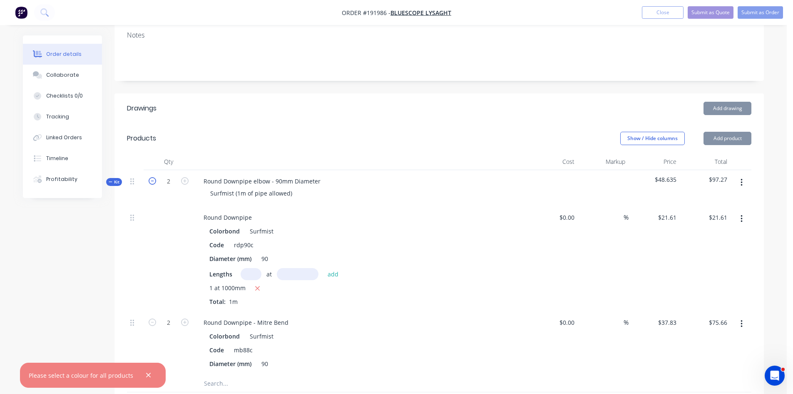
type input "1"
type input "$37.83"
click at [152, 177] on icon "button" at bounding box center [152, 180] width 7 height 7
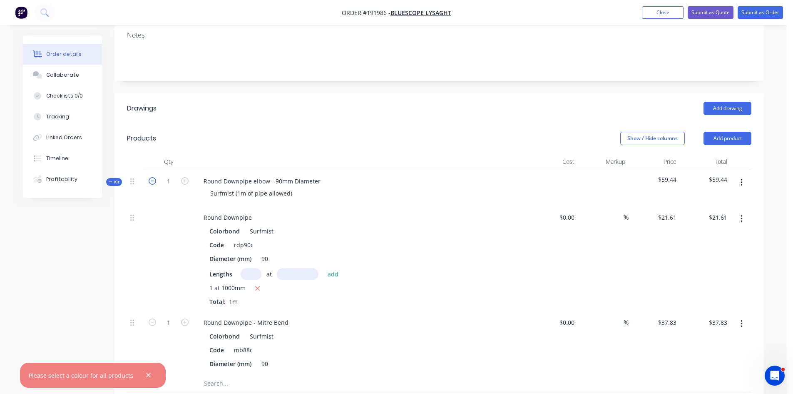
click at [152, 177] on icon "button" at bounding box center [152, 180] width 7 height 7
click at [747, 175] on button "button" at bounding box center [742, 182] width 20 height 15
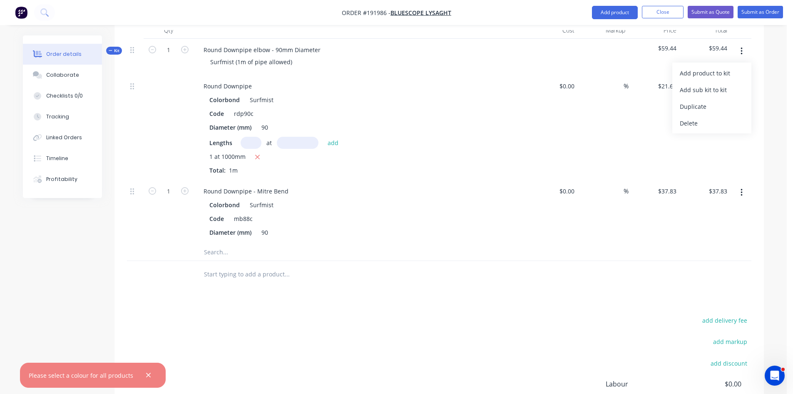
scroll to position [290, 0]
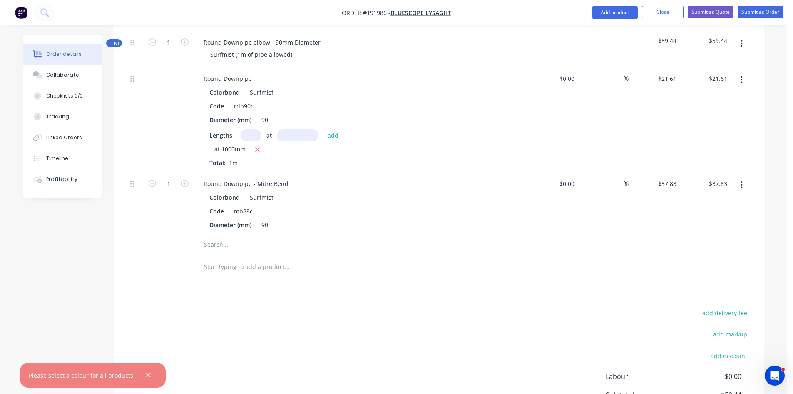
drag, startPoint x: 202, startPoint y: 240, endPoint x: 214, endPoint y: 250, distance: 15.4
click at [203, 241] on div at bounding box center [322, 244] width 250 height 17
click at [219, 258] on input "text" at bounding box center [287, 266] width 167 height 17
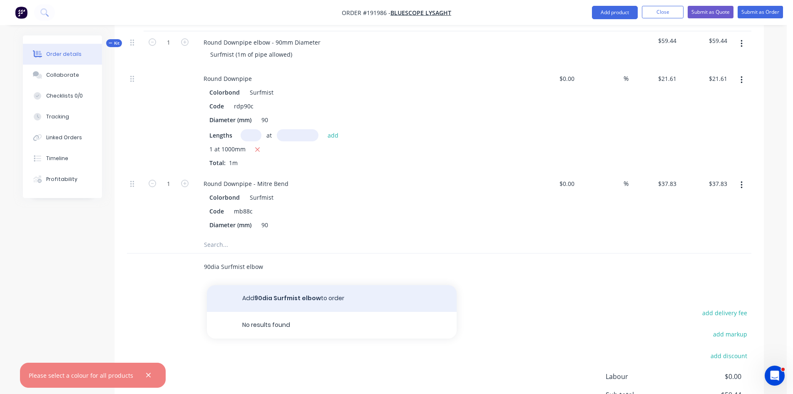
type input "90dia Surfmist elbow"
click at [279, 285] on button "Add 90dia Surfmist elbow to order" at bounding box center [332, 298] width 250 height 27
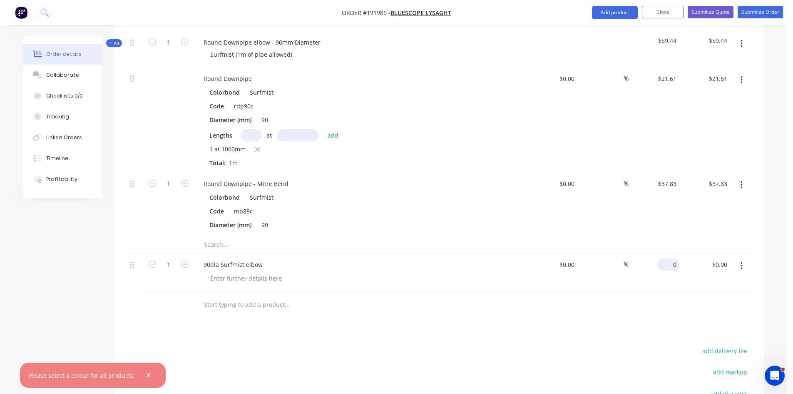
click at [671, 258] on div "0 $0.00" at bounding box center [670, 264] width 19 height 12
type input "$59.44"
click at [178, 258] on input "1" at bounding box center [169, 264] width 22 height 12
click at [185, 260] on icon "button" at bounding box center [184, 263] width 7 height 7
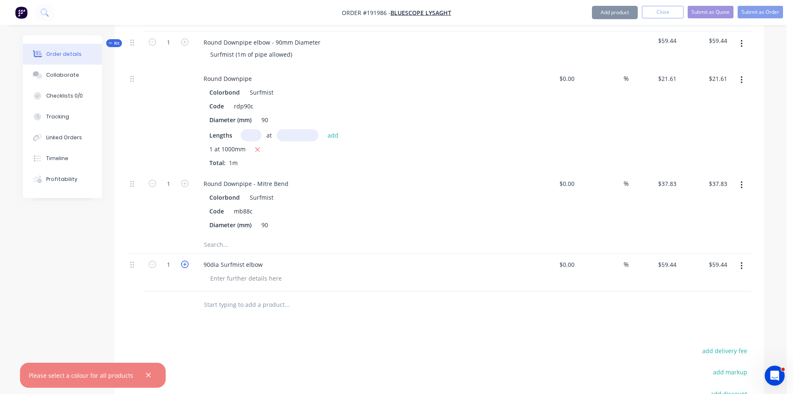
type input "2"
type input "$118.88"
click at [185, 260] on icon "button" at bounding box center [184, 263] width 7 height 7
type input "3"
type input "$178.32"
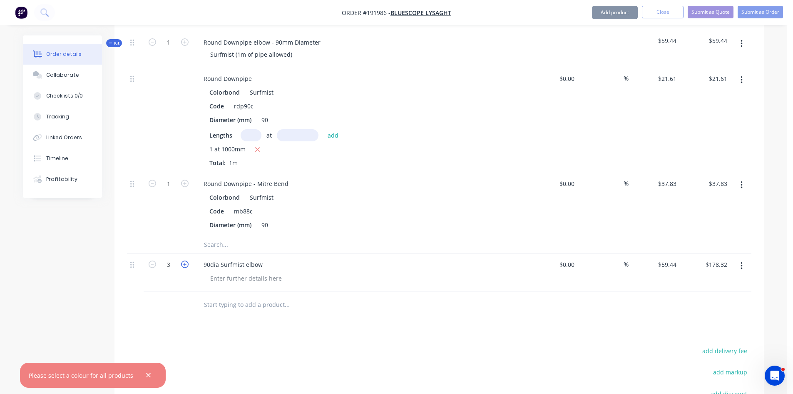
click at [185, 260] on icon "button" at bounding box center [184, 263] width 7 height 7
type input "4"
type input "$237.76"
click at [538, 291] on div at bounding box center [439, 304] width 625 height 27
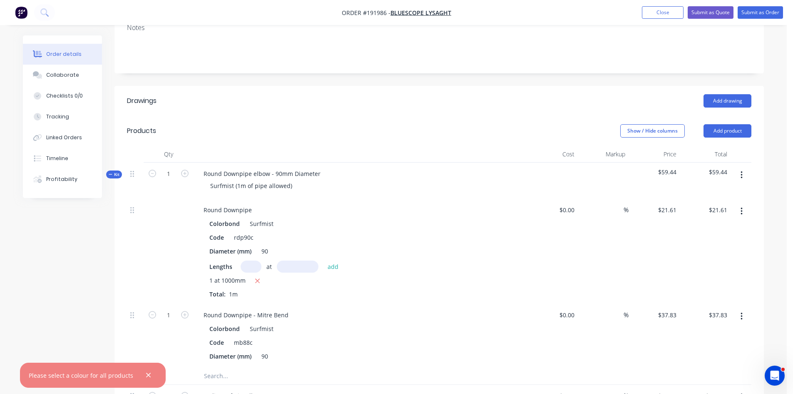
scroll to position [152, 0]
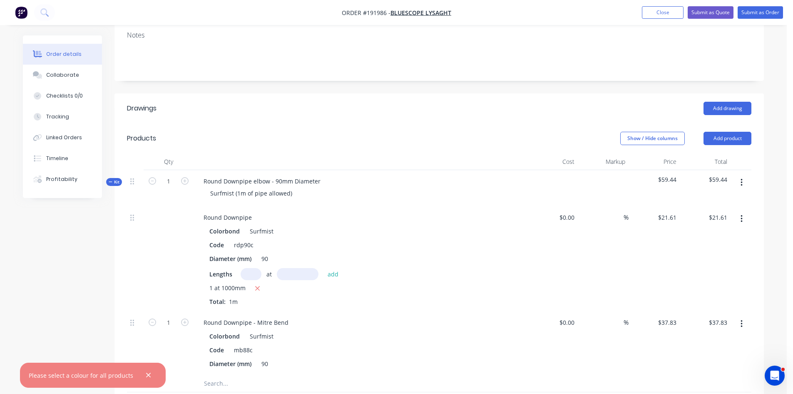
click at [741, 178] on icon "button" at bounding box center [742, 182] width 2 height 9
click at [708, 248] on div "Delete" at bounding box center [712, 254] width 64 height 12
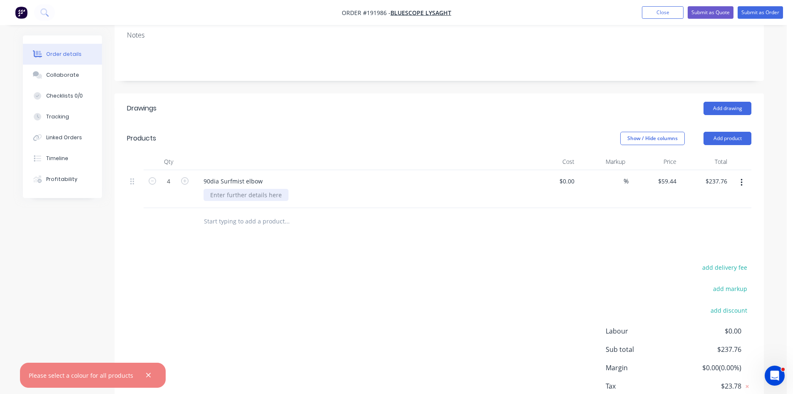
click at [235, 189] on div at bounding box center [246, 195] width 85 height 12
click at [715, 132] on button "Add product" at bounding box center [728, 138] width 48 height 13
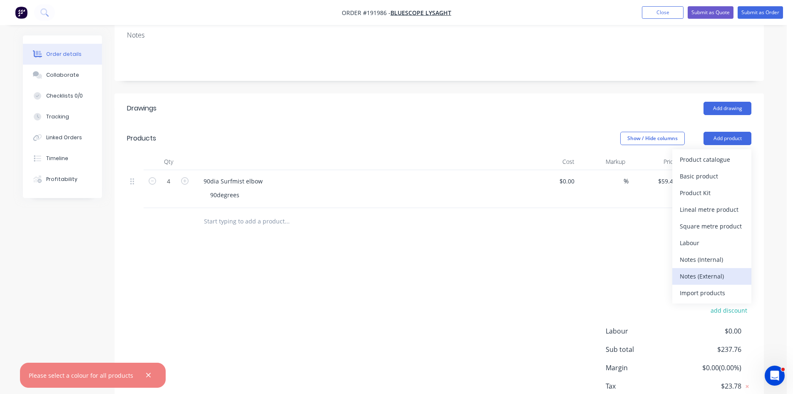
click at [721, 270] on div "Notes (External)" at bounding box center [712, 276] width 64 height 12
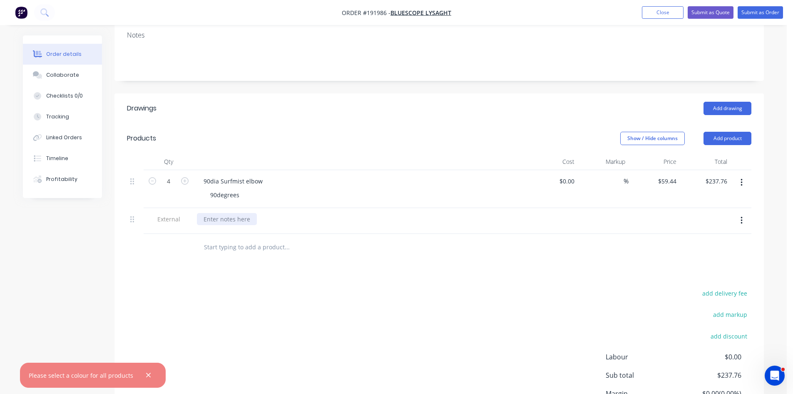
click at [232, 213] on div at bounding box center [227, 219] width 60 height 12
drag, startPoint x: 359, startPoint y: 252, endPoint x: 374, endPoint y: 238, distance: 20.6
click at [359, 254] on div "Drawings Add drawing Products Show / Hide columns Add product Qty Cost Markup P…" at bounding box center [440, 276] width 650 height 367
click at [707, 9] on button "Submit as Quote" at bounding box center [711, 12] width 46 height 12
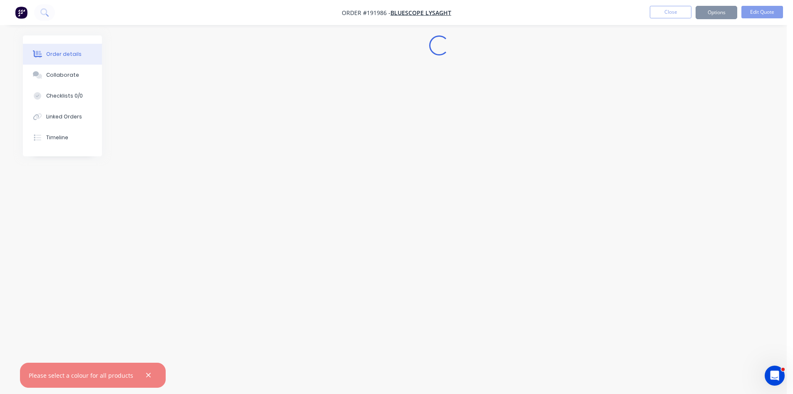
scroll to position [0, 0]
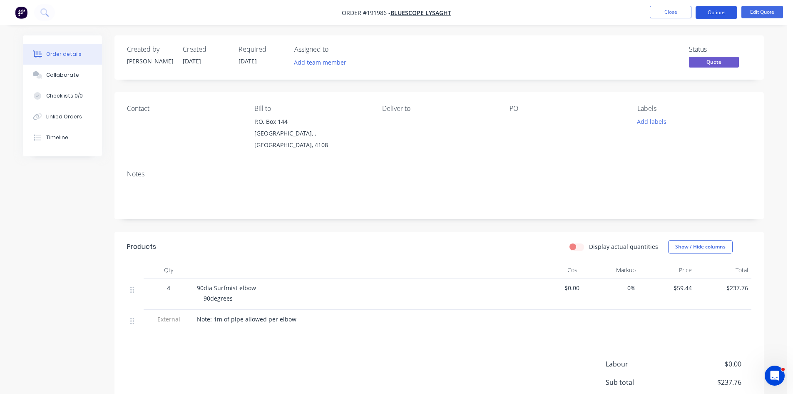
click at [718, 12] on button "Options" at bounding box center [717, 12] width 42 height 13
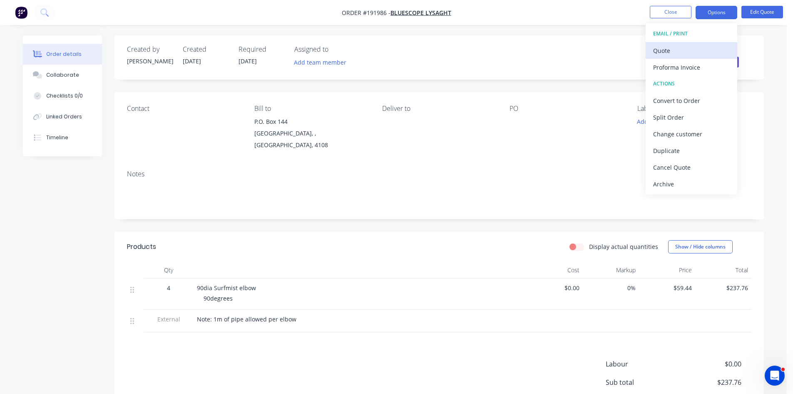
click at [703, 52] on div "Quote" at bounding box center [691, 51] width 77 height 12
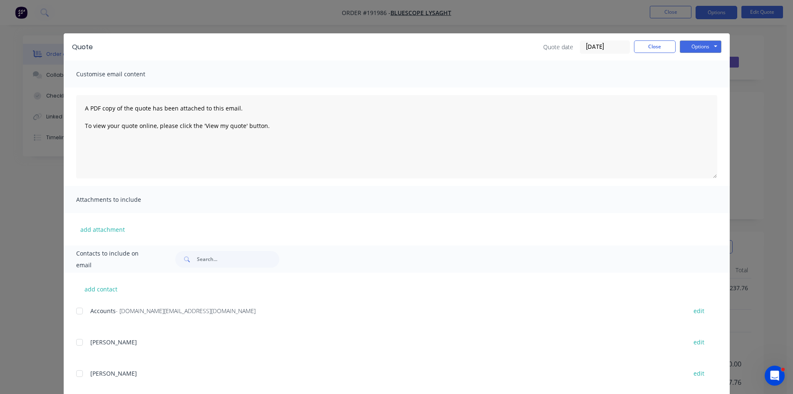
click at [716, 46] on button "Options" at bounding box center [701, 46] width 42 height 12
click at [713, 68] on button "Preview" at bounding box center [706, 62] width 53 height 14
click at [519, 194] on div "Attachments to include" at bounding box center [397, 199] width 666 height 27
